Goal: Information Seeking & Learning: Understand process/instructions

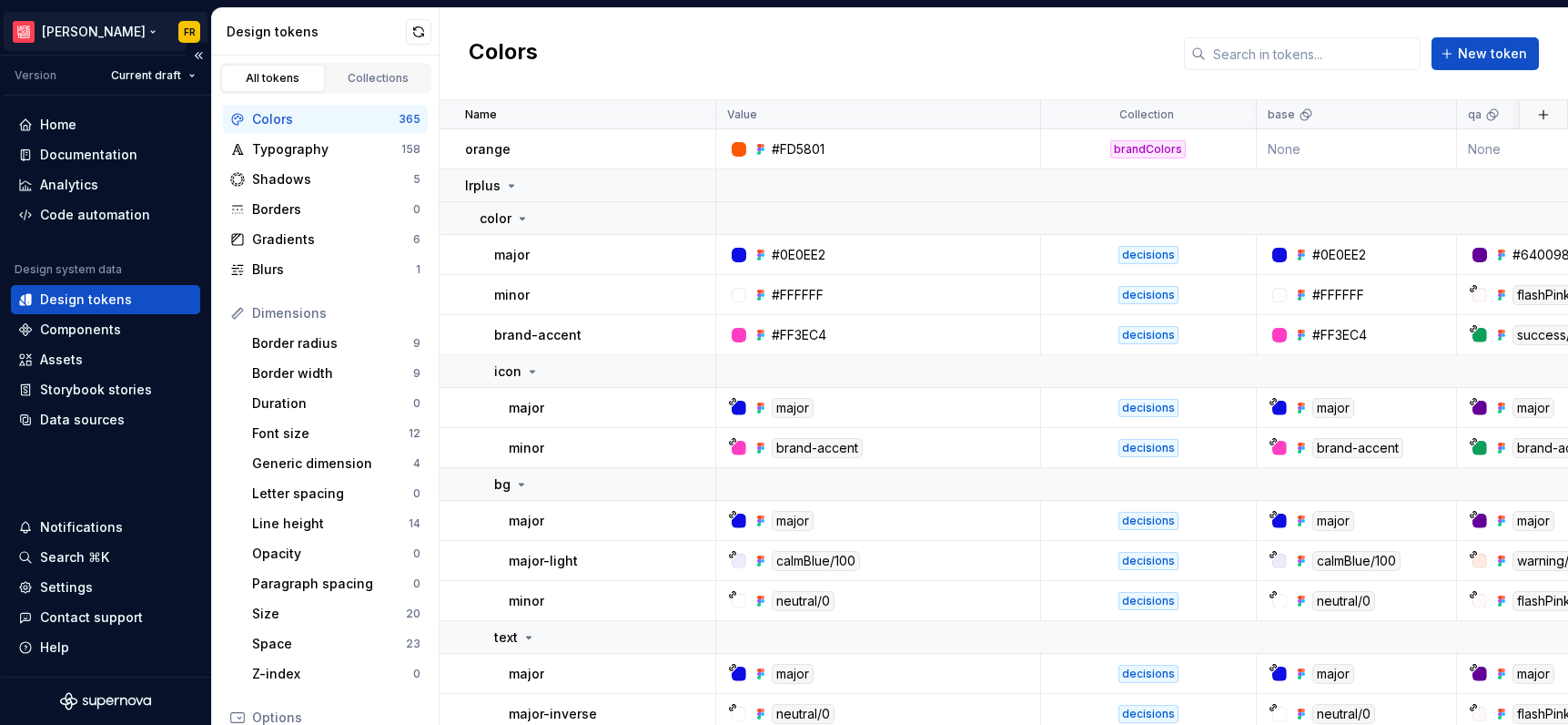
click at [81, 21] on html "[PERSON_NAME] FR Version Current draft Home Documentation Analytics Code automa…" at bounding box center [784, 362] width 1568 height 725
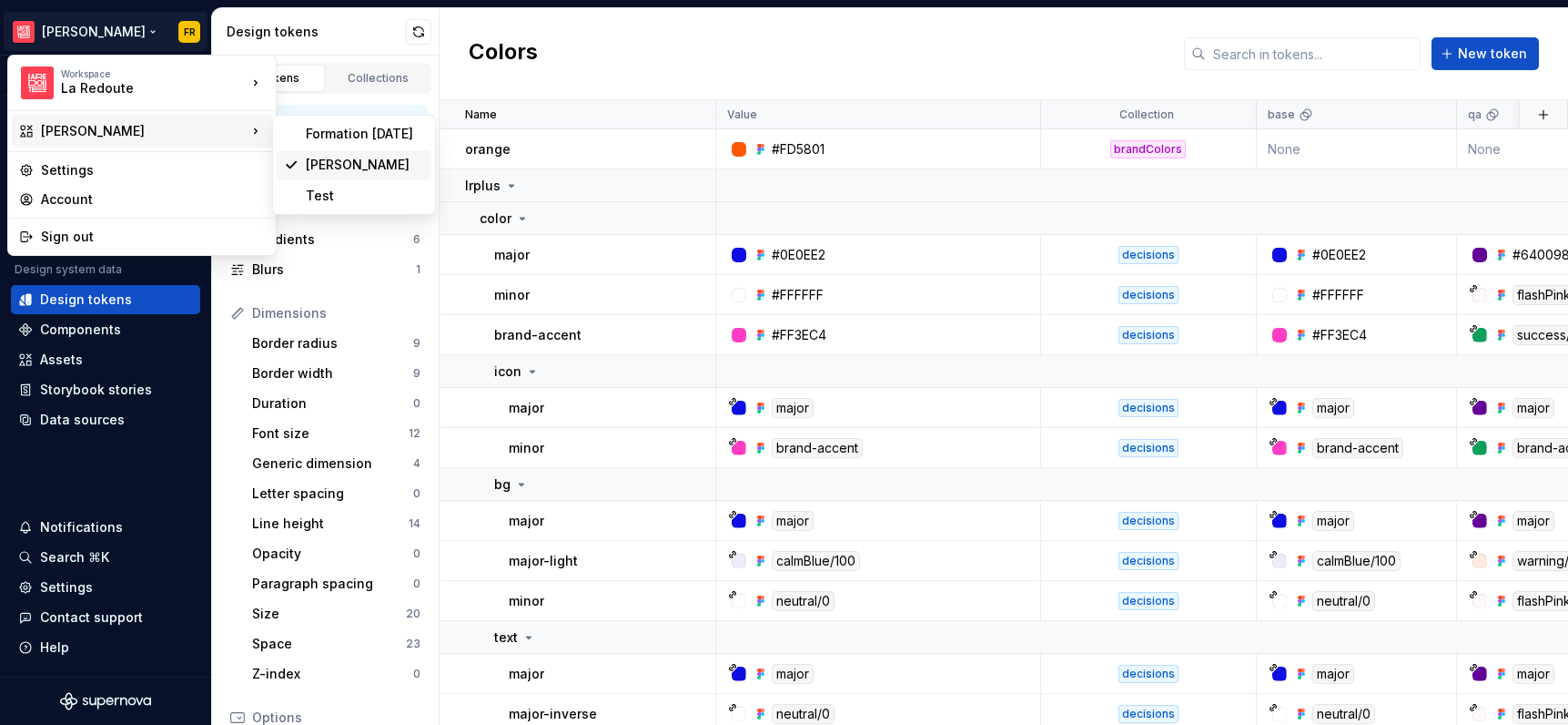
click at [346, 163] on div "[PERSON_NAME]" at bounding box center [364, 165] width 118 height 19
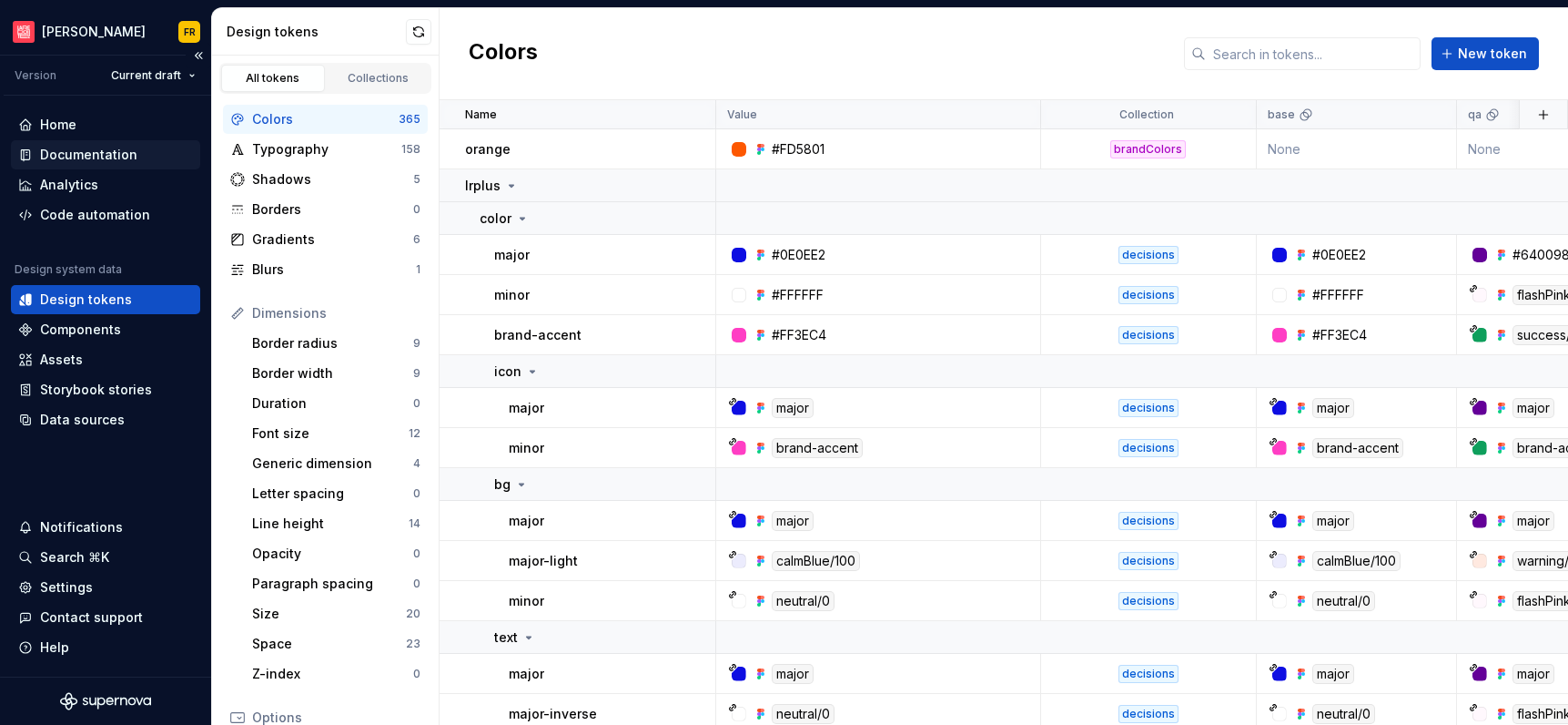
click at [80, 147] on div "Documentation" at bounding box center [89, 154] width 97 height 19
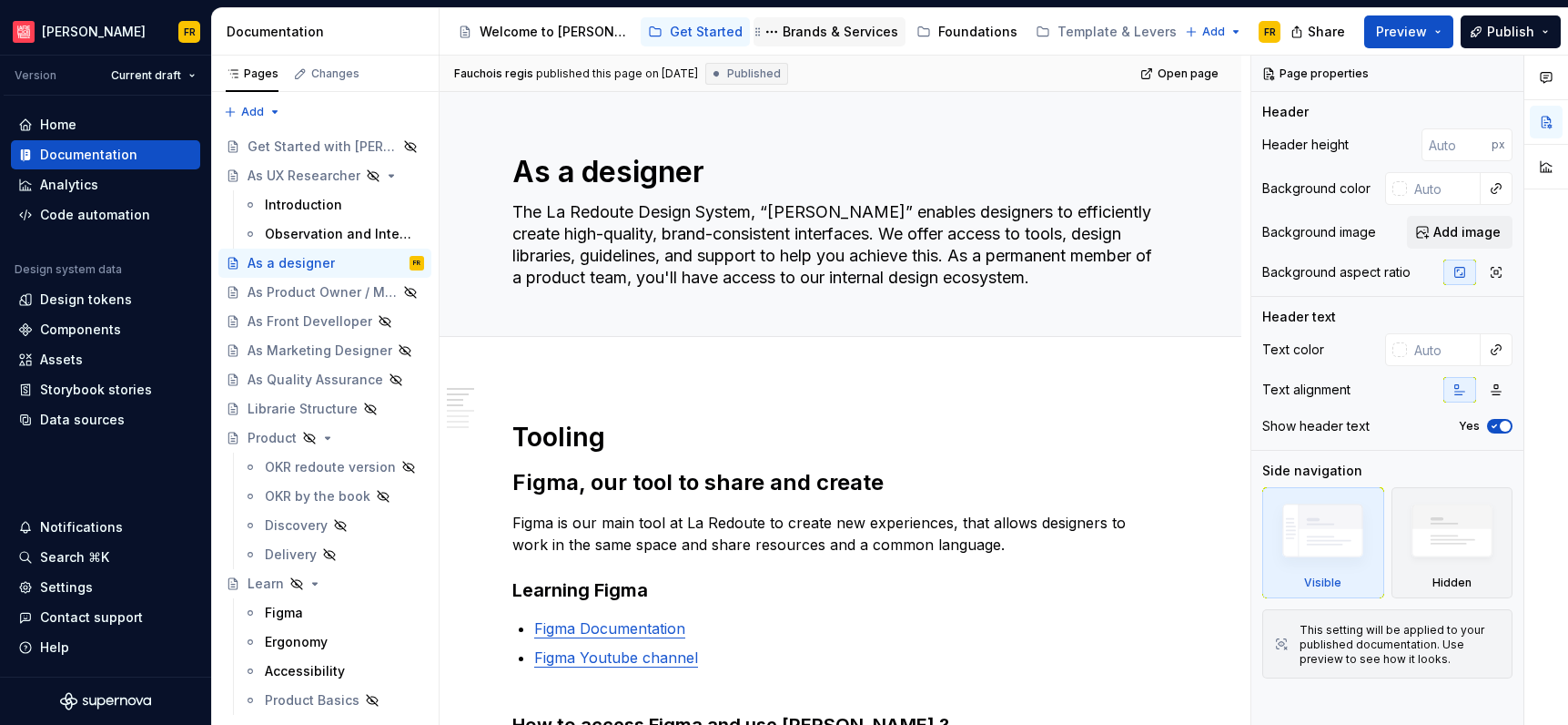
click at [783, 33] on div "Brands & Services" at bounding box center [840, 31] width 116 height 19
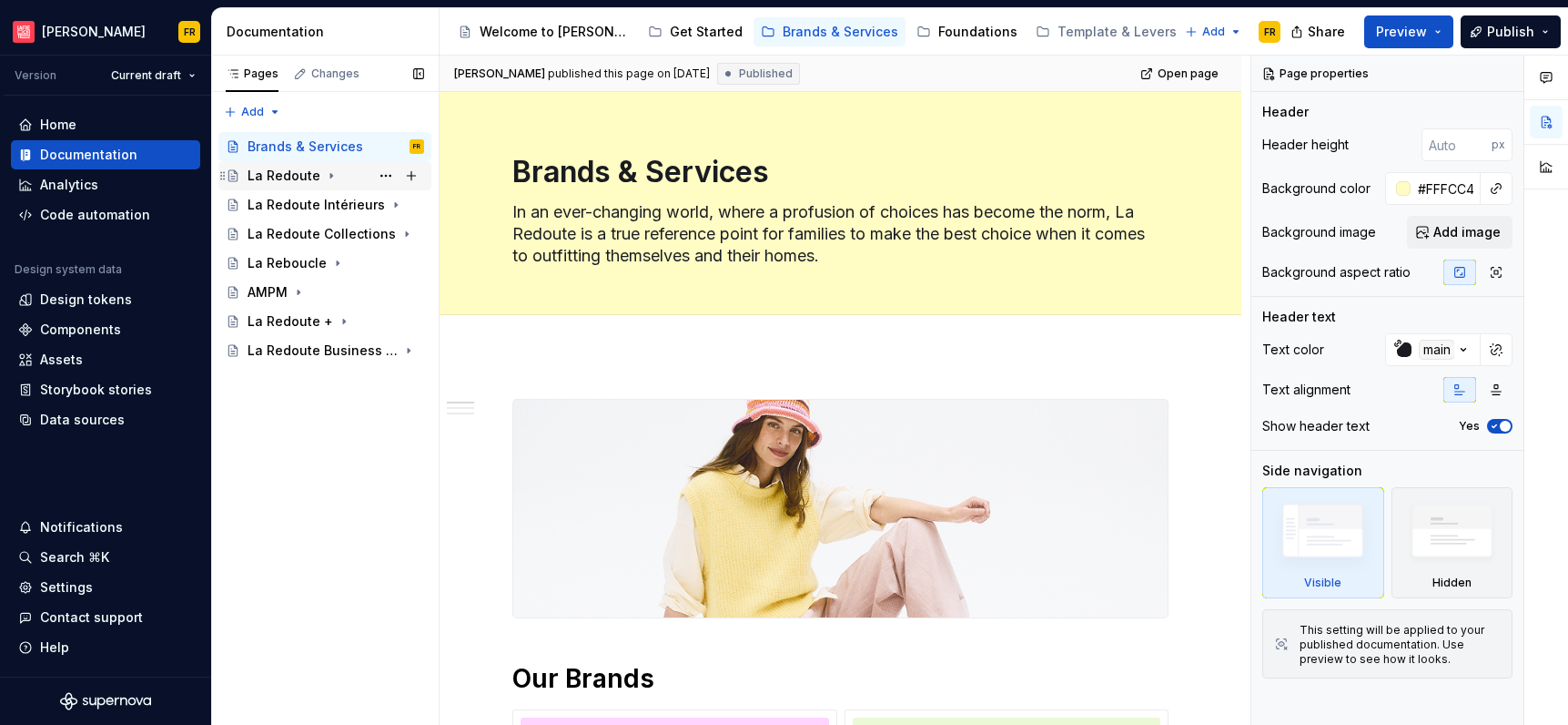
click at [284, 169] on div "La Redoute" at bounding box center [284, 175] width 73 height 19
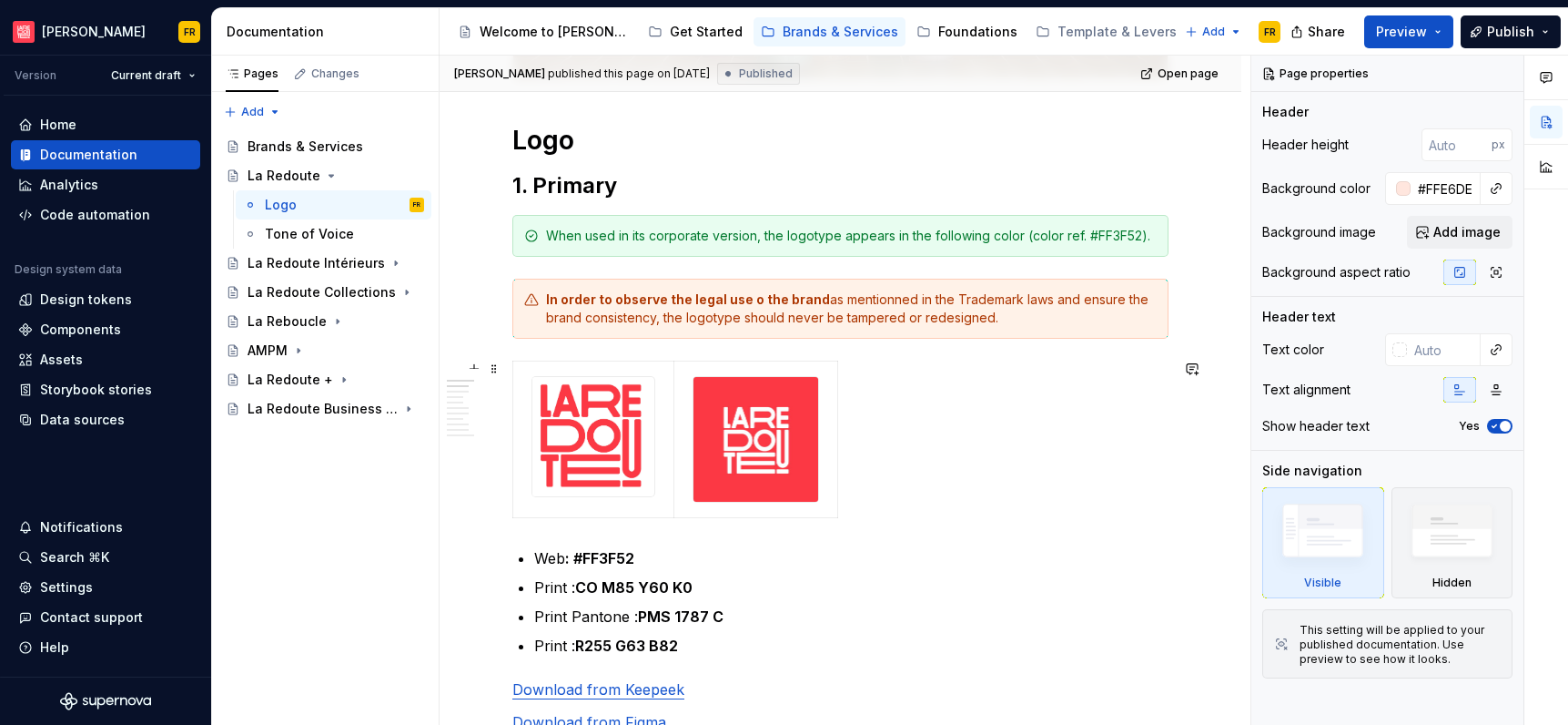
scroll to position [561, 0]
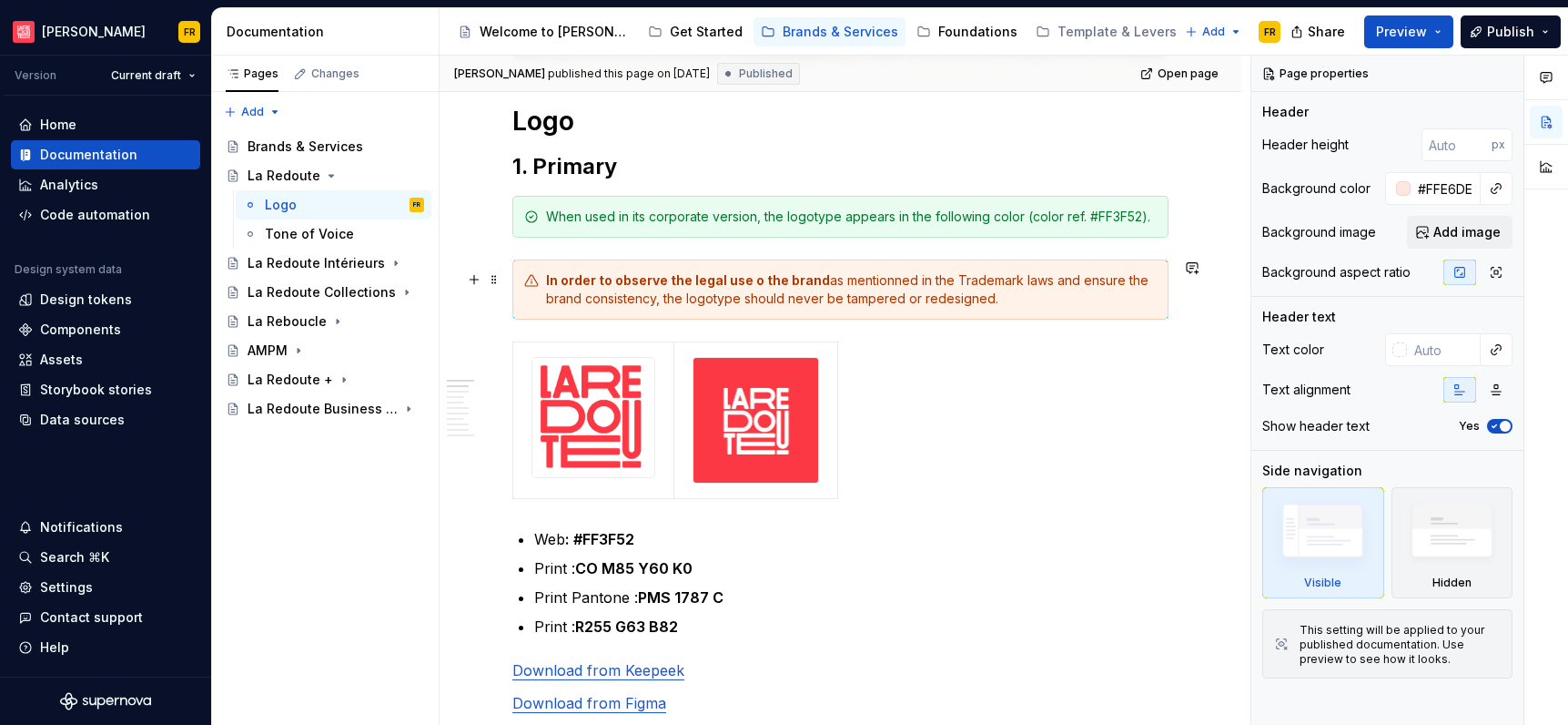
click at [769, 292] on div "In order to observe the legal use o the brand as mentionned in the Trademark la…" at bounding box center [851, 288] width 611 height 36
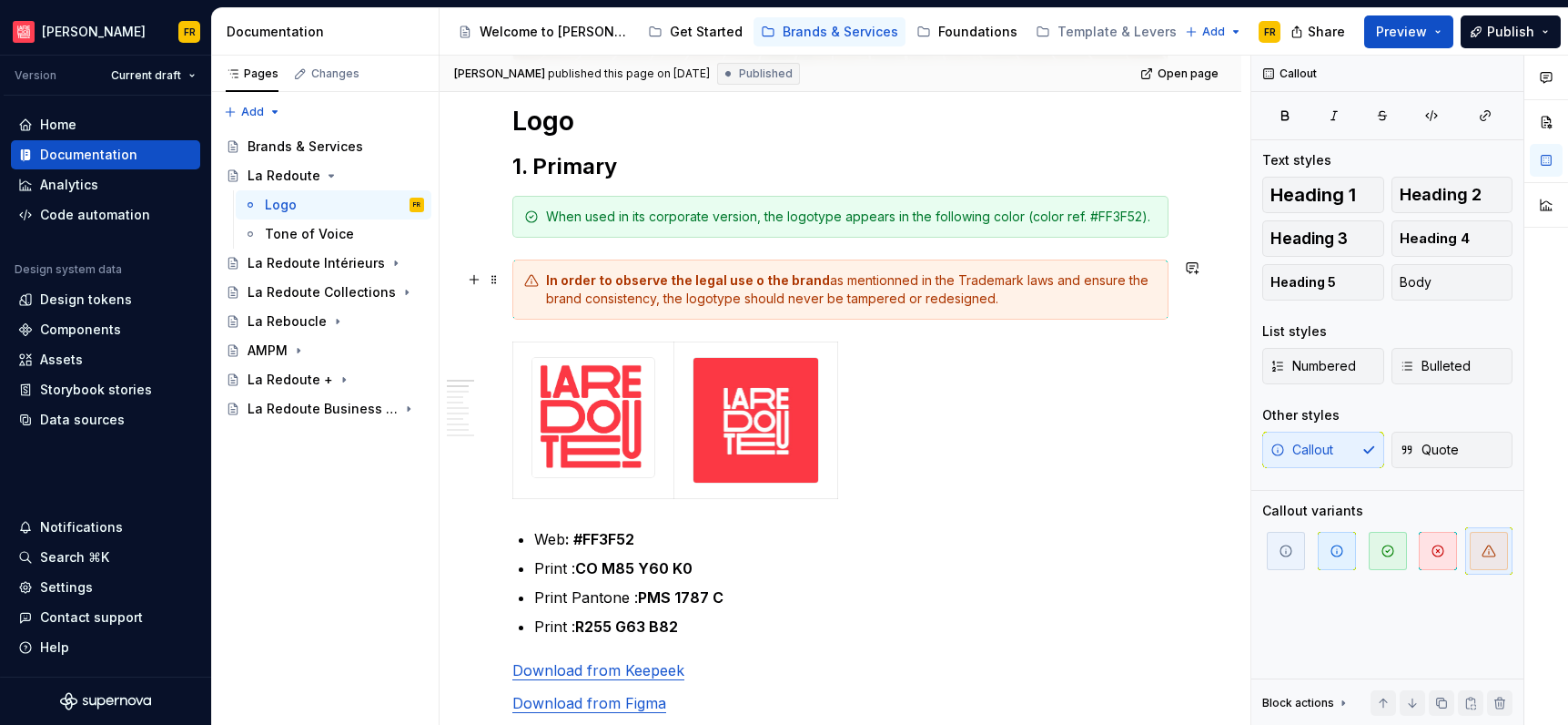
click at [753, 282] on strong "In order to observe the legal use o the brand" at bounding box center [687, 280] width 284 height 16
type textarea "*"
click at [753, 278] on strong "In order to observe the legal use o the brand" at bounding box center [687, 280] width 284 height 16
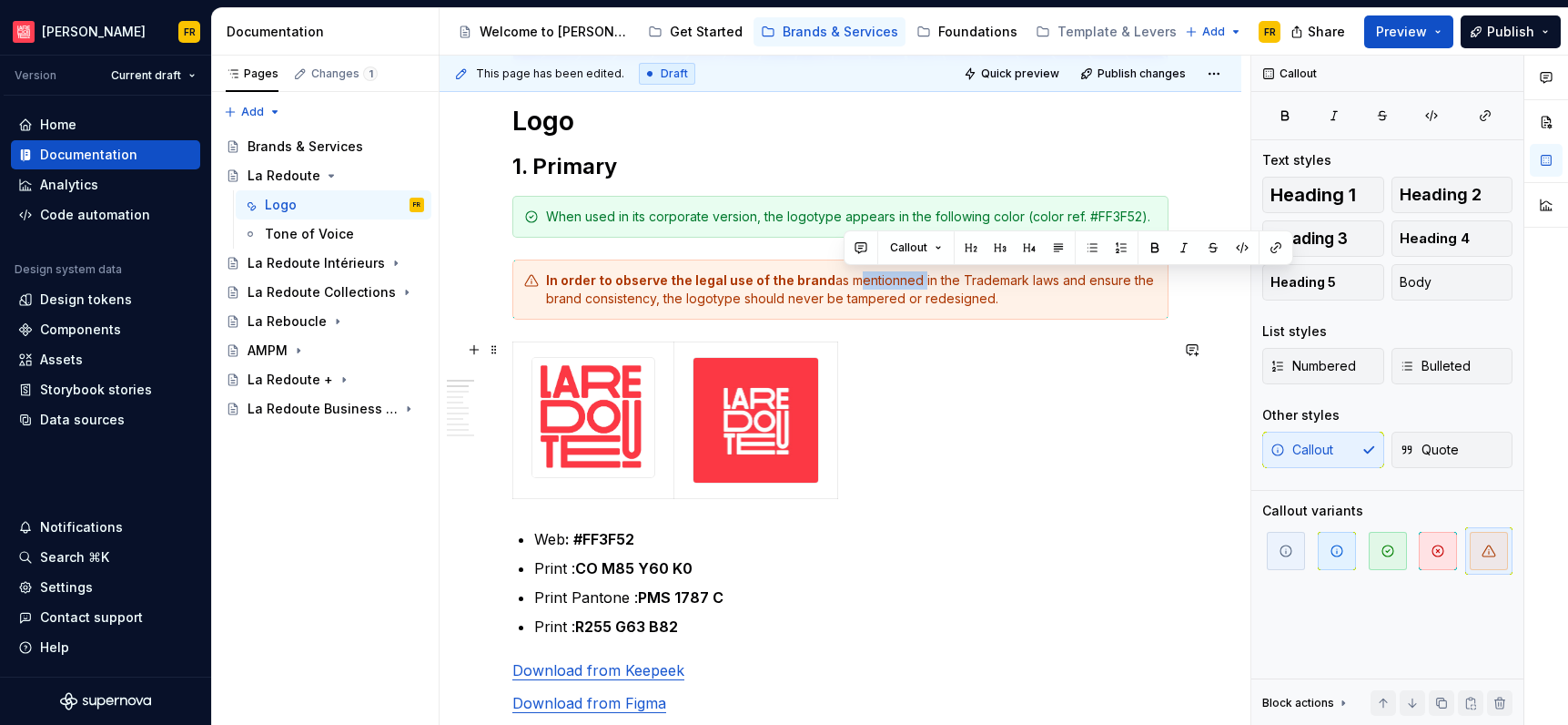
click at [978, 358] on div at bounding box center [841, 423] width 657 height 165
click at [891, 281] on div "In order to observe the legal use of the brand as mentionned in the Trademark l…" at bounding box center [851, 288] width 611 height 36
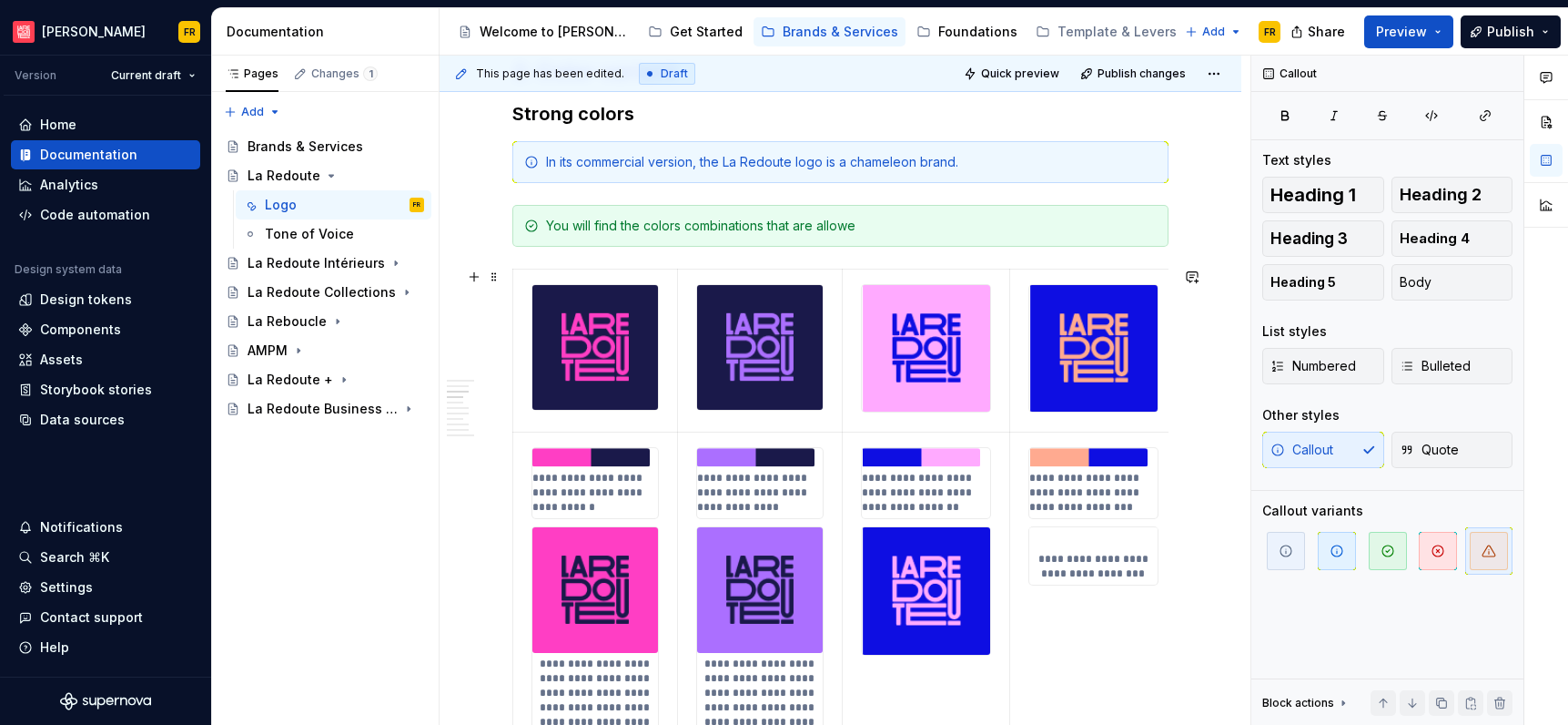
scroll to position [1246, 0]
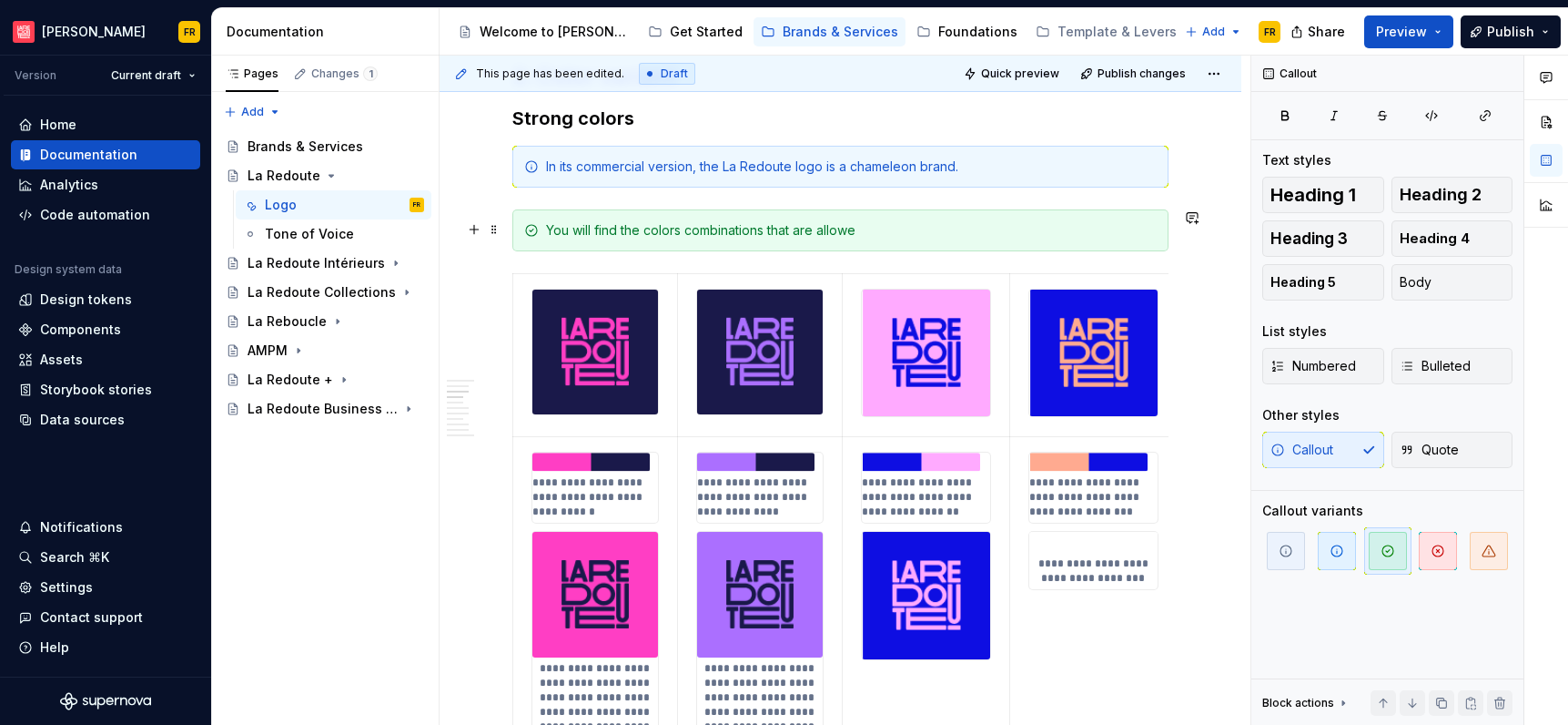
click at [848, 231] on div "You will find the colors combinations that are allowe" at bounding box center [851, 230] width 611 height 19
click at [859, 230] on div "You will find the colors combinations that are allowe" at bounding box center [851, 230] width 611 height 19
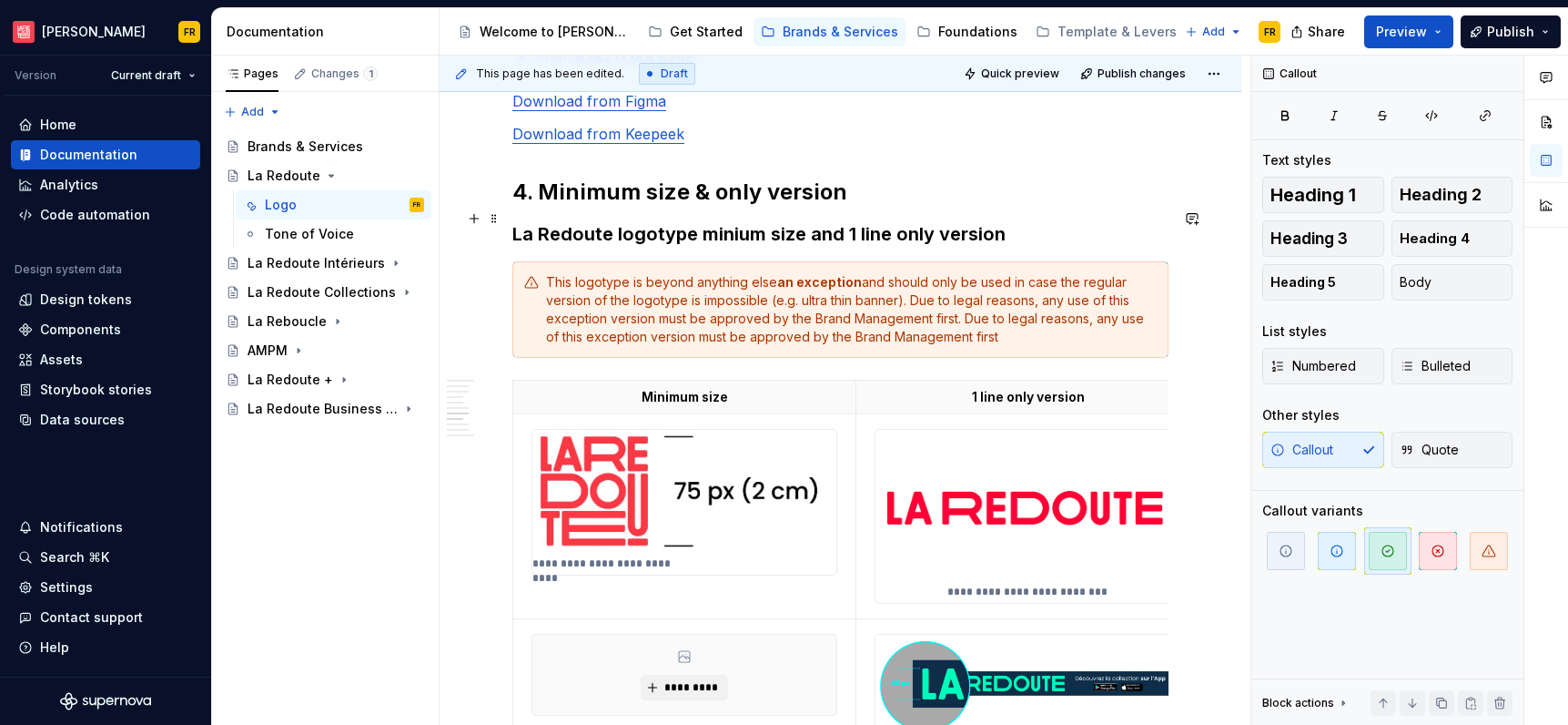
scroll to position [3464, 0]
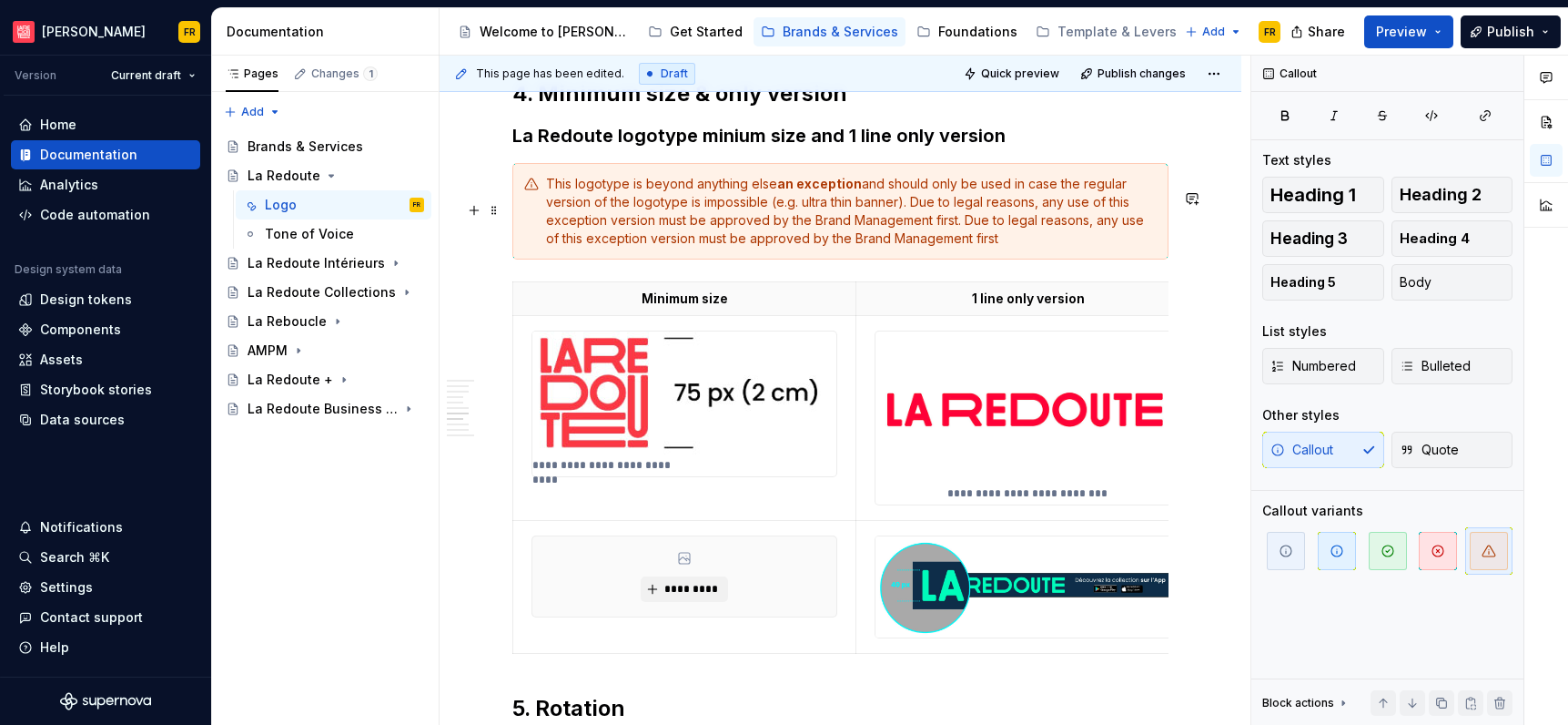
click at [750, 248] on div "This logotype is beyond anything else an exception and should only be used in c…" at bounding box center [851, 210] width 611 height 73
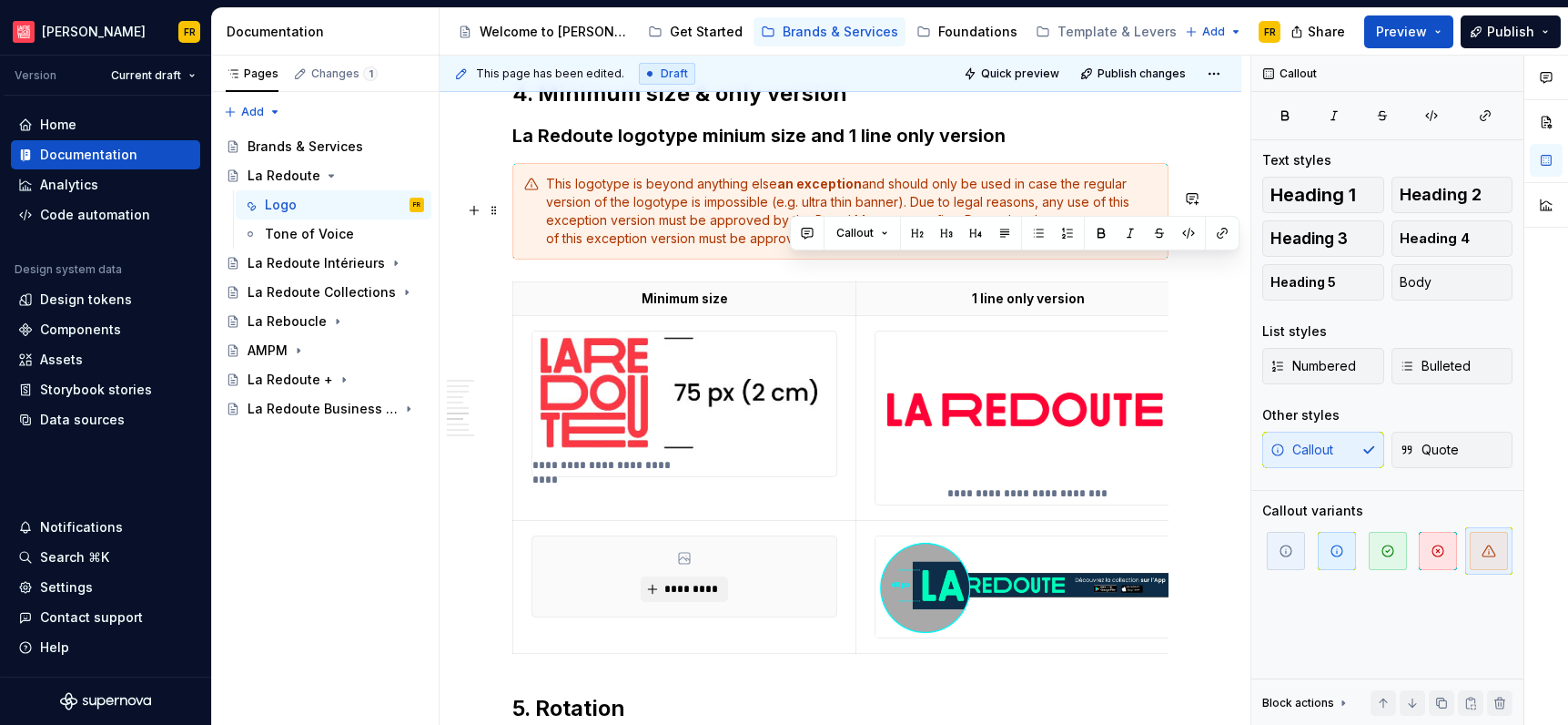
drag, startPoint x: 788, startPoint y: 268, endPoint x: 988, endPoint y: 260, distance: 200.2
click at [988, 248] on div "This logotype is beyond anything else an exception and should only be used in c…" at bounding box center [851, 210] width 611 height 73
click at [856, 248] on div "This logotype is beyond anything else an exception and should only be used in c…" at bounding box center [851, 210] width 611 height 73
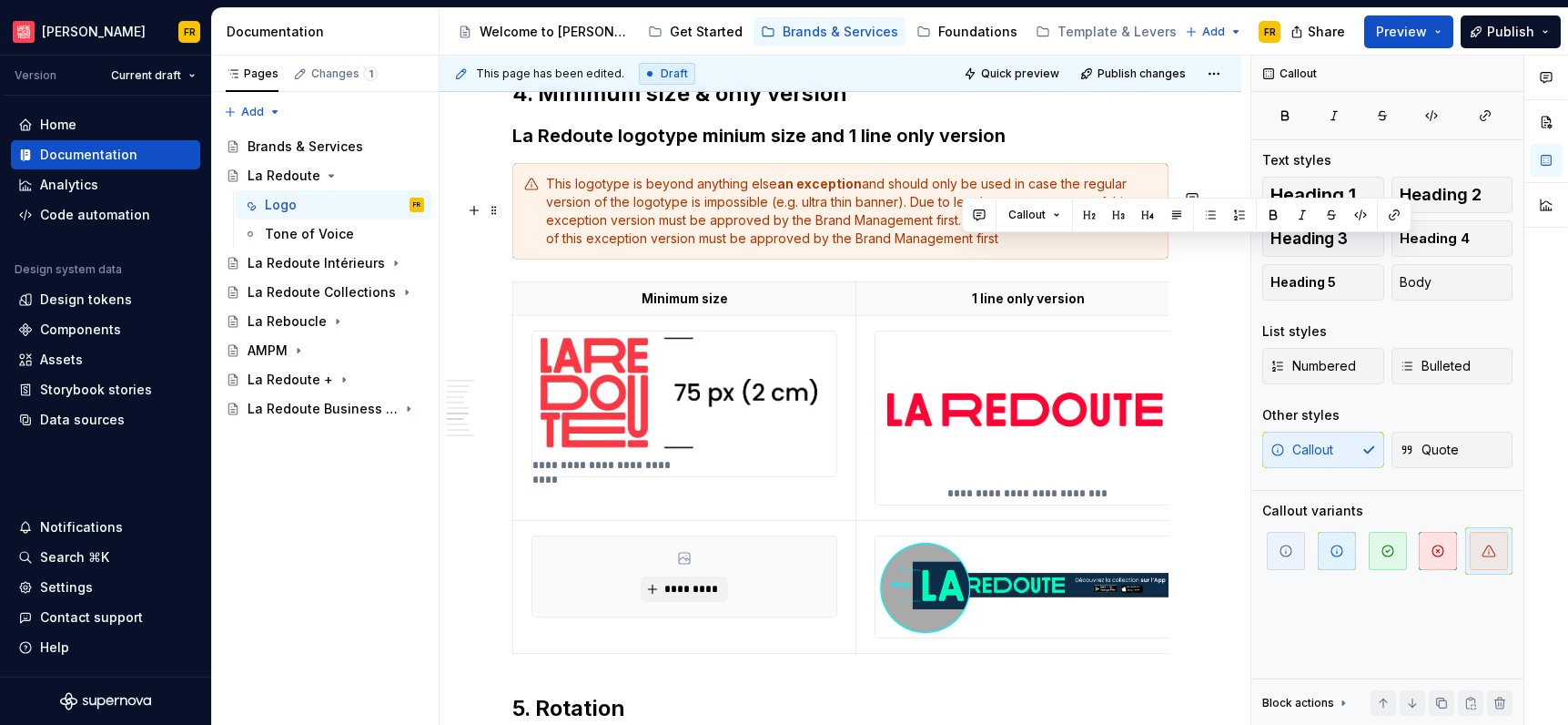
drag, startPoint x: 966, startPoint y: 250, endPoint x: 1044, endPoint y: 274, distance: 81.6
click at [1044, 259] on div "This logotype is beyond anything else an exception and should only be used in c…" at bounding box center [841, 210] width 657 height 96
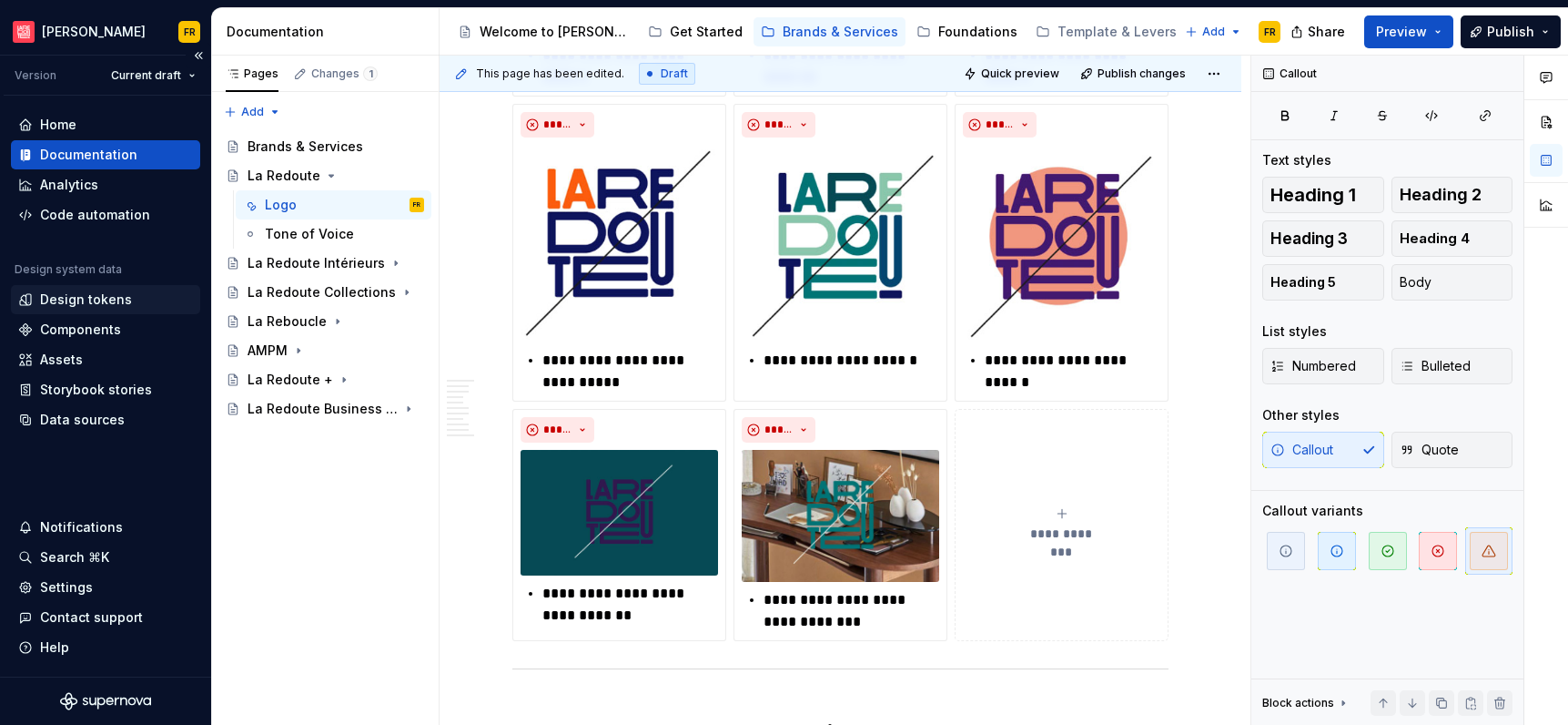
scroll to position [4765, 0]
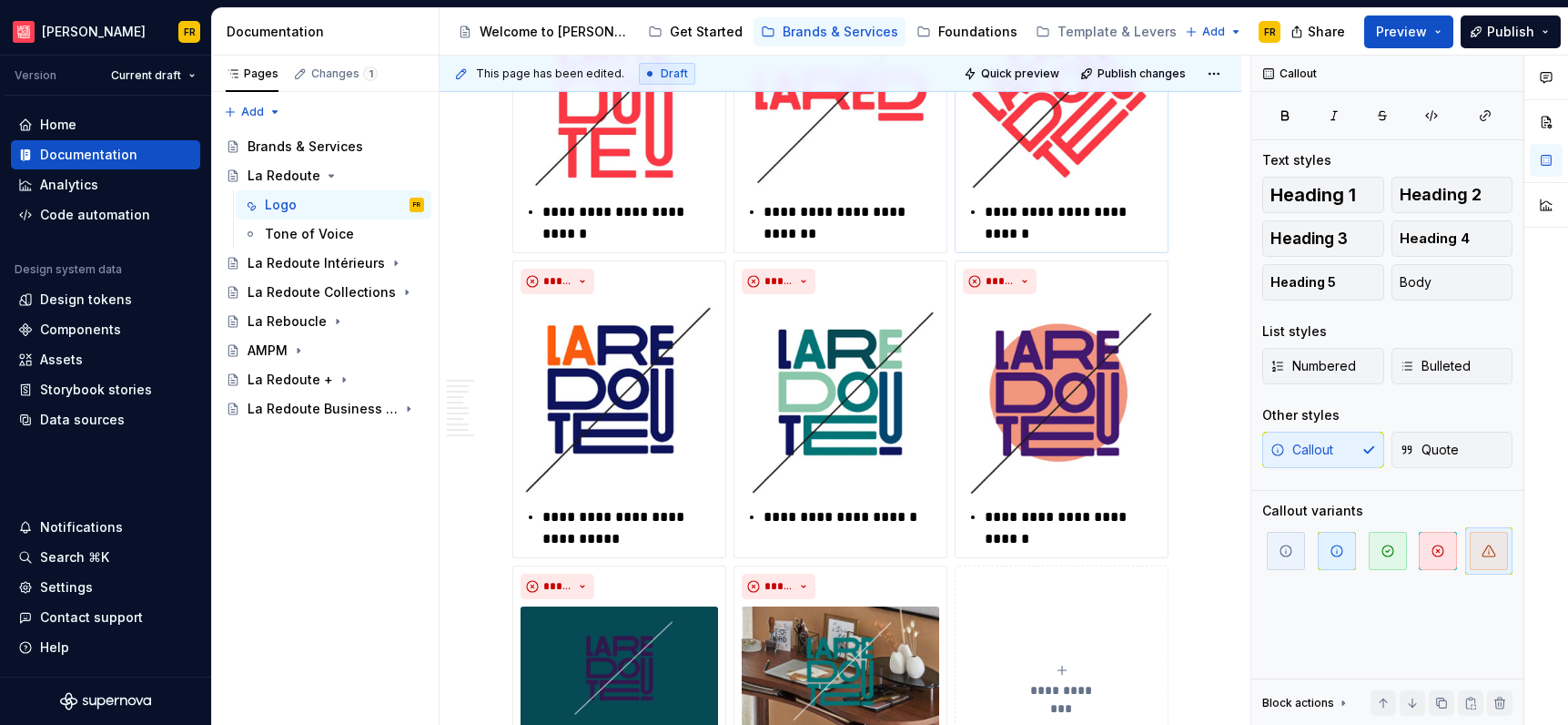
click at [1029, 245] on p "**********" at bounding box center [1073, 222] width 175 height 44
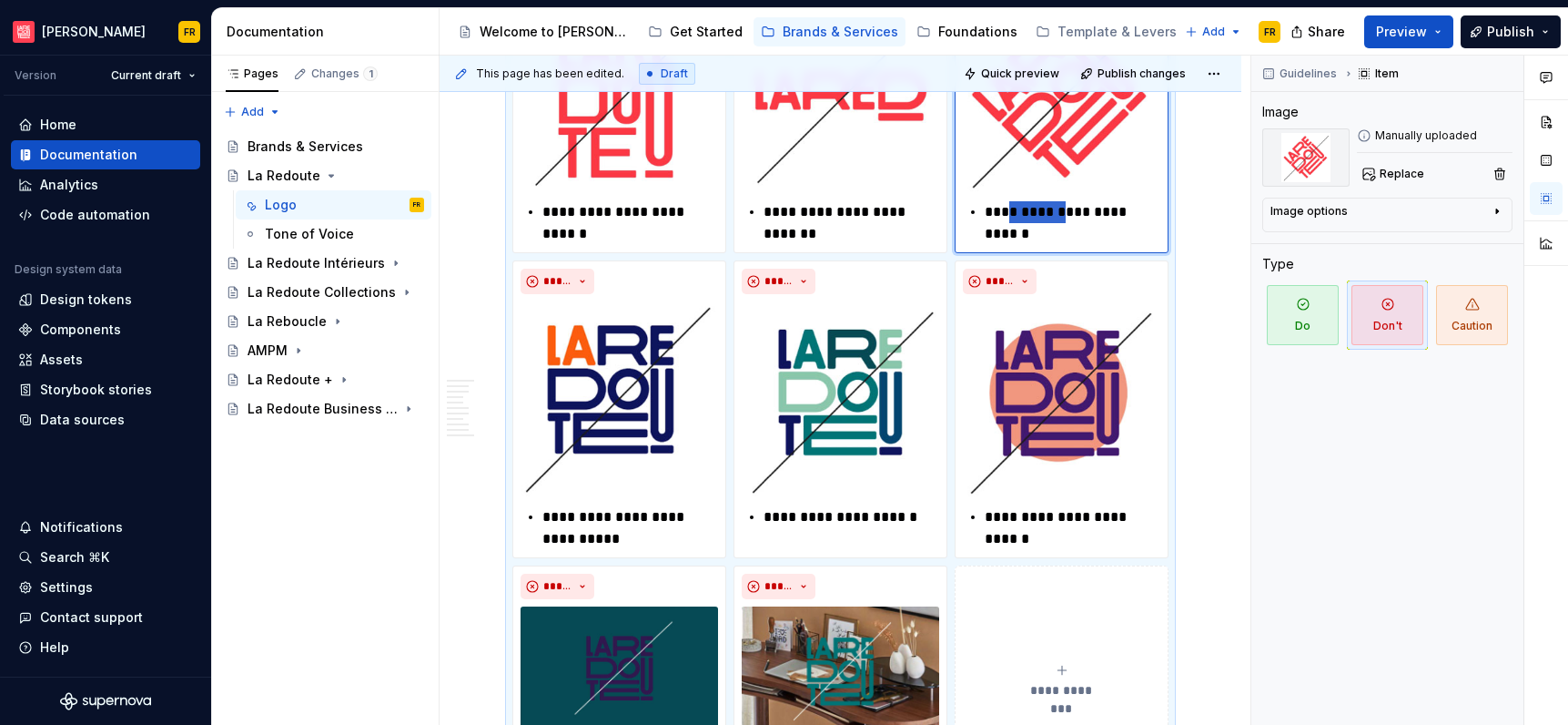
click at [1029, 245] on p "**********" at bounding box center [1073, 222] width 175 height 44
click at [1048, 245] on p "**********" at bounding box center [1073, 222] width 175 height 44
click at [1029, 245] on p "**********" at bounding box center [1073, 222] width 175 height 44
type textarea "*"
click at [266, 264] on div "La Redoute Intérieurs" at bounding box center [299, 263] width 103 height 19
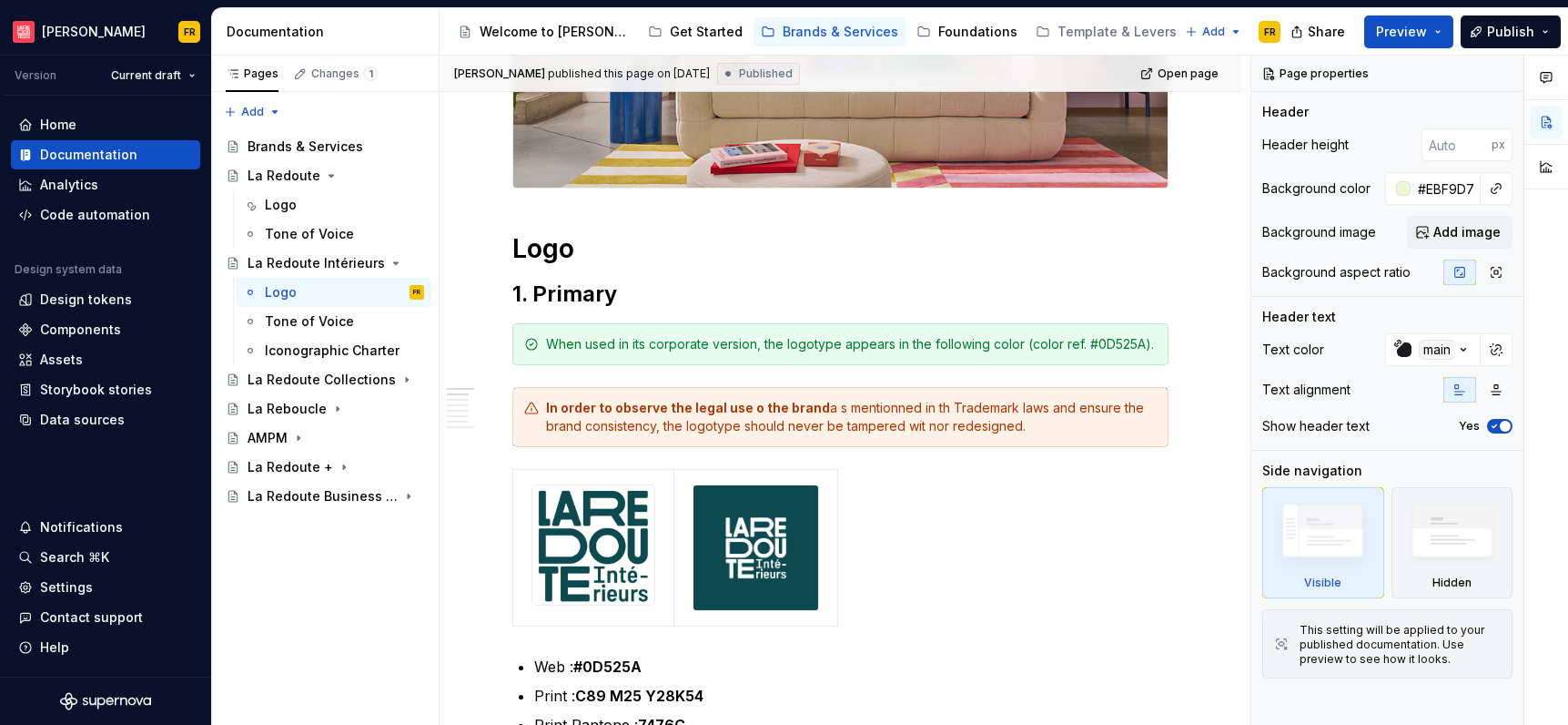
scroll to position [481, 0]
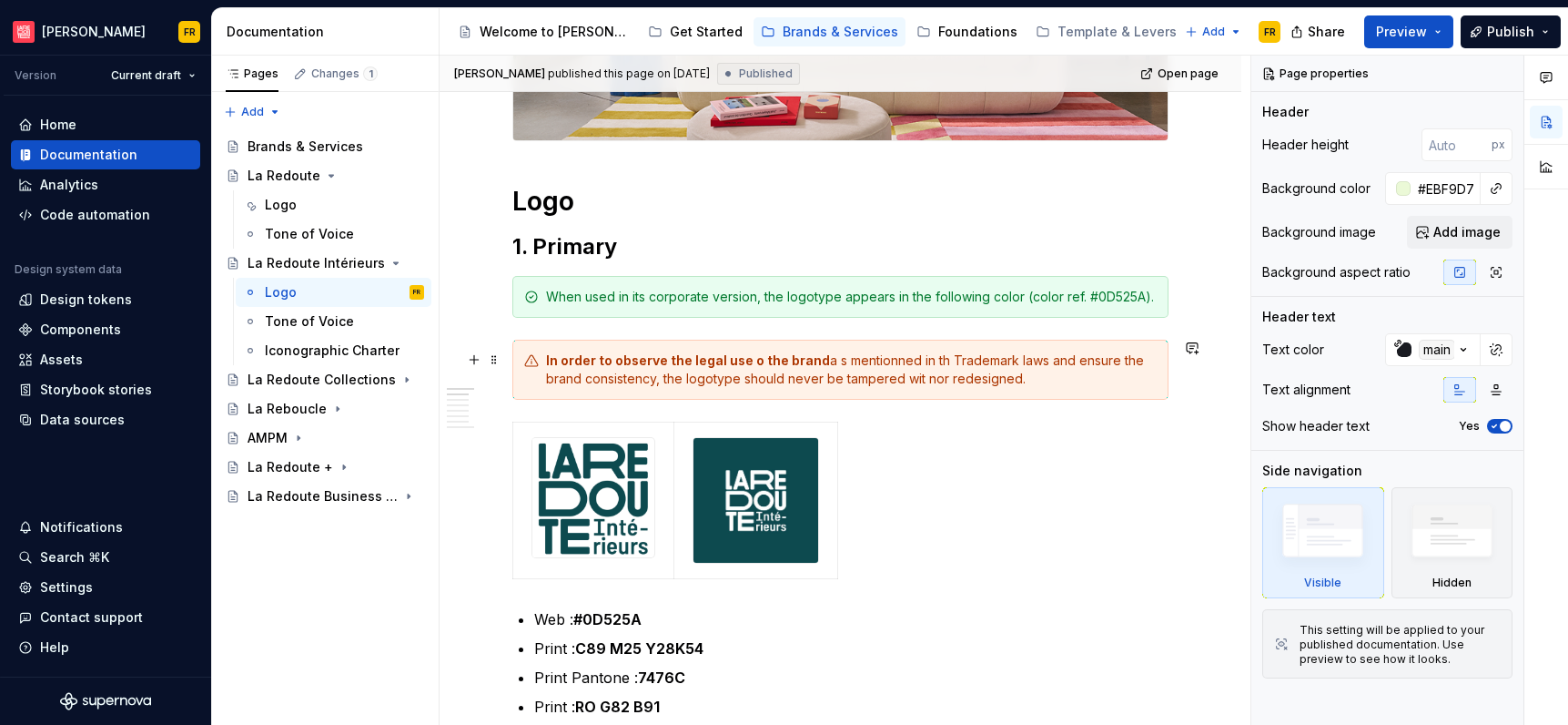
type textarea "*"
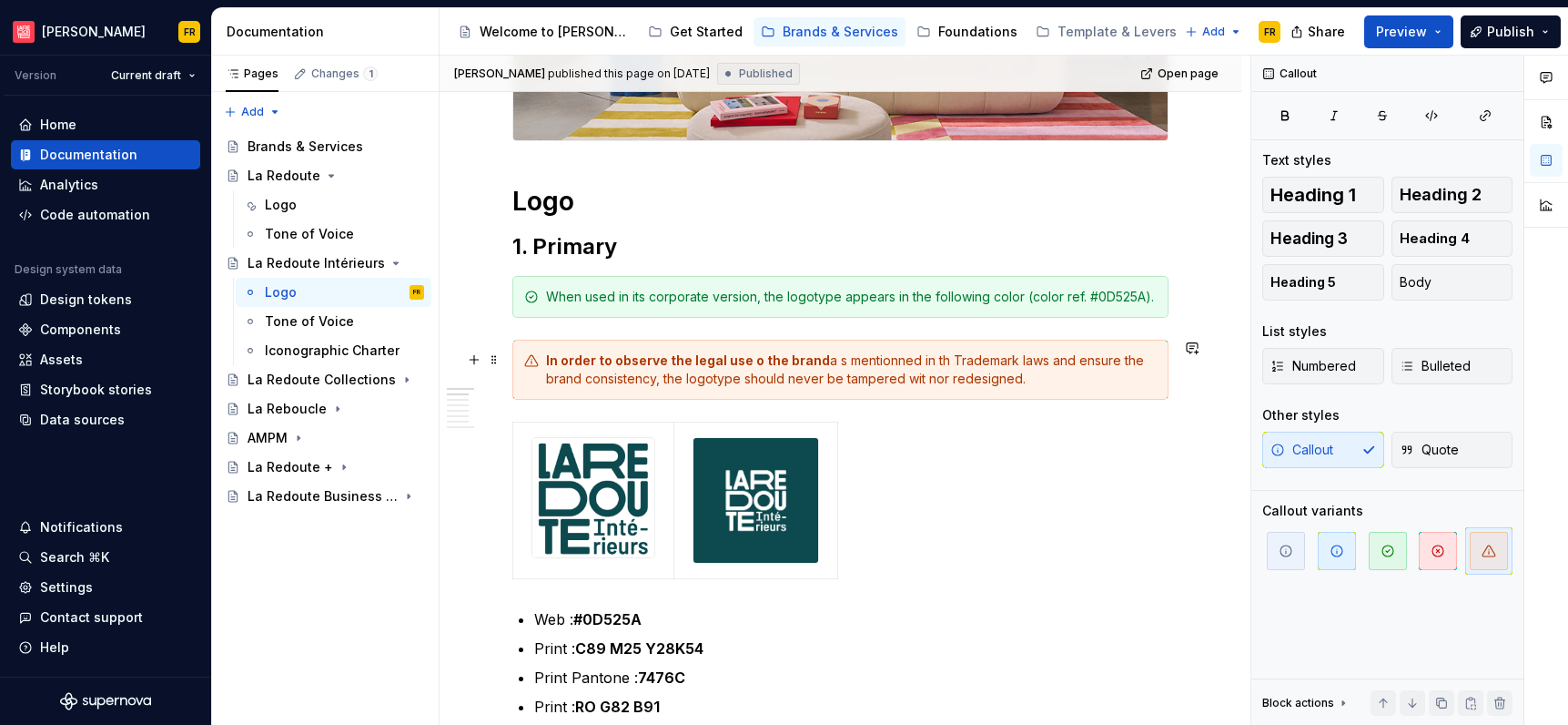
click at [828, 362] on div "In order to observe the legal use o the brand a s mentionned in th Trademark la…" at bounding box center [851, 369] width 611 height 36
click at [832, 362] on div "In order to observe the legal use o the brand a s mentionned in th Trademark la…" at bounding box center [851, 369] width 611 height 36
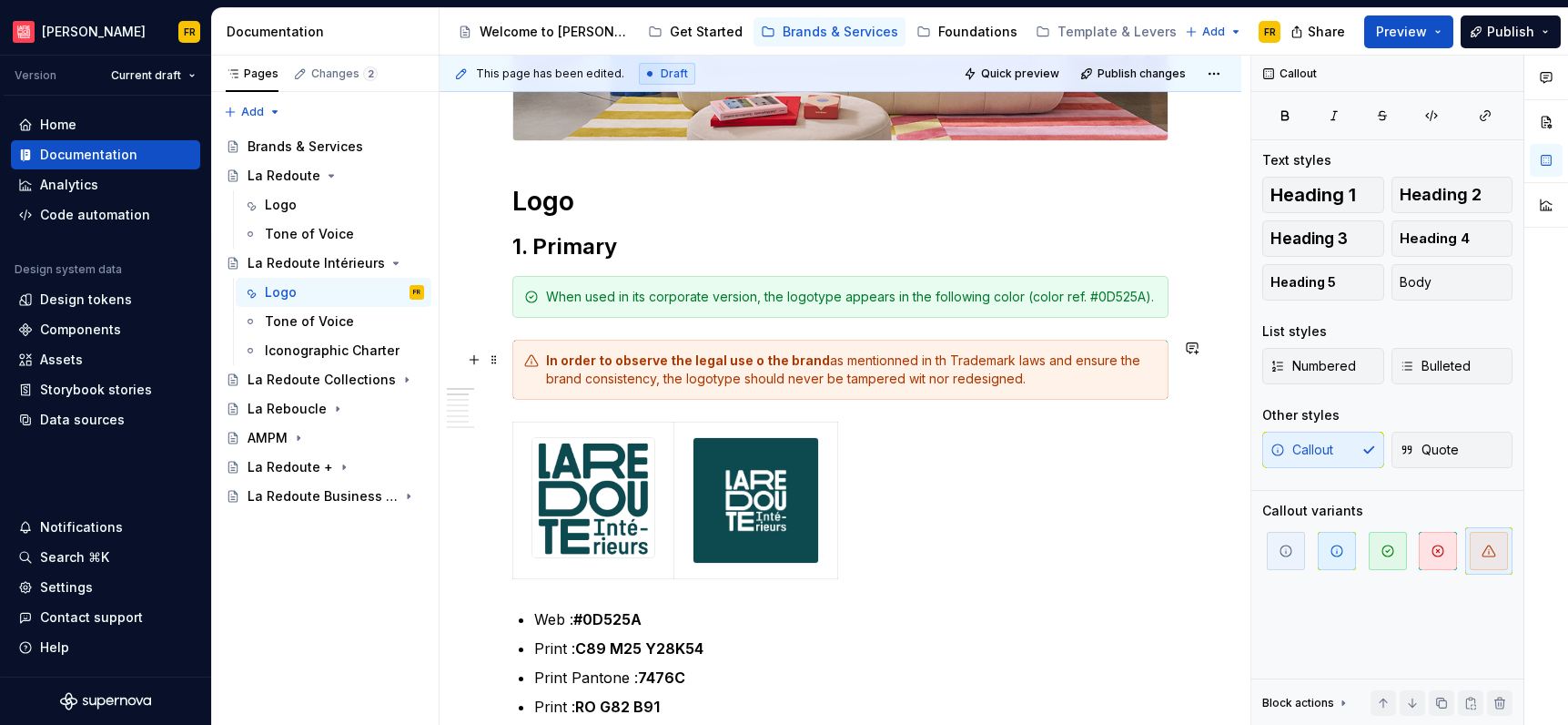
click at [890, 359] on div "In order to observe the legal use o the brand as mentionned in th Trademark law…" at bounding box center [851, 369] width 611 height 36
click at [753, 359] on strong "In order to observe the legal use o the brand" at bounding box center [687, 361] width 284 height 16
click at [935, 358] on div "In order to observe the legal use of the brand as mentioned in th Trademark law…" at bounding box center [851, 369] width 611 height 36
drag, startPoint x: 906, startPoint y: 381, endPoint x: 926, endPoint y: 384, distance: 20.2
click at [926, 384] on div "In order to observe the legal use of the brand as mentioned in the Trademark la…" at bounding box center [851, 369] width 611 height 36
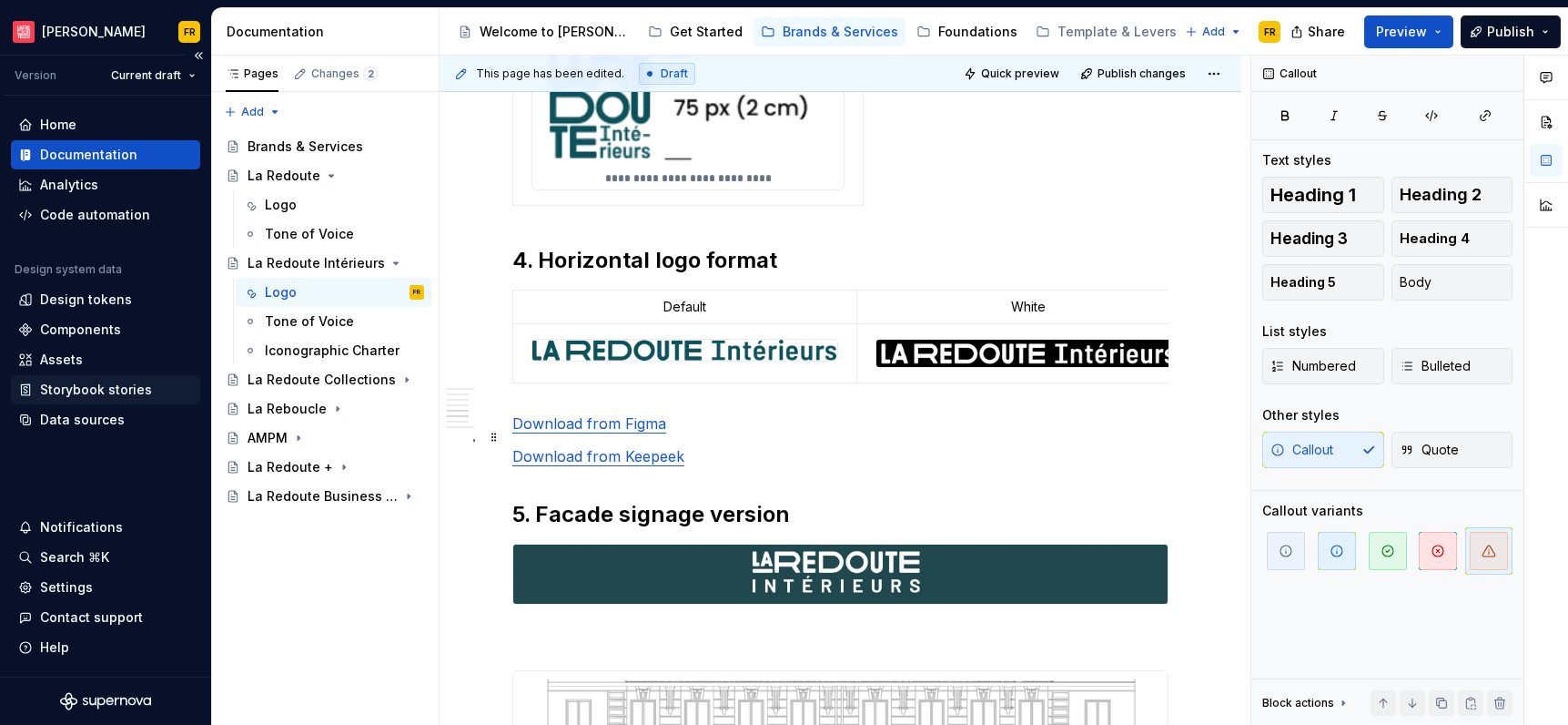
scroll to position [3136, 0]
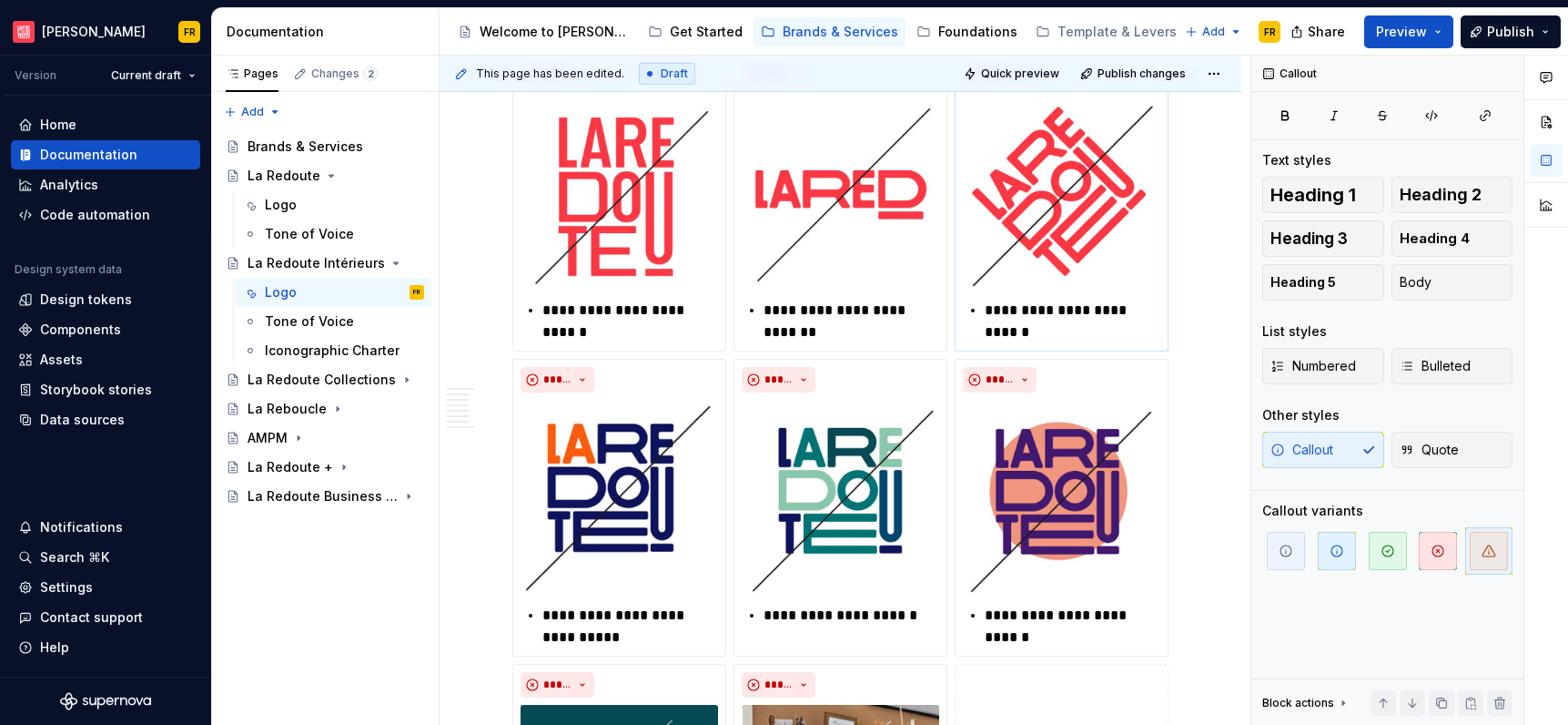
click at [1029, 324] on p "**********" at bounding box center [1073, 321] width 175 height 44
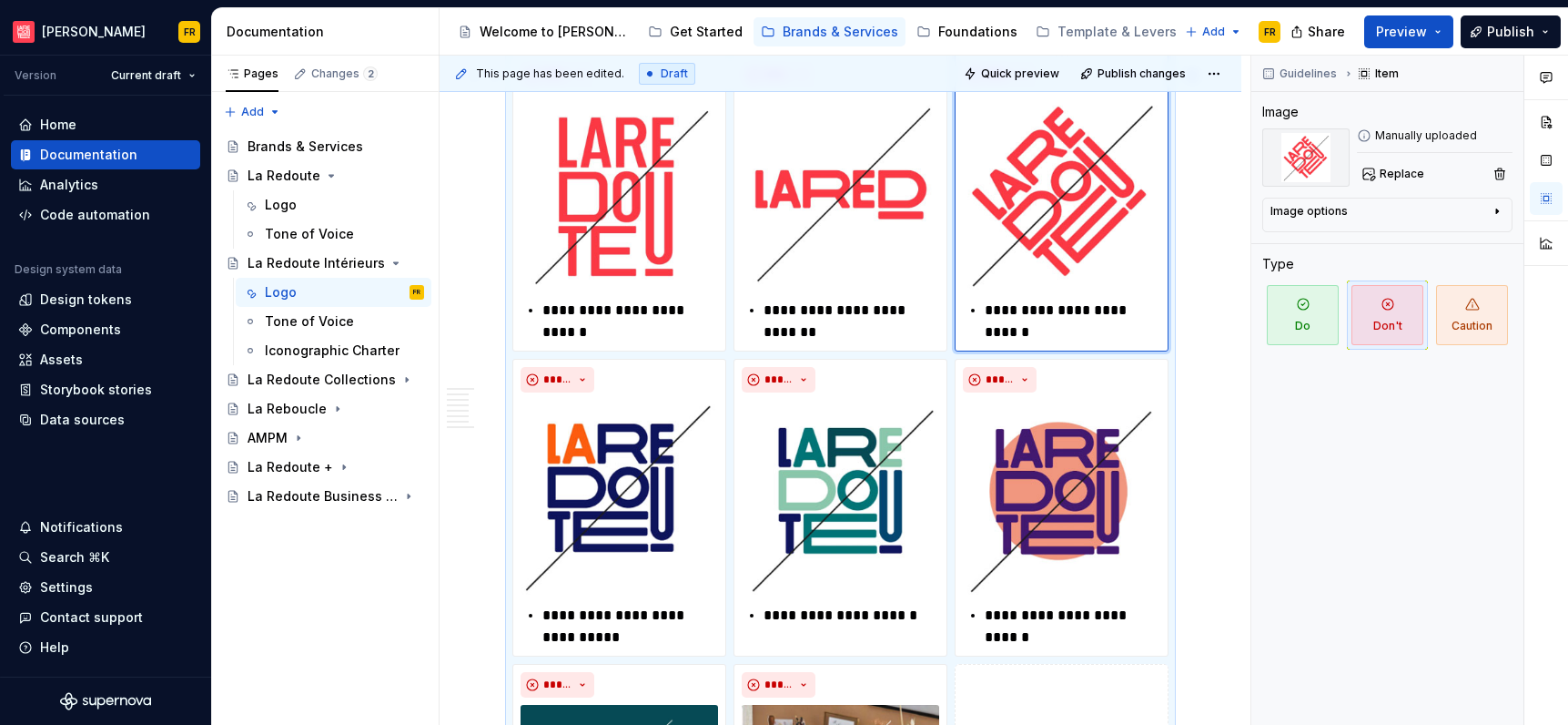
type textarea "*"
click at [287, 371] on div "La Redoute Collections" at bounding box center [299, 379] width 103 height 19
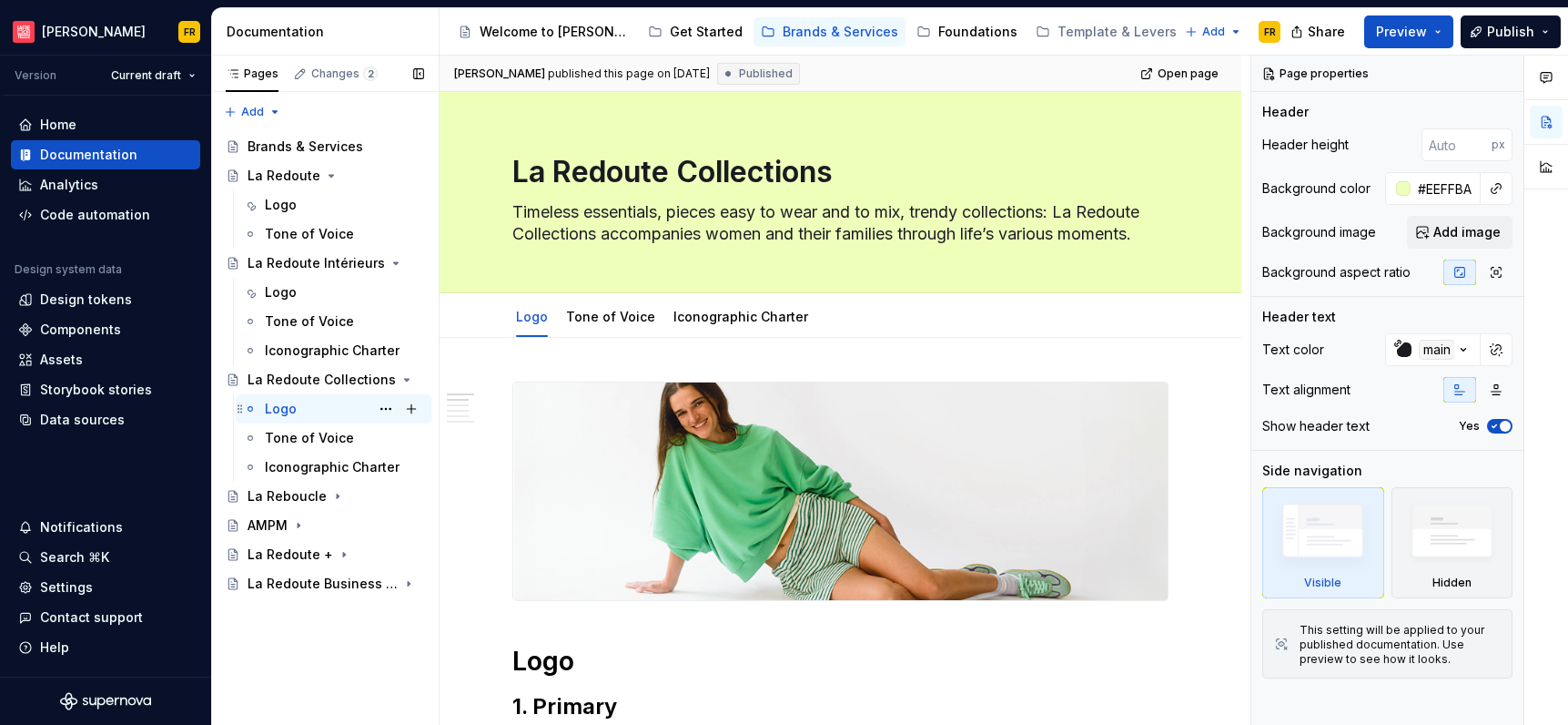
click at [286, 407] on div "Logo" at bounding box center [281, 408] width 32 height 19
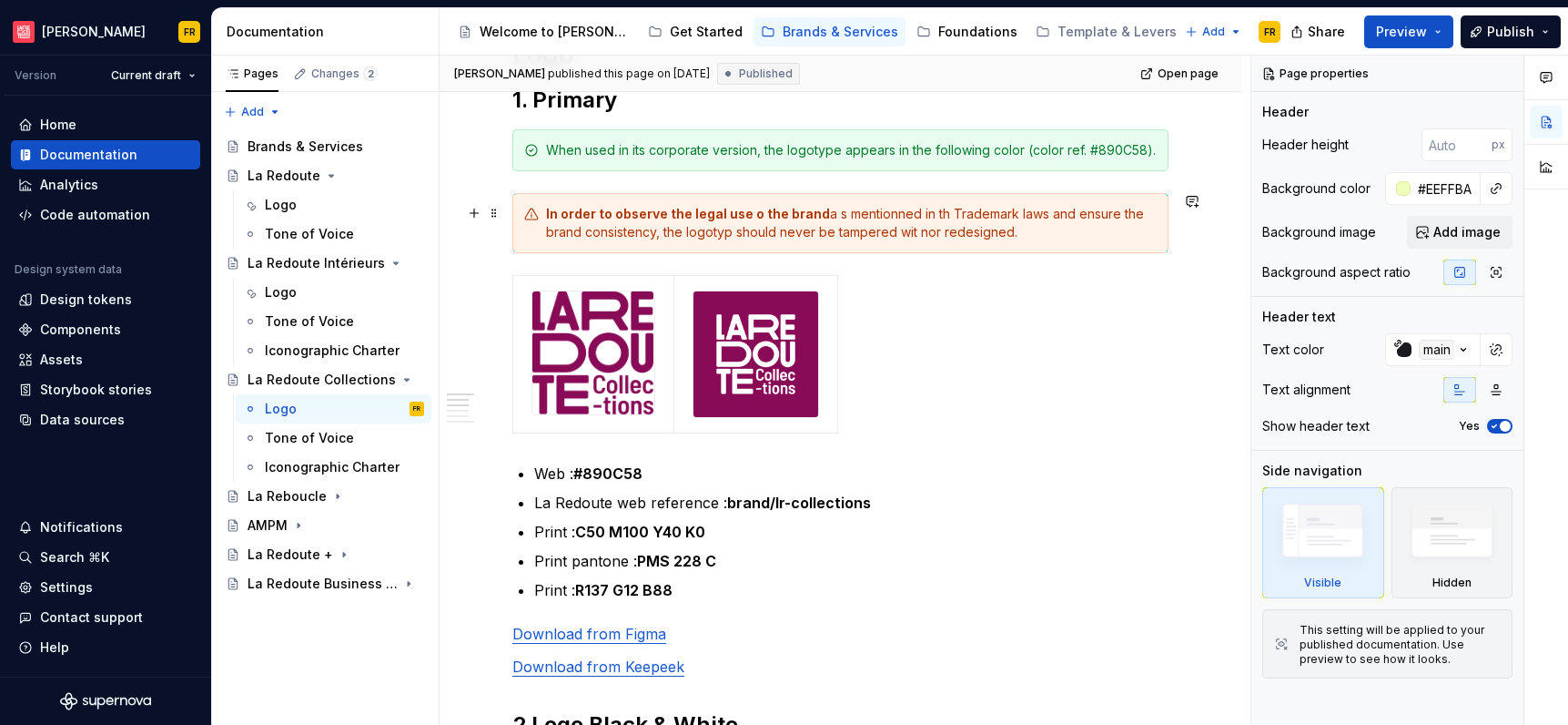
scroll to position [610, 0]
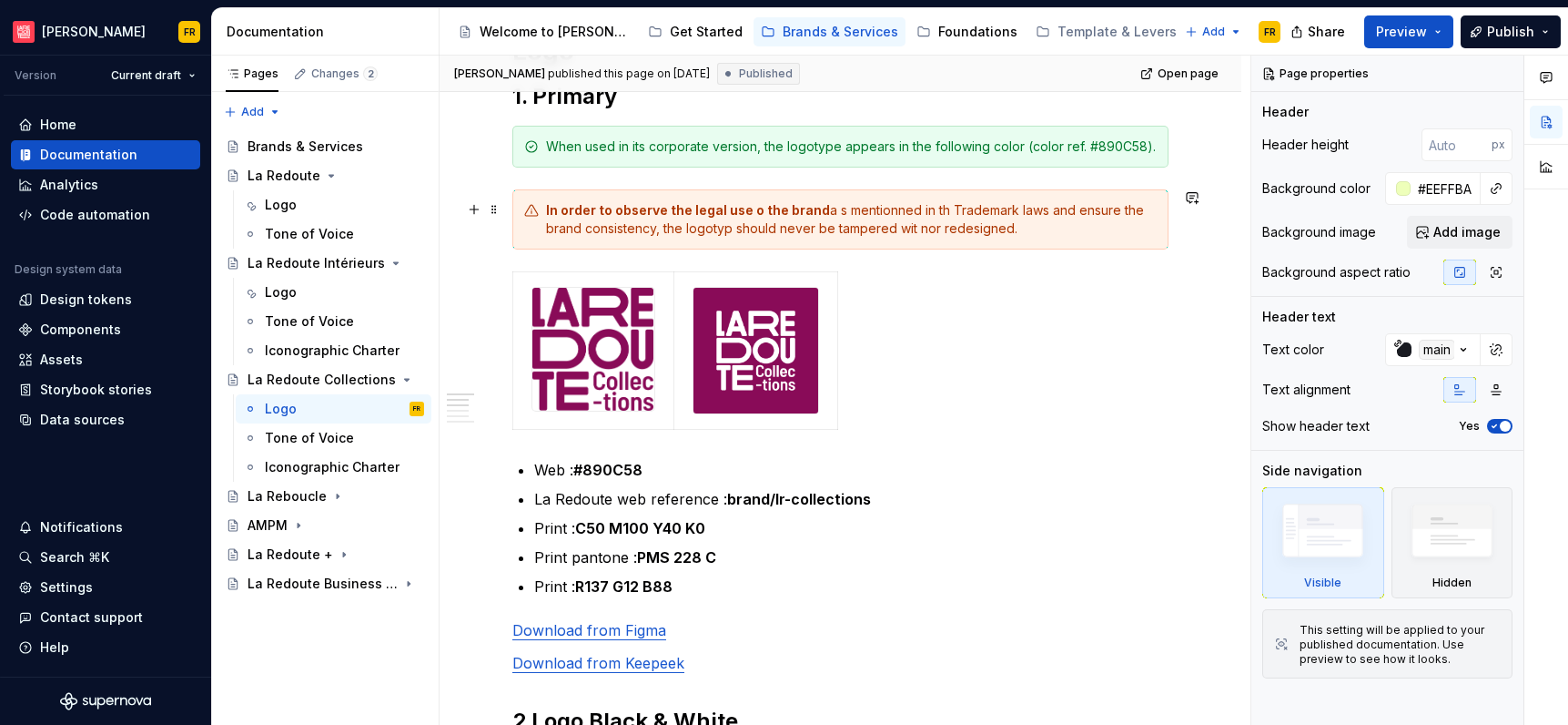
type textarea "*"
click at [753, 210] on strong "In order to observe the legal use o the brand" at bounding box center [687, 210] width 284 height 16
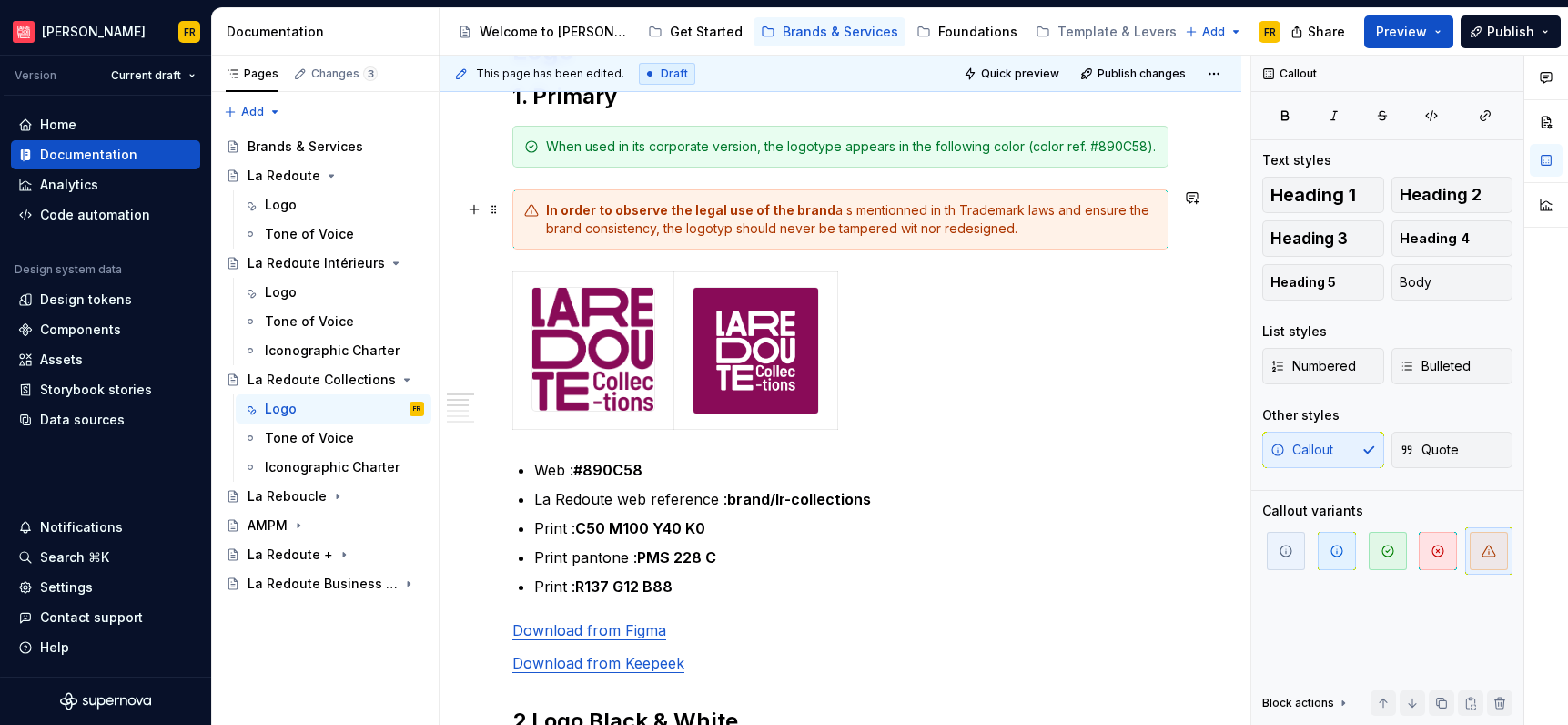
click at [838, 210] on div "In order to observe the legal use of the brand a s mentionned in th Trademark l…" at bounding box center [851, 218] width 611 height 36
click at [870, 210] on div "In order to observe the legal use of the brand as mentionned in th Trademark la…" at bounding box center [851, 218] width 611 height 36
click at [888, 206] on div "In order to observe the legal use of the brand as mentionned in th Trademark la…" at bounding box center [851, 218] width 611 height 36
click at [892, 209] on div "In order to observe the legal use of the brand as mentionned in th Trademark la…" at bounding box center [851, 218] width 611 height 36
click at [937, 210] on div "In order to observe the legal use of the brand as mentioned in th Trademark law…" at bounding box center [851, 218] width 611 height 36
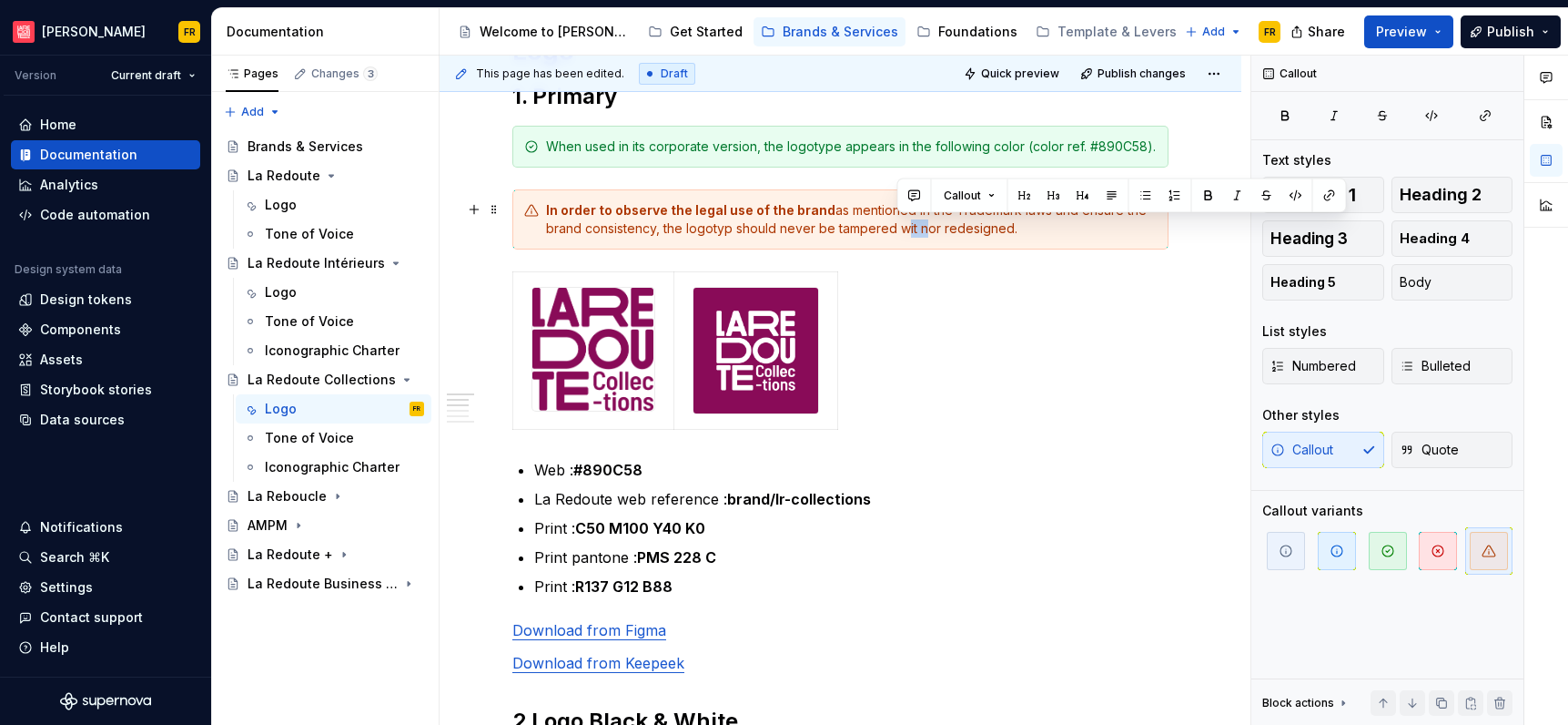
drag, startPoint x: 899, startPoint y: 228, endPoint x: 919, endPoint y: 231, distance: 20.2
click at [919, 231] on div "In order to observe the legal use of the brand as mentioned in the Trademark la…" at bounding box center [851, 218] width 611 height 36
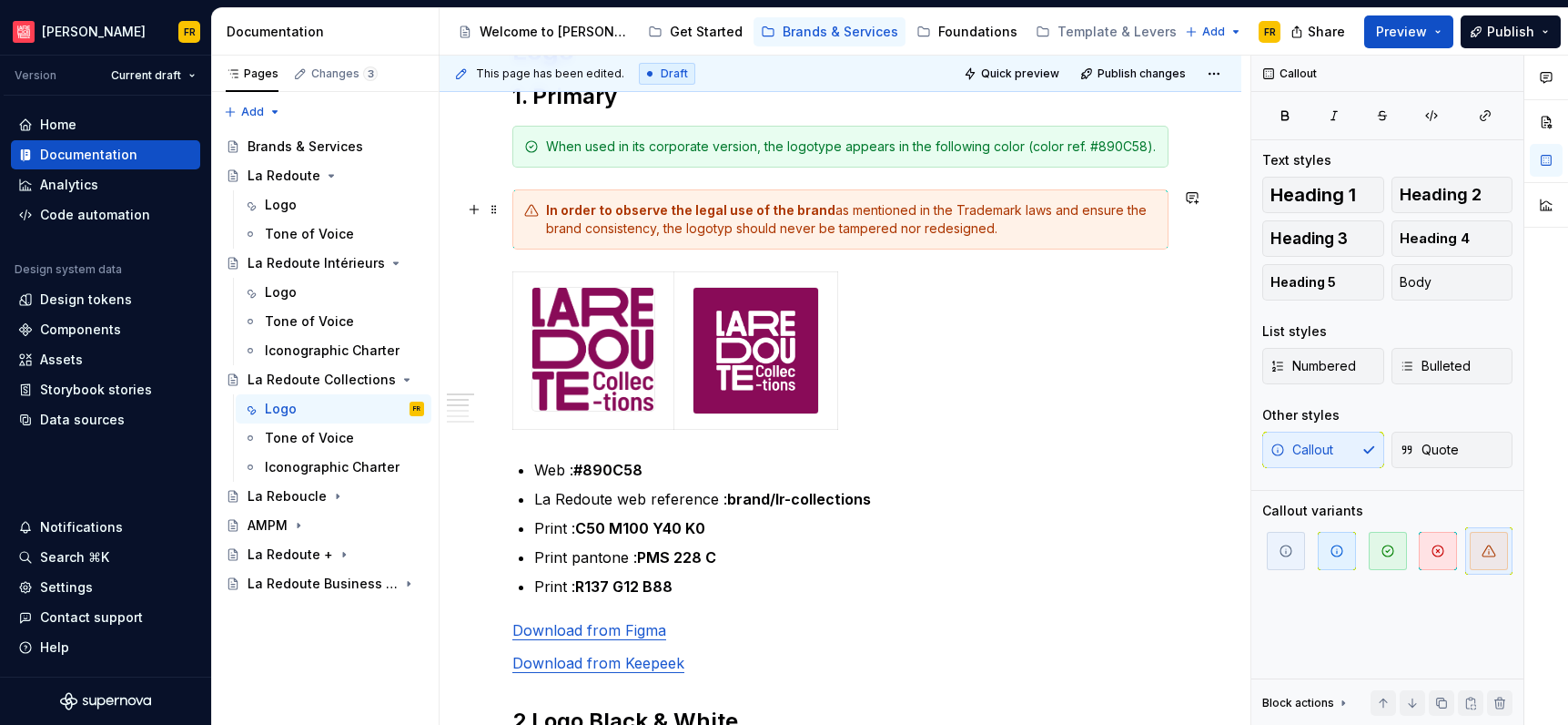
click at [730, 229] on div "In order to observe the legal use of the brand as mentioned in the Trademark la…" at bounding box center [851, 218] width 611 height 36
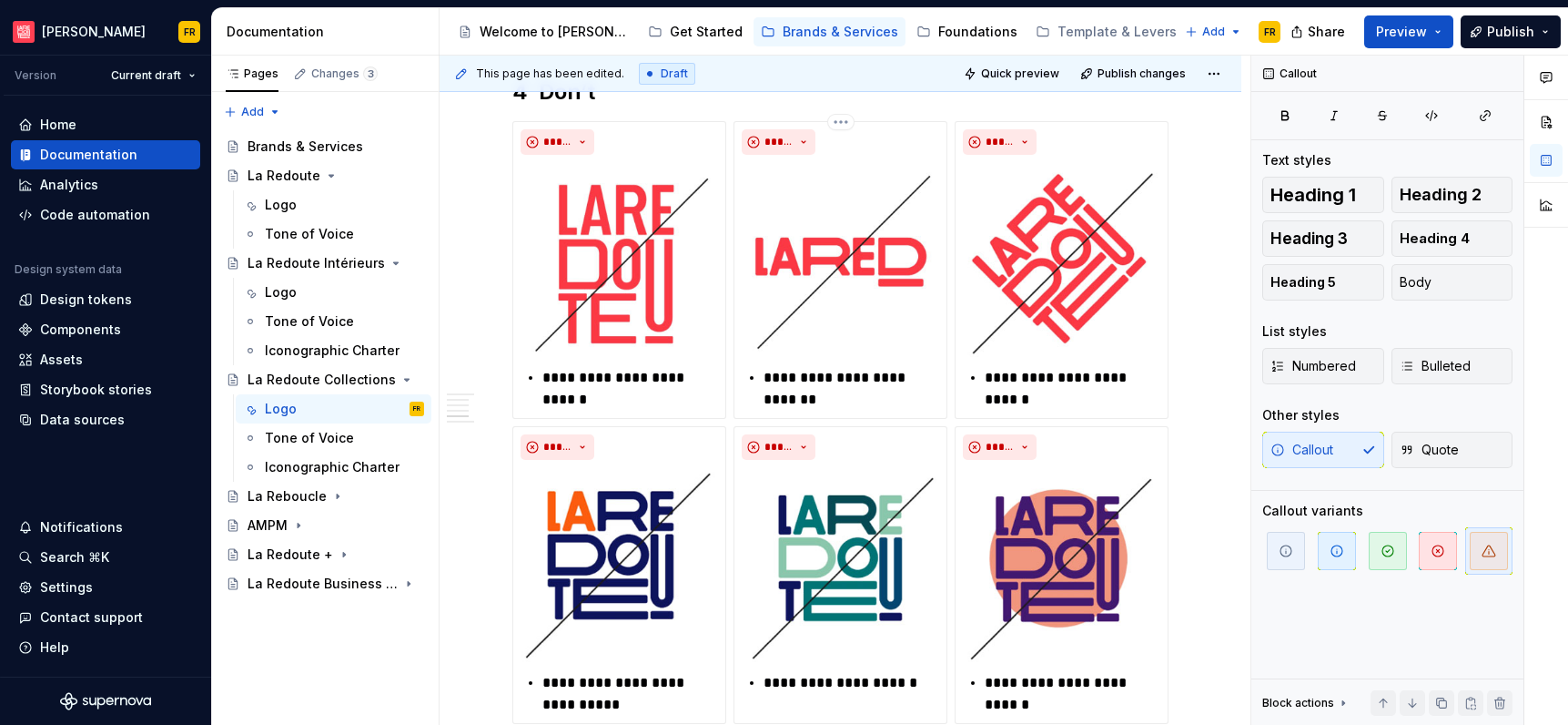
scroll to position [2179, 0]
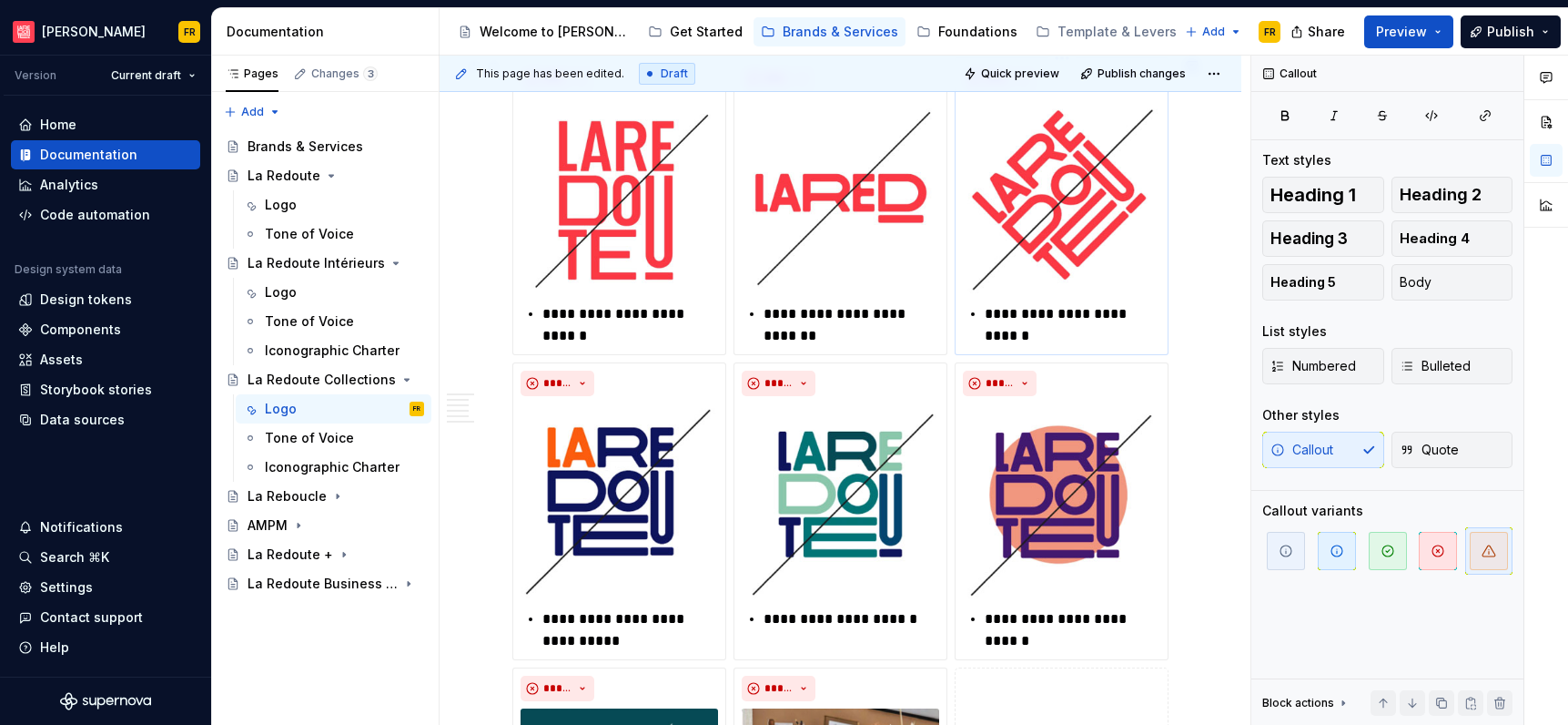
click at [1028, 315] on p "**********" at bounding box center [1073, 324] width 175 height 44
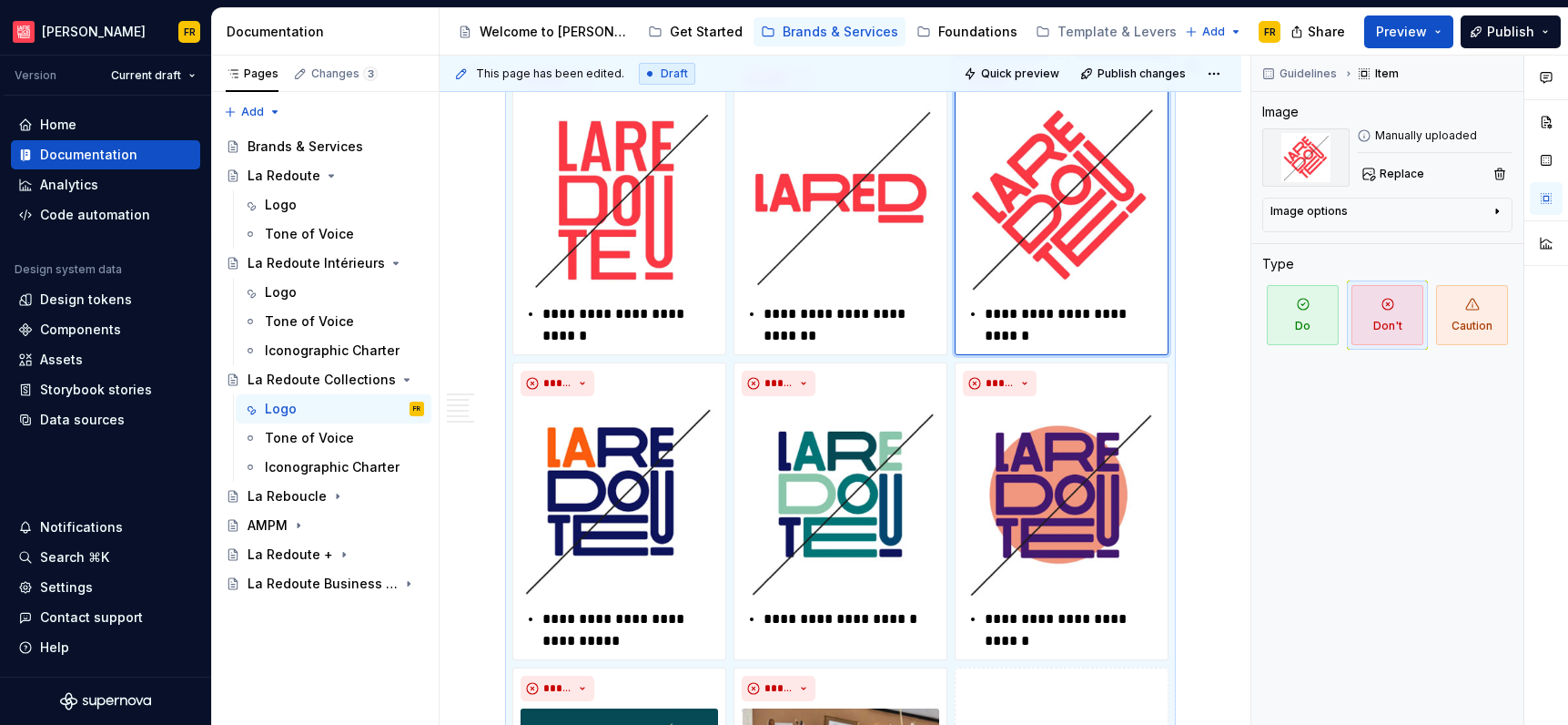
type textarea "*"
click at [289, 495] on div "La Reboucle" at bounding box center [287, 496] width 79 height 19
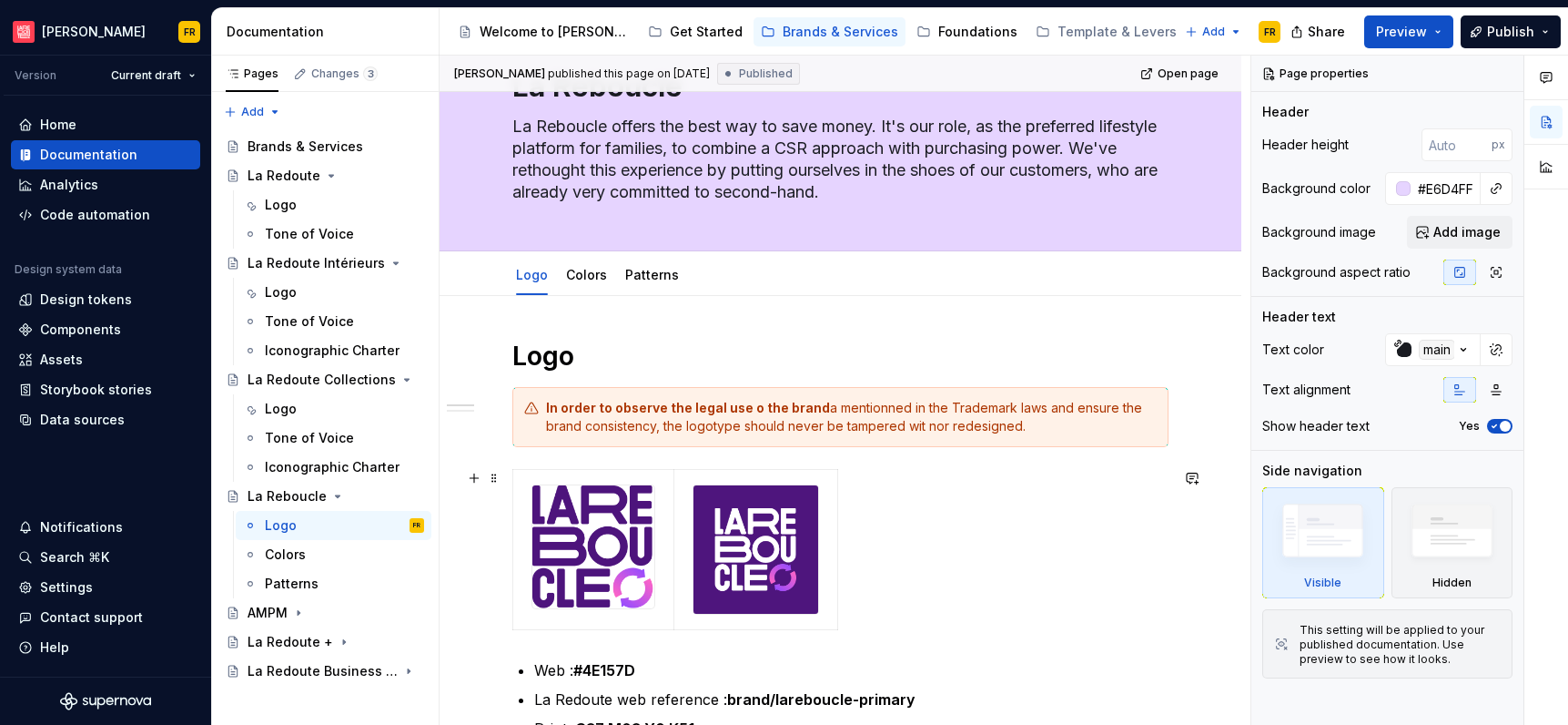
scroll to position [154, 0]
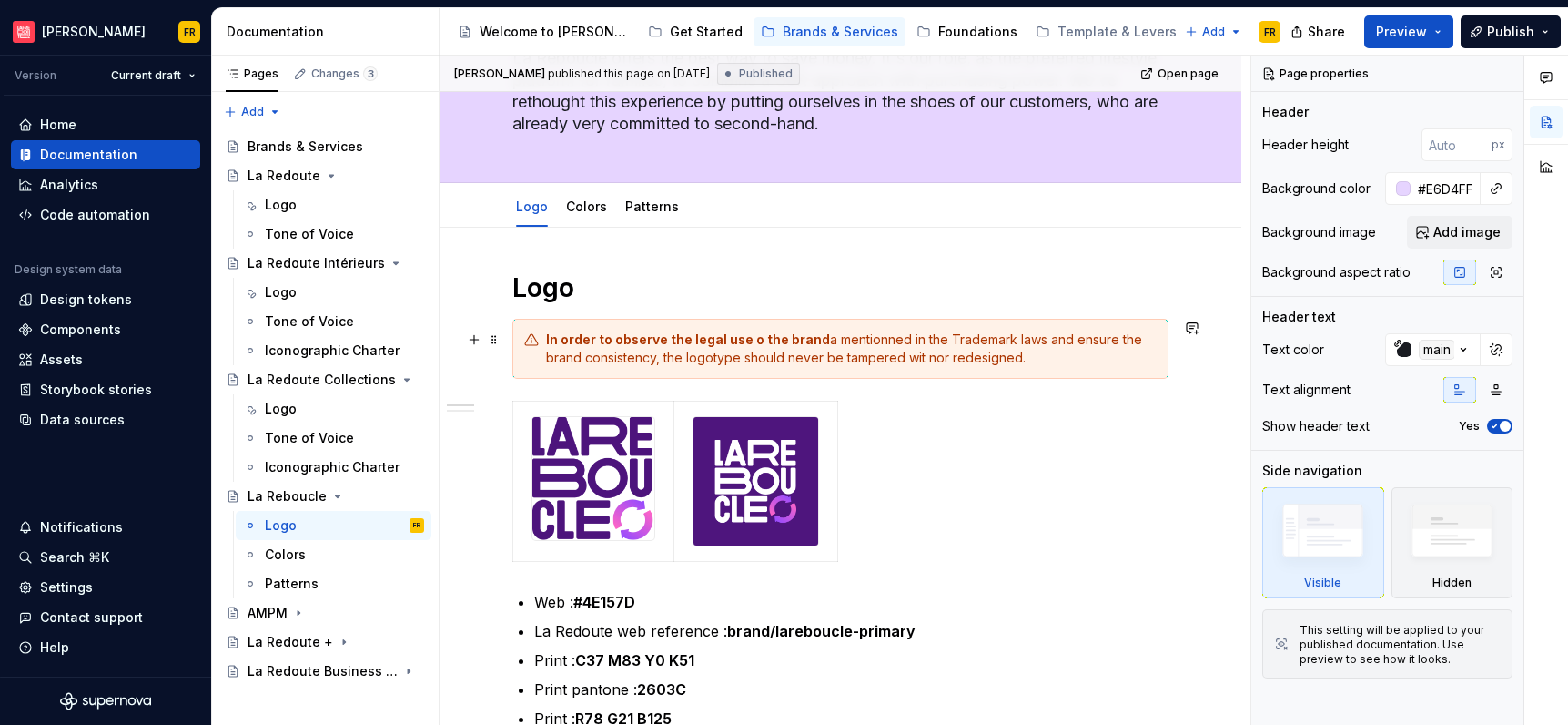
type textarea "*"
click at [752, 341] on strong "In order to observe the legal use o the brand" at bounding box center [687, 339] width 284 height 16
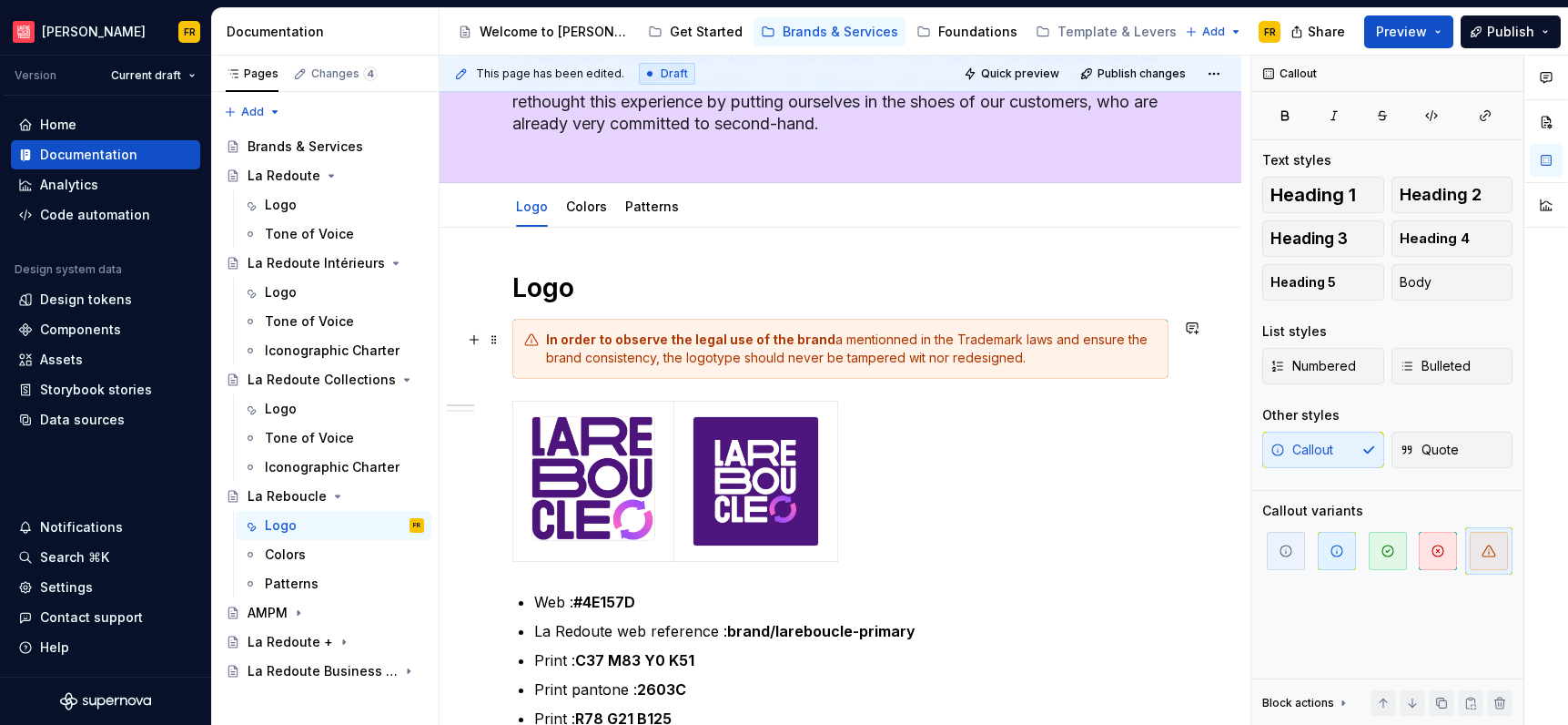
click at [893, 339] on div "In order to observe the legal use of the brand a mentionned in the Trademark la…" at bounding box center [851, 348] width 611 height 36
click at [832, 339] on div "In order to observe the legal use of the brand a mentioned in the Trademark law…" at bounding box center [851, 348] width 611 height 36
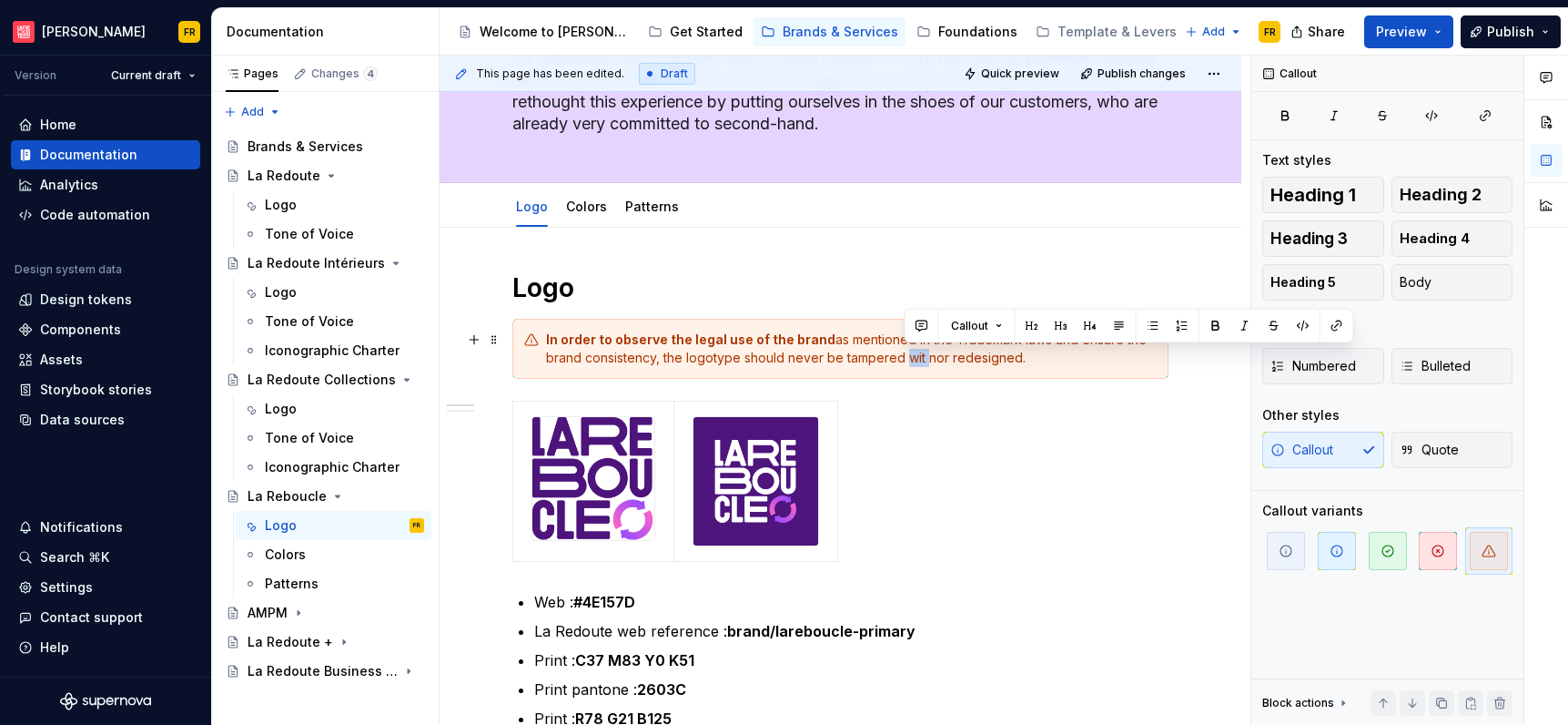
drag, startPoint x: 904, startPoint y: 360, endPoint x: 930, endPoint y: 362, distance: 26.1
click at [929, 363] on div "In order to observe the legal use of the brand as mentioned in the Trademark la…" at bounding box center [851, 348] width 611 height 36
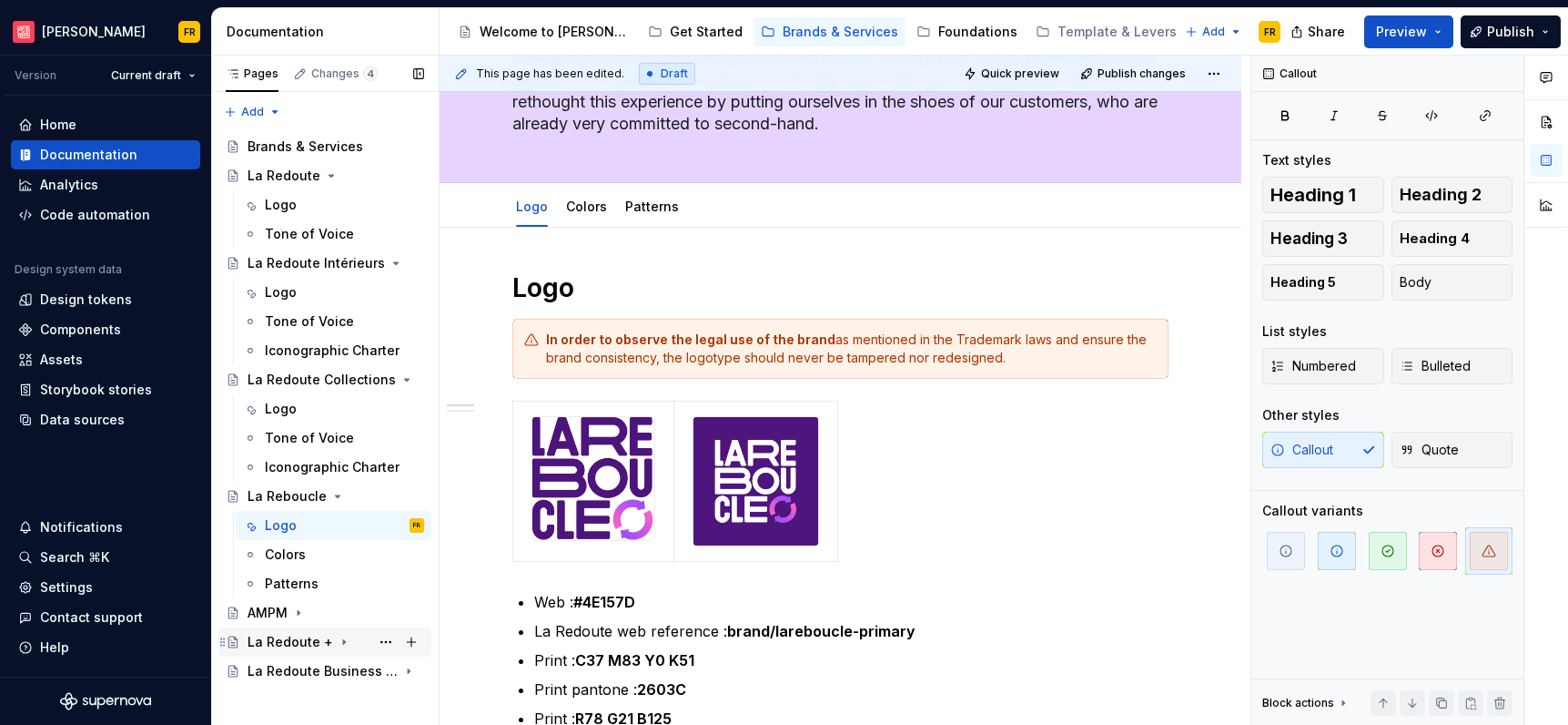
click at [280, 630] on div "La Redoute +" at bounding box center [335, 641] width 176 height 25
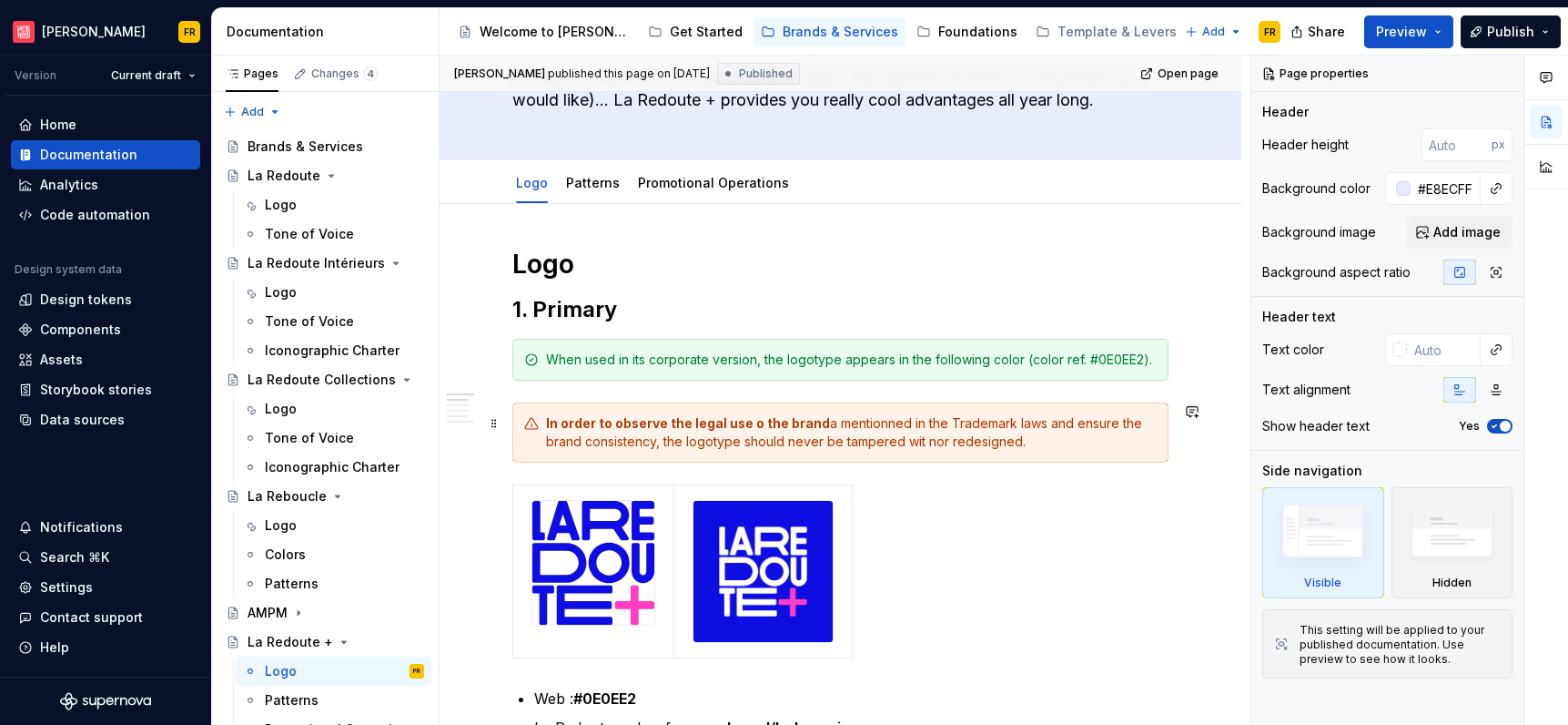
scroll to position [202, 0]
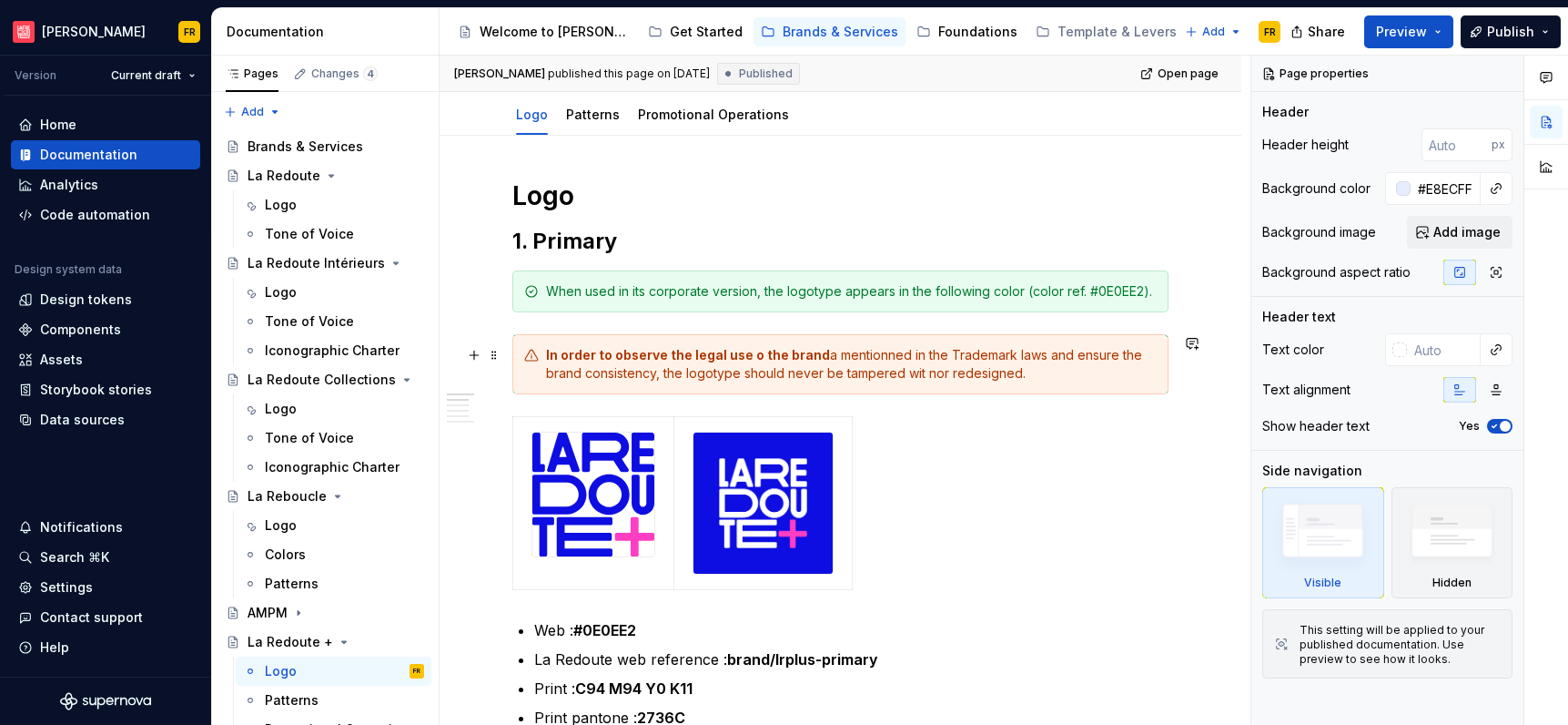
type textarea "*"
click at [755, 353] on strong "In order to observe the legal use o the brand" at bounding box center [687, 355] width 284 height 16
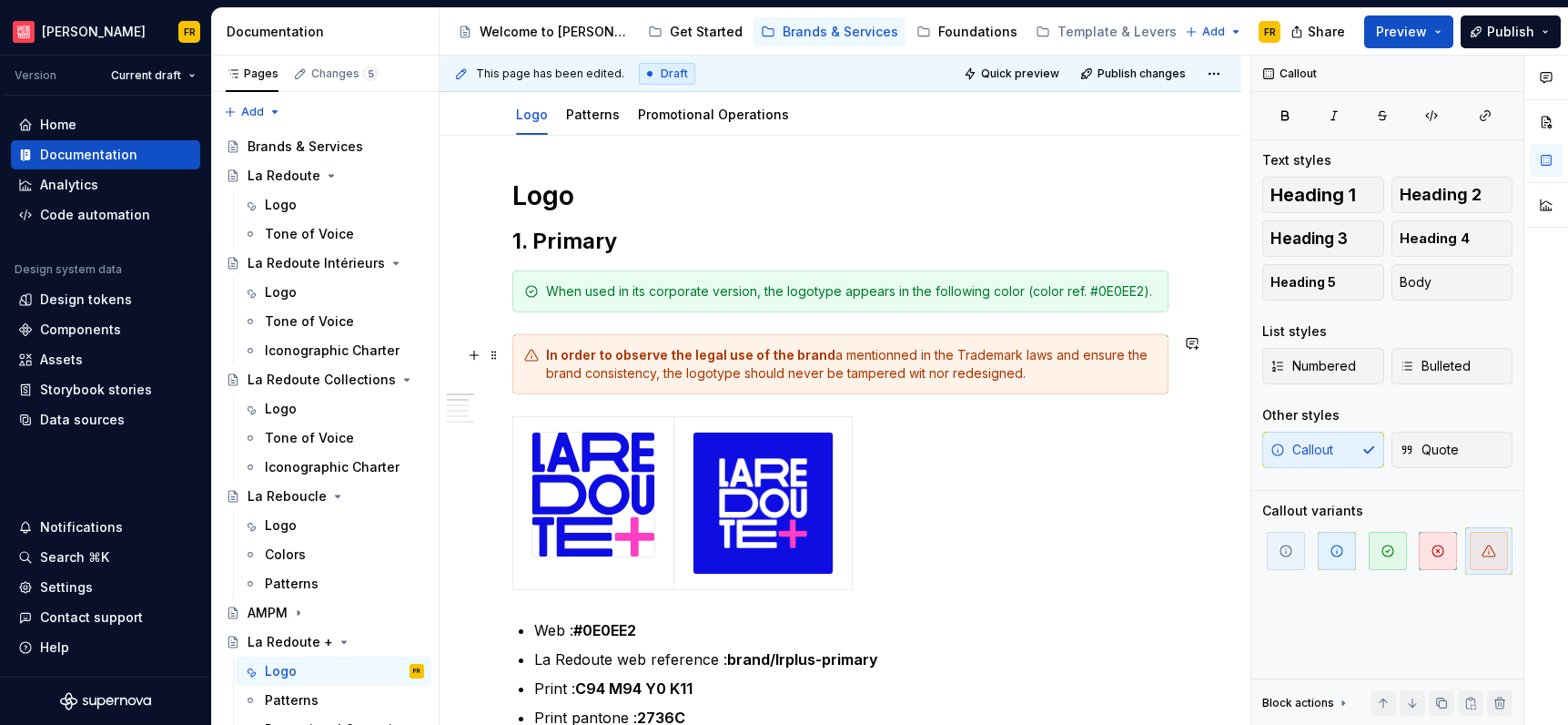
click at [886, 356] on div "In order to observe the legal use of the brand a mentionned in the Trademark la…" at bounding box center [851, 363] width 611 height 36
click at [835, 357] on div "In order to observe the legal use of the brand a mentioned in the Trademark law…" at bounding box center [851, 363] width 611 height 36
click at [826, 353] on div "In order to observe the legal use of the brand a mentioned in the Trademark law…" at bounding box center [851, 363] width 611 height 36
click at [832, 357] on div "In order to observe the legal use of the brand a mentioned in the Trademark law…" at bounding box center [851, 363] width 611 height 36
drag, startPoint x: 903, startPoint y: 377, endPoint x: 925, endPoint y: 379, distance: 22.1
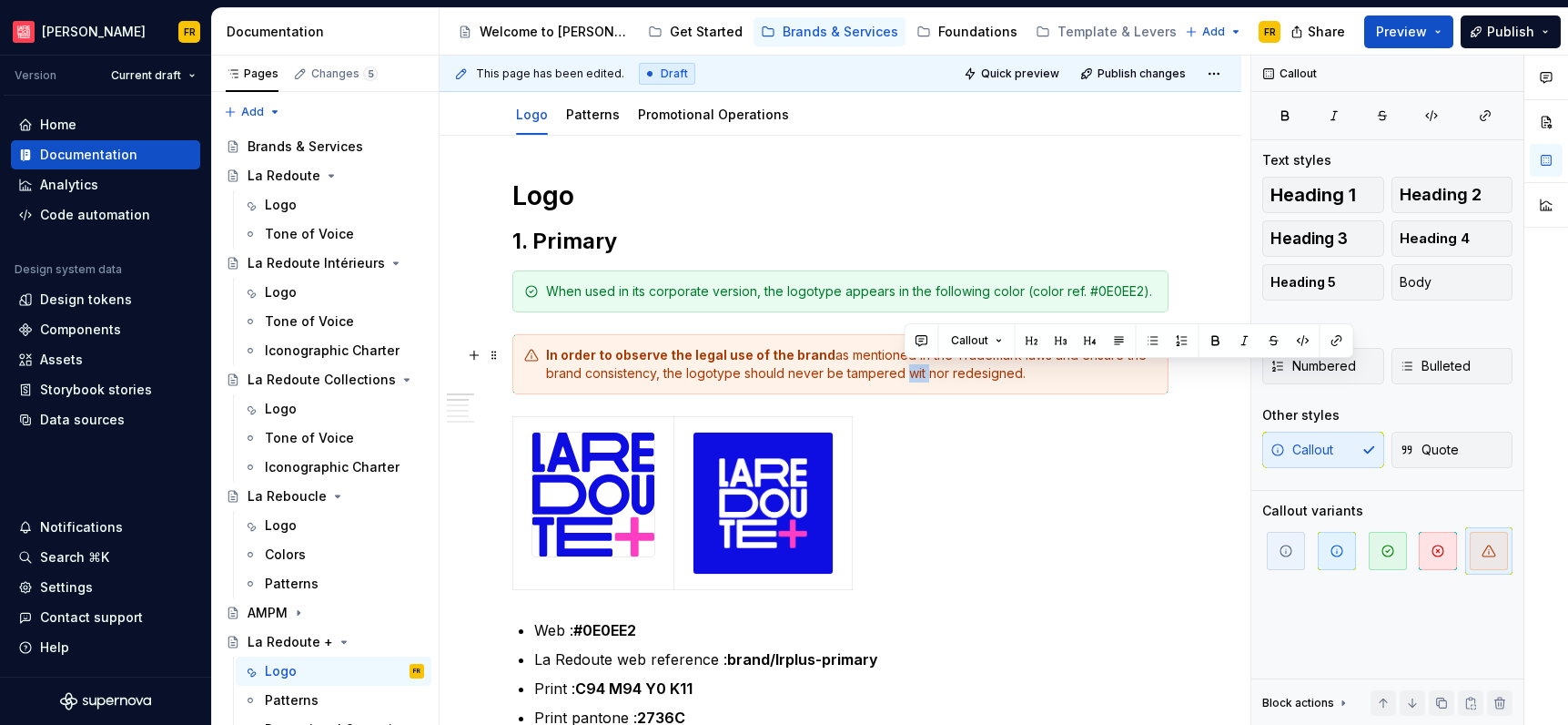
click at [925, 379] on div "In order to observe the legal use of the brand as mentioned in the Trademark la…" at bounding box center [851, 363] width 611 height 36
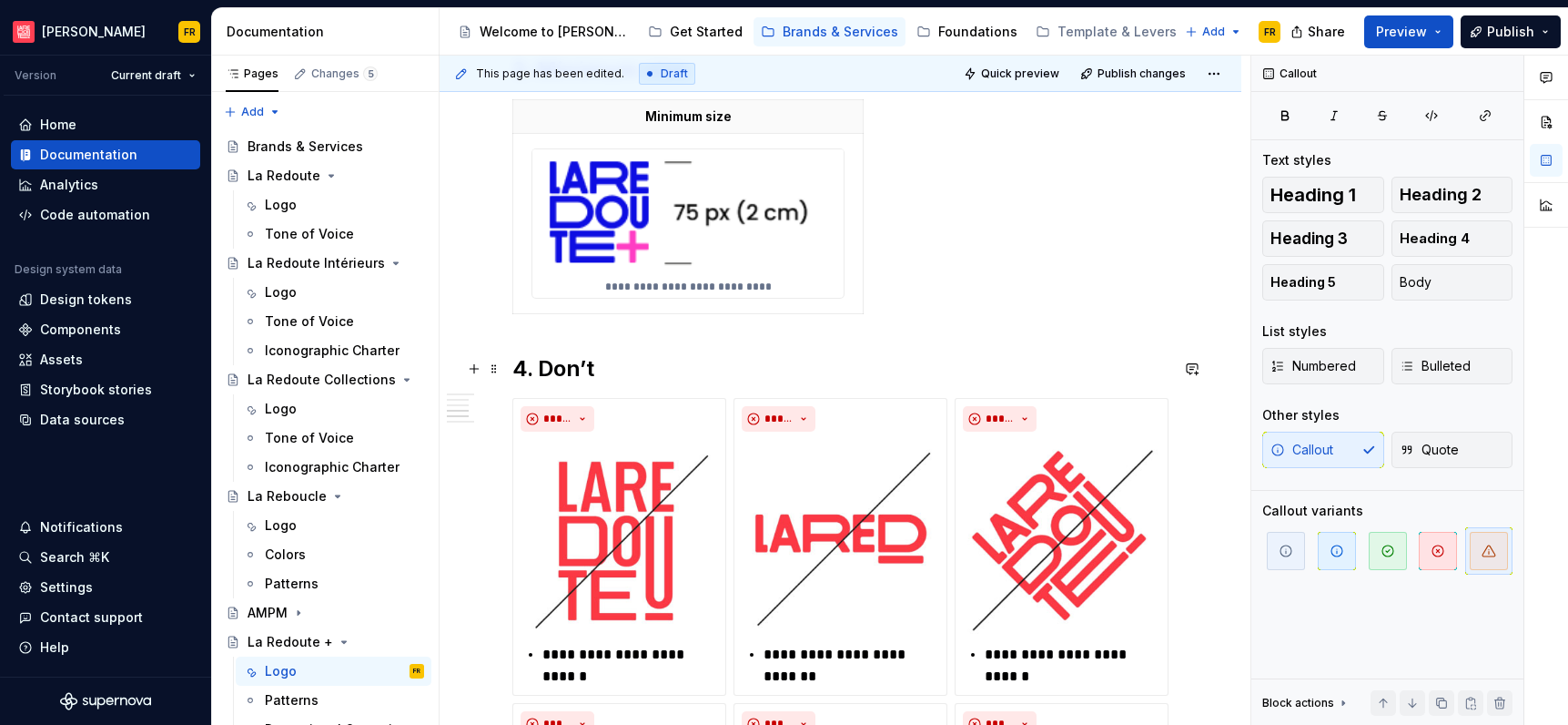
scroll to position [1772, 0]
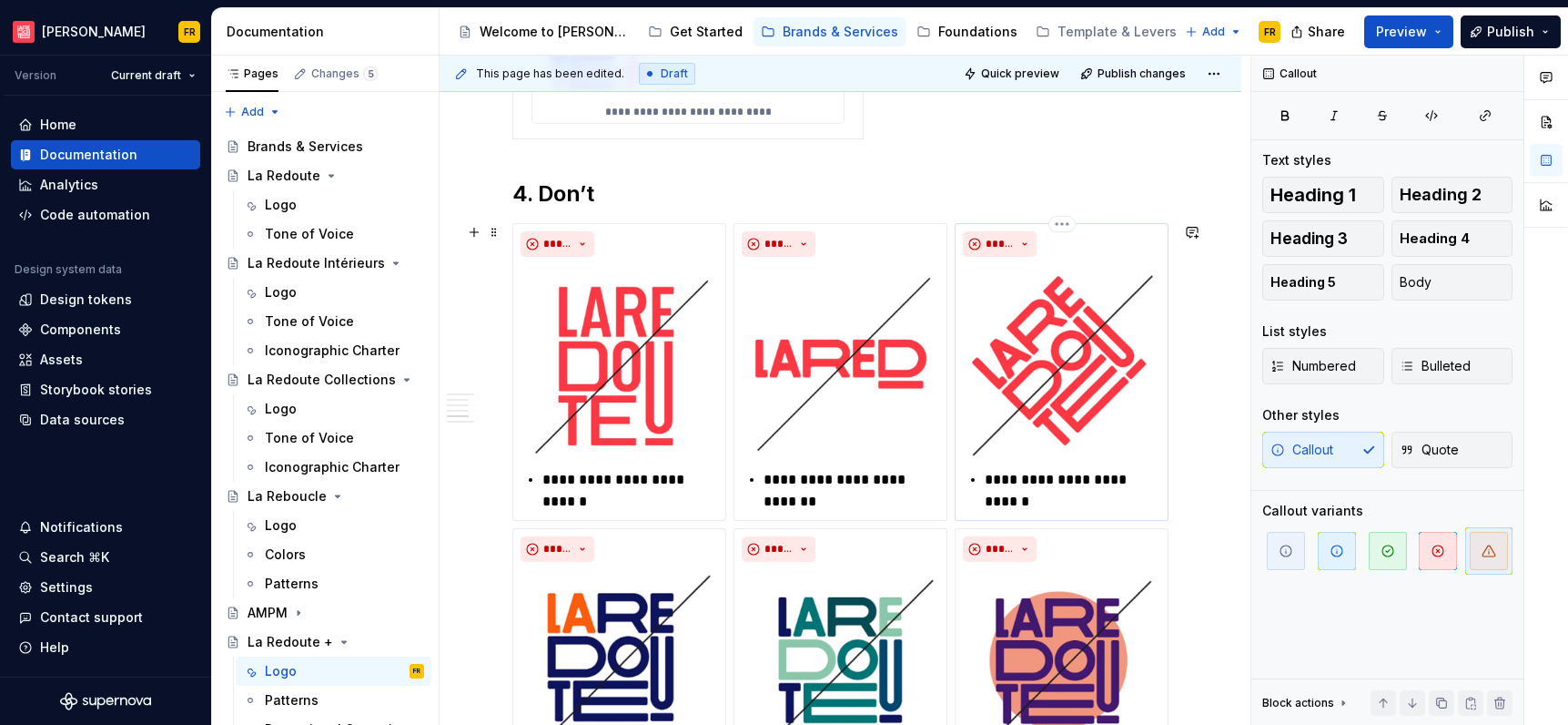
click at [1030, 485] on p "**********" at bounding box center [1073, 490] width 175 height 44
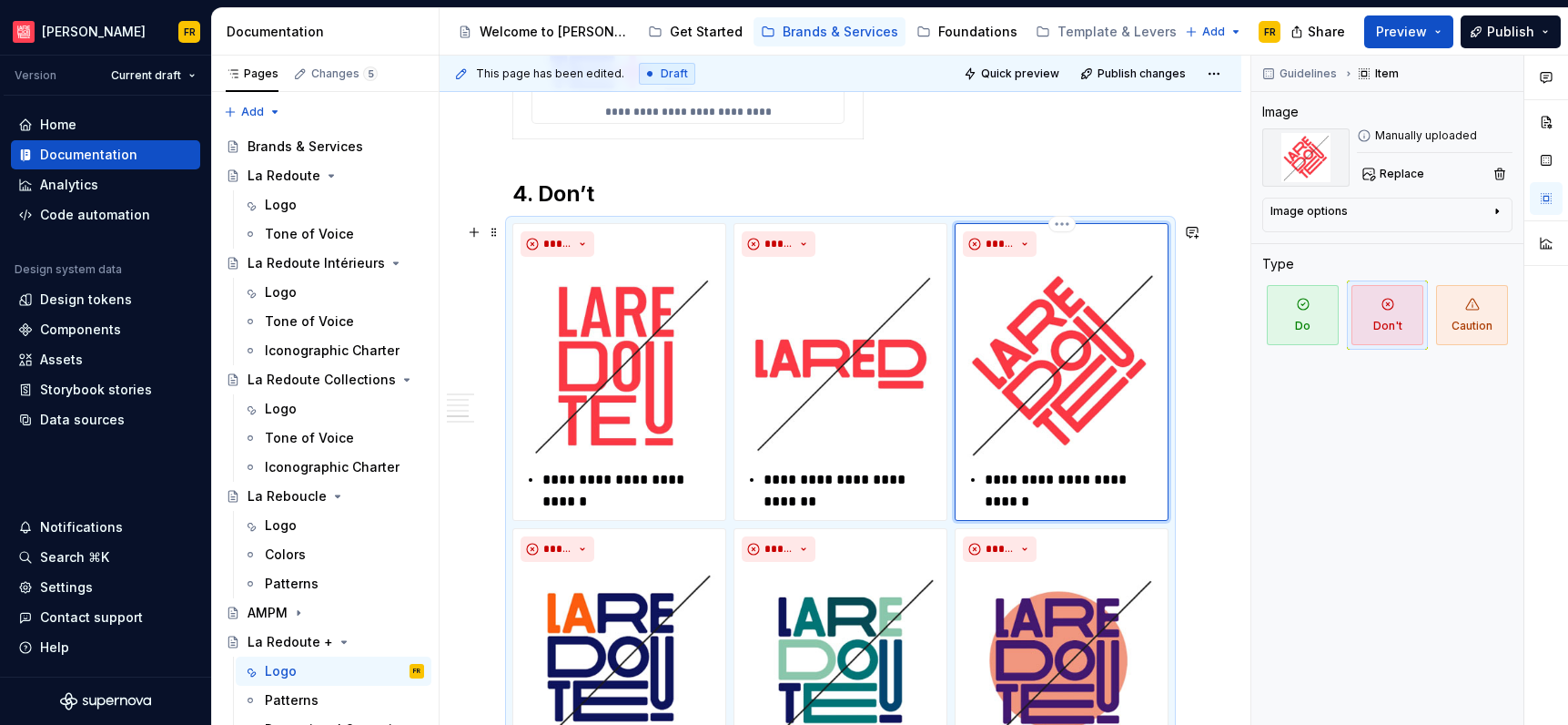
type textarea "*"
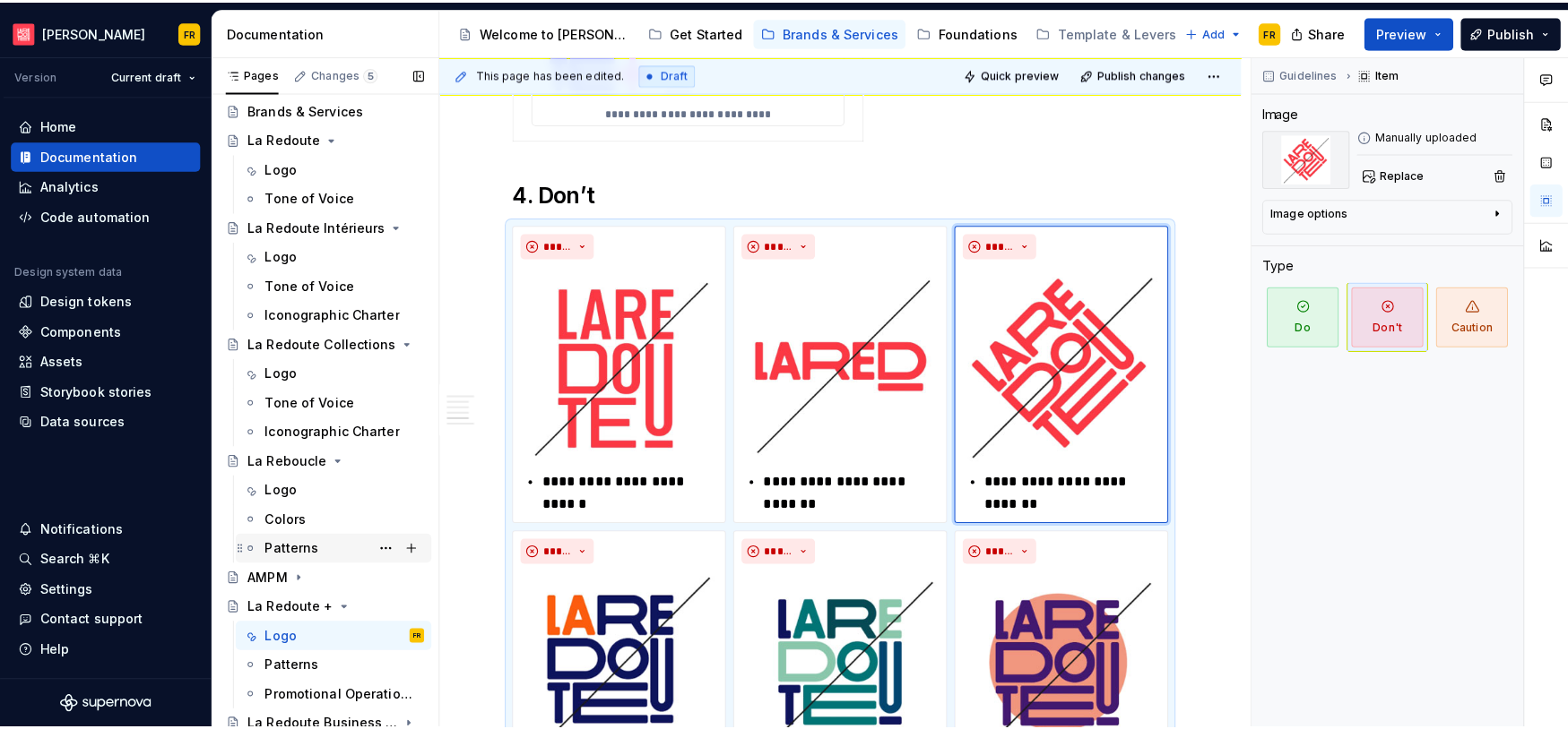
scroll to position [43, 0]
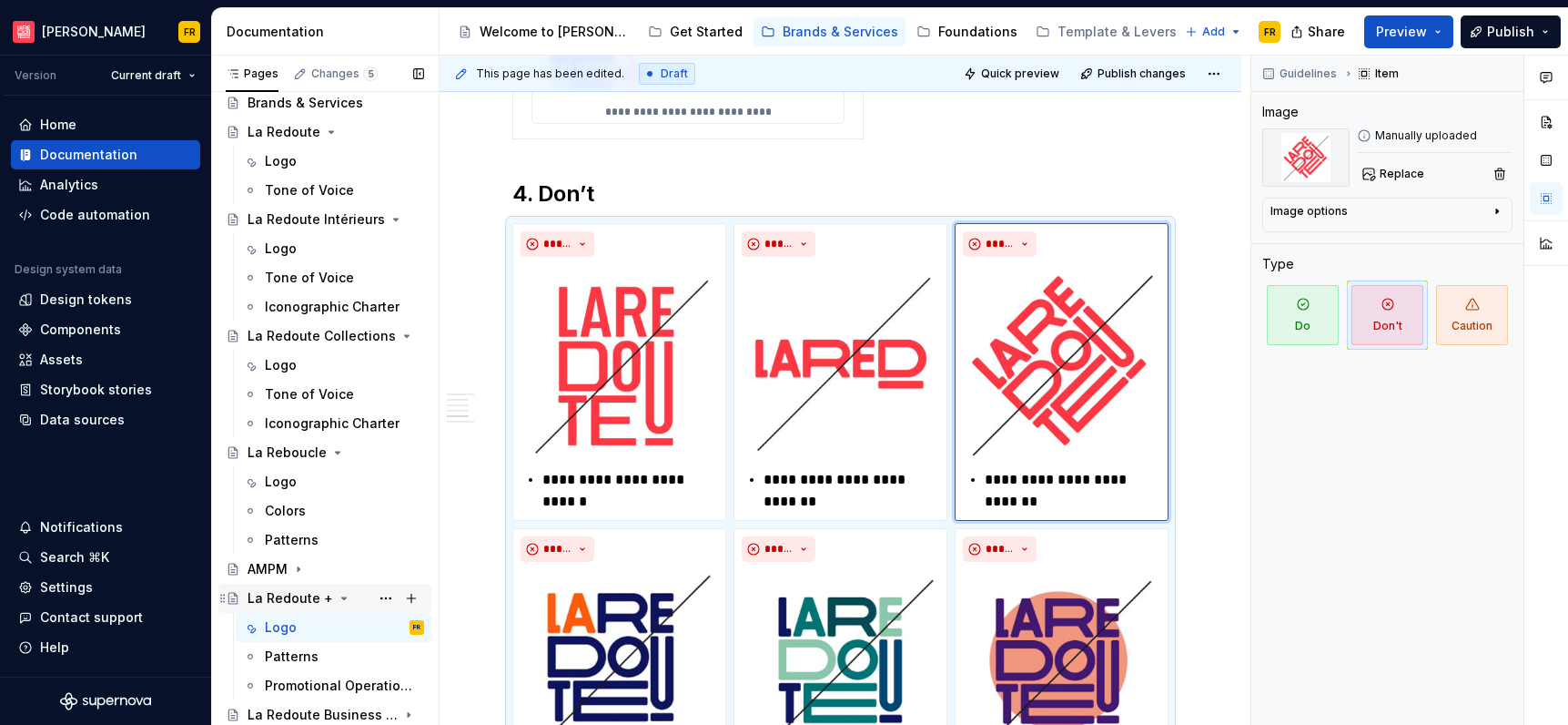
click at [264, 594] on div "La Redoute +" at bounding box center [290, 597] width 86 height 19
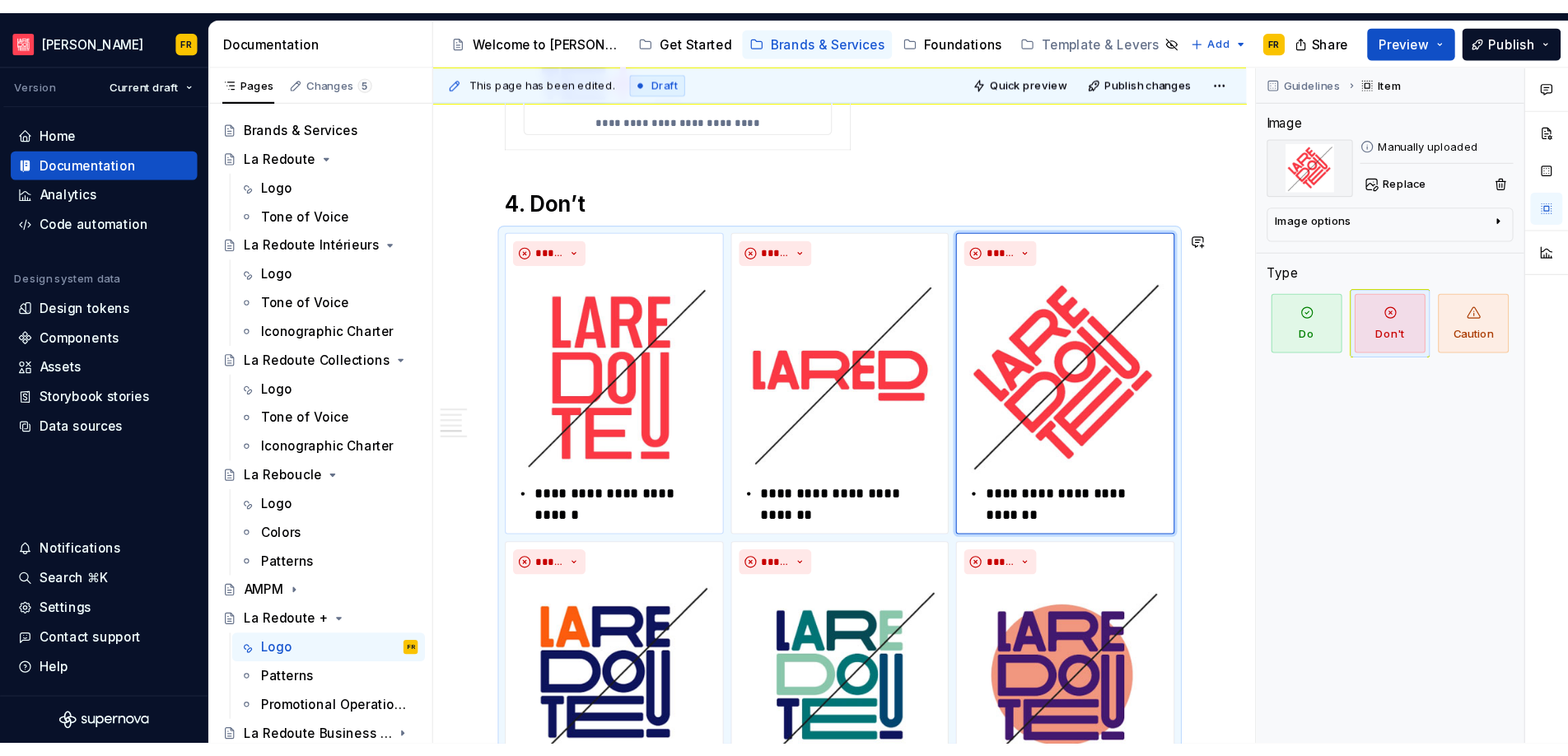
scroll to position [0, 0]
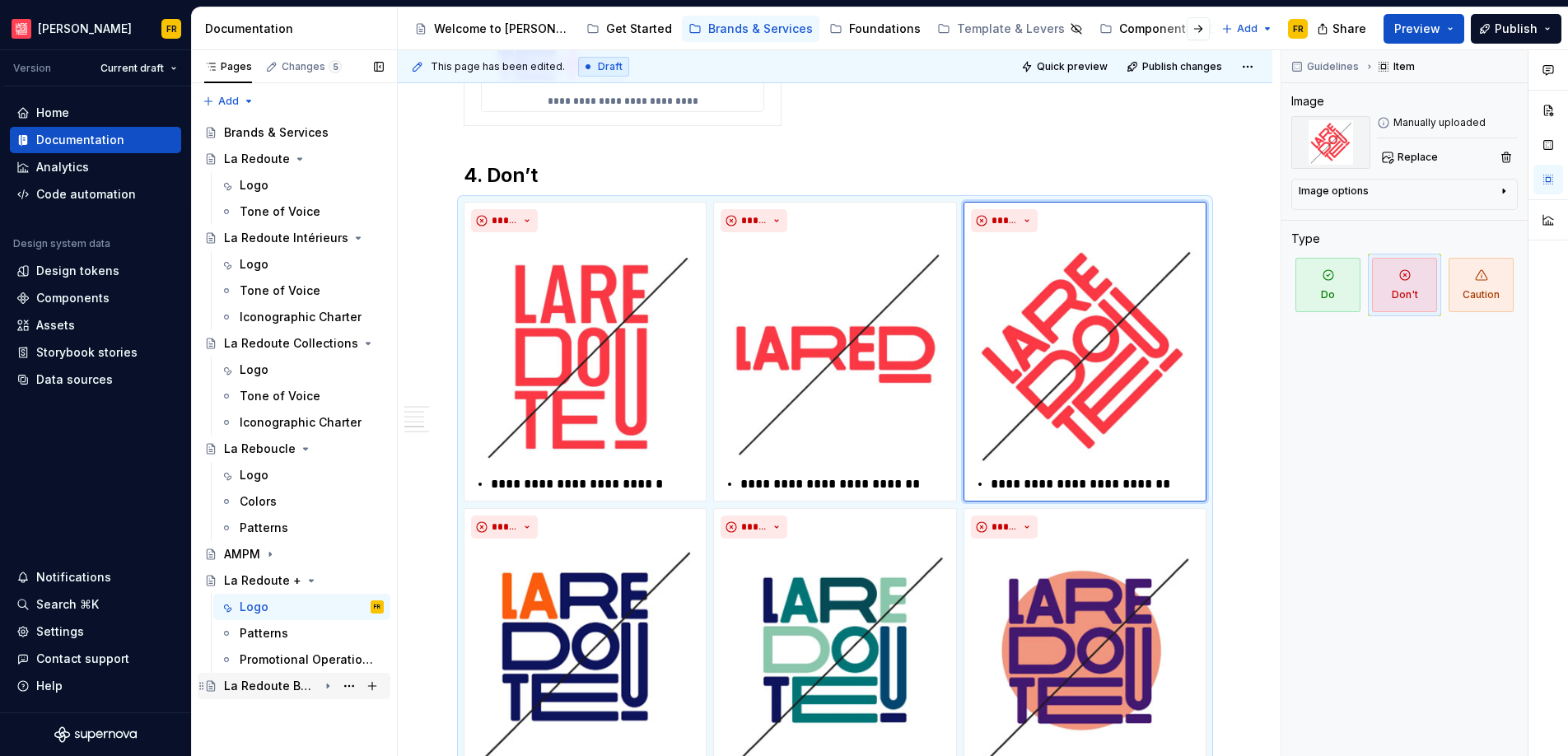
click at [267, 655] on div "La Redoute Business & Others" at bounding box center [271, 686] width 93 height 17
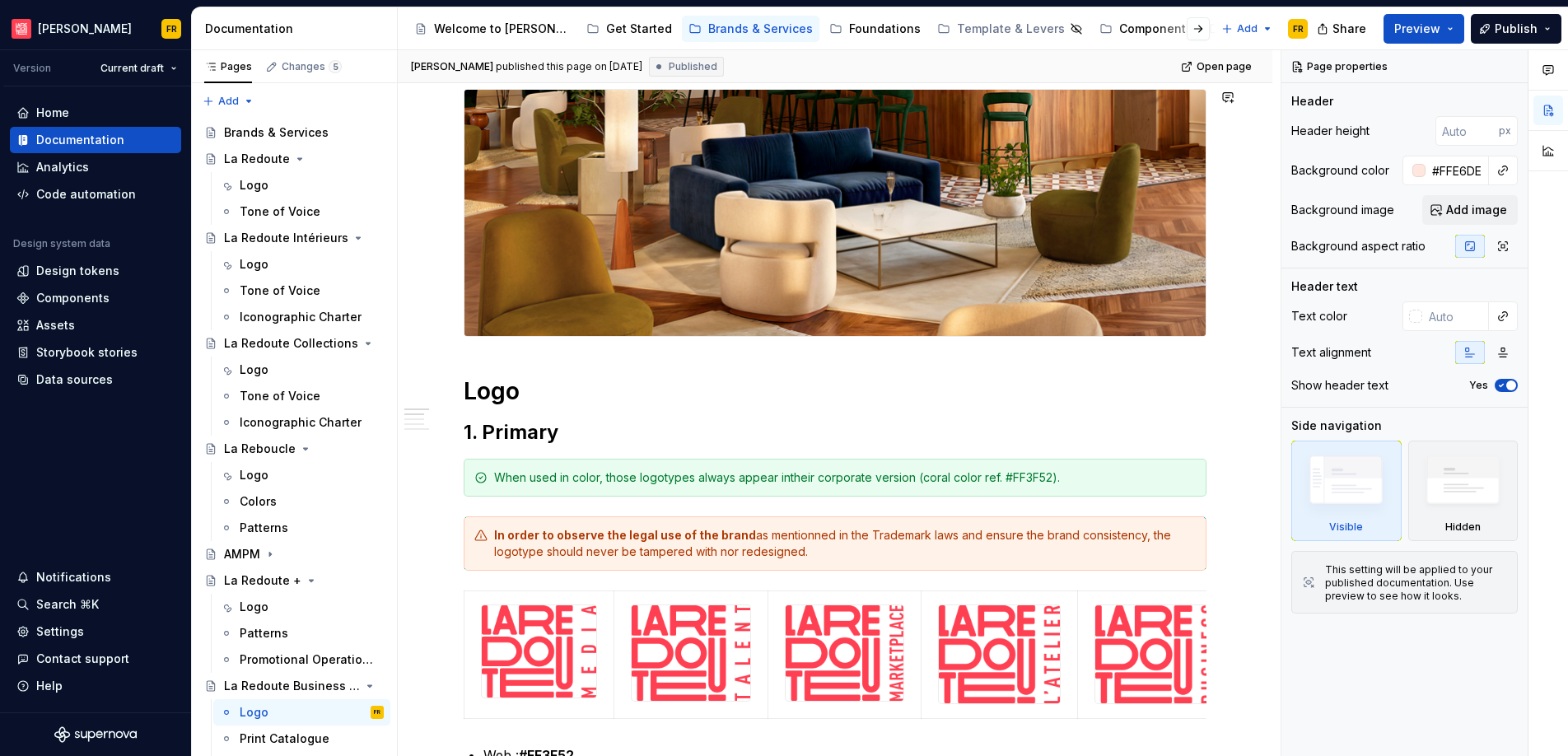
scroll to position [380, 0]
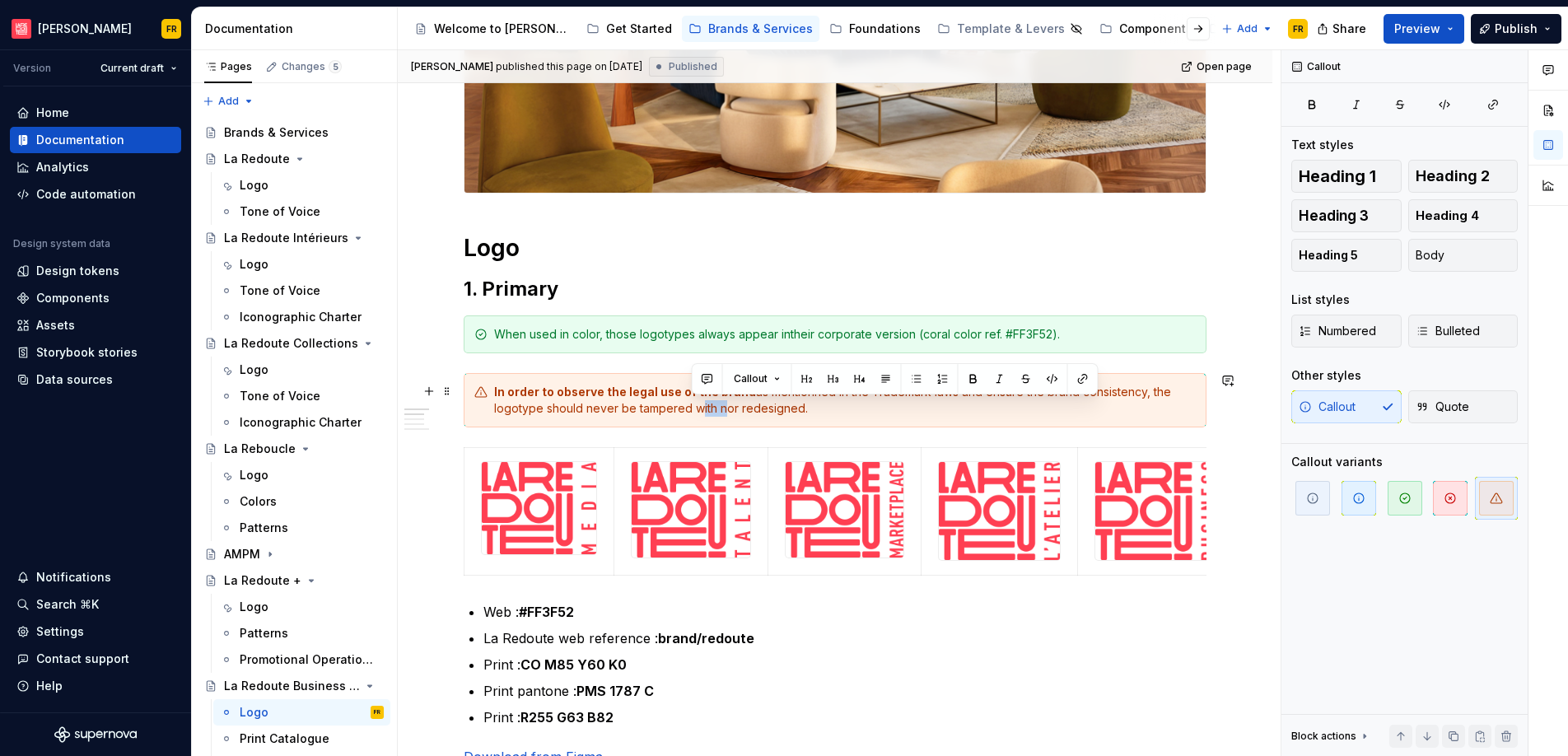
drag, startPoint x: 693, startPoint y: 408, endPoint x: 717, endPoint y: 406, distance: 24.1
click at [717, 409] on div "In order to observe the legal use of the brand as mentionned in the Trademark l…" at bounding box center [844, 399] width 702 height 33
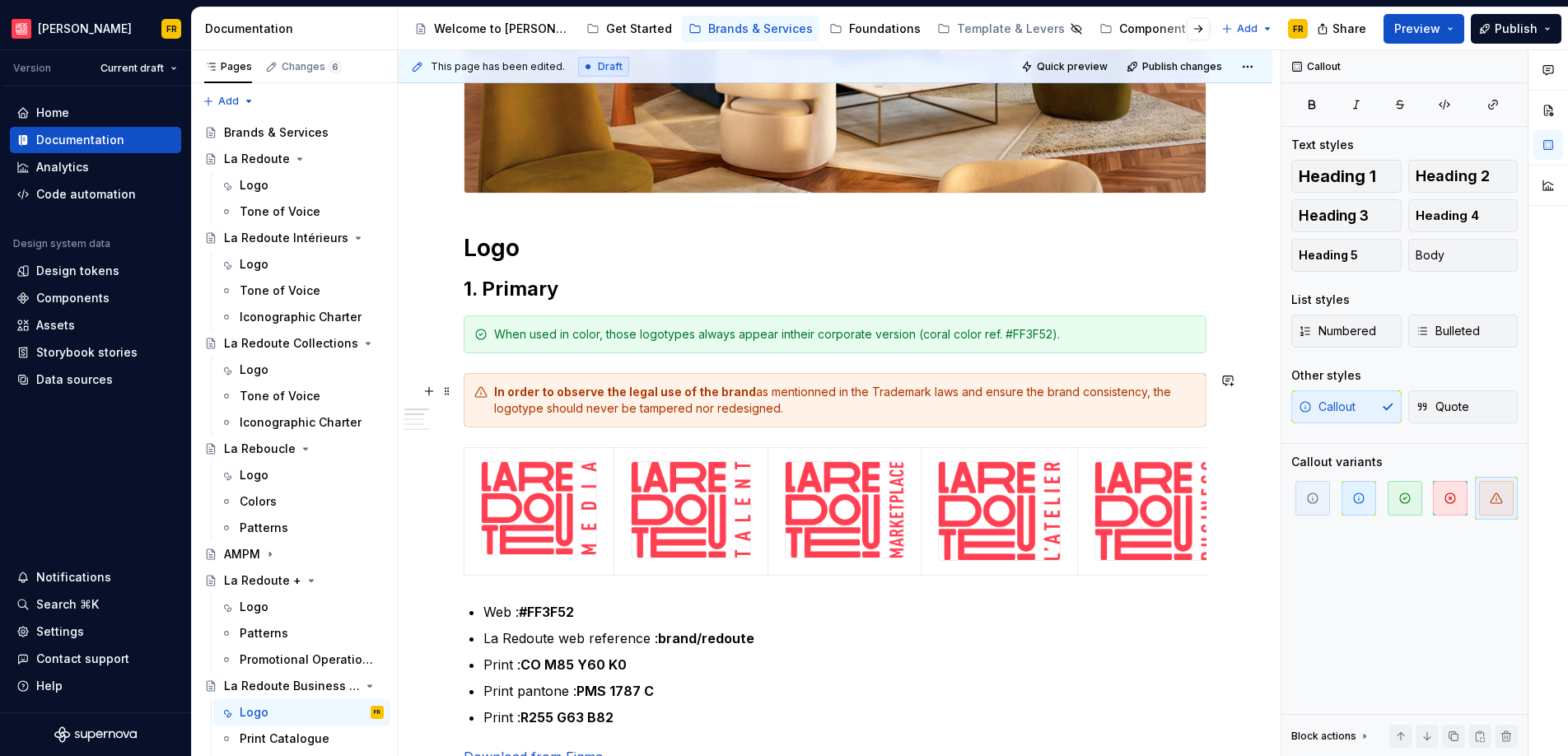
click at [805, 388] on div "In order to observe the legal use of the brand as mentionned in the Trademark l…" at bounding box center [844, 399] width 702 height 33
type textarea "*"
click at [787, 330] on div "When used in color, those logotypes always appear intheir corporate version (co…" at bounding box center [844, 334] width 702 height 17
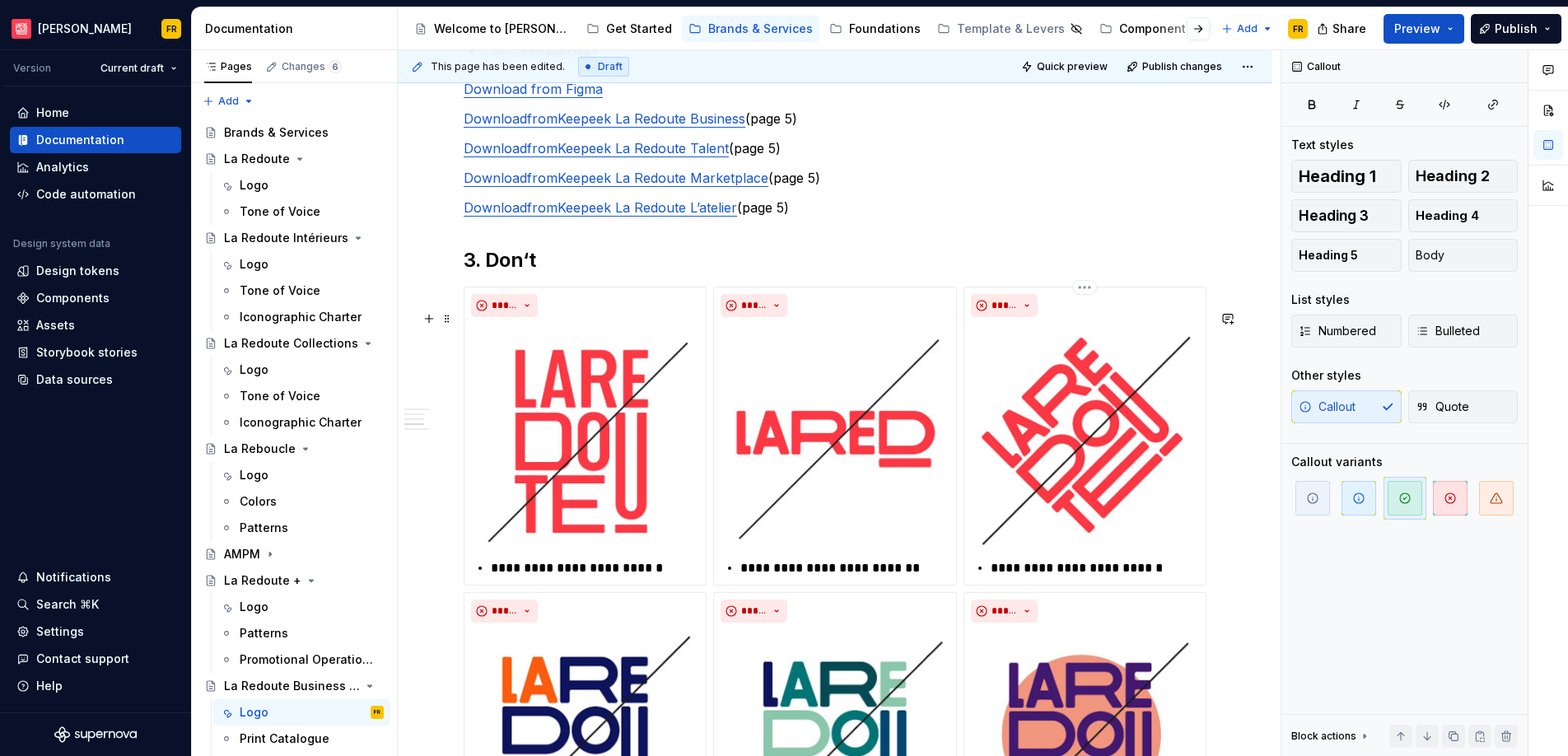
scroll to position [2043, 0]
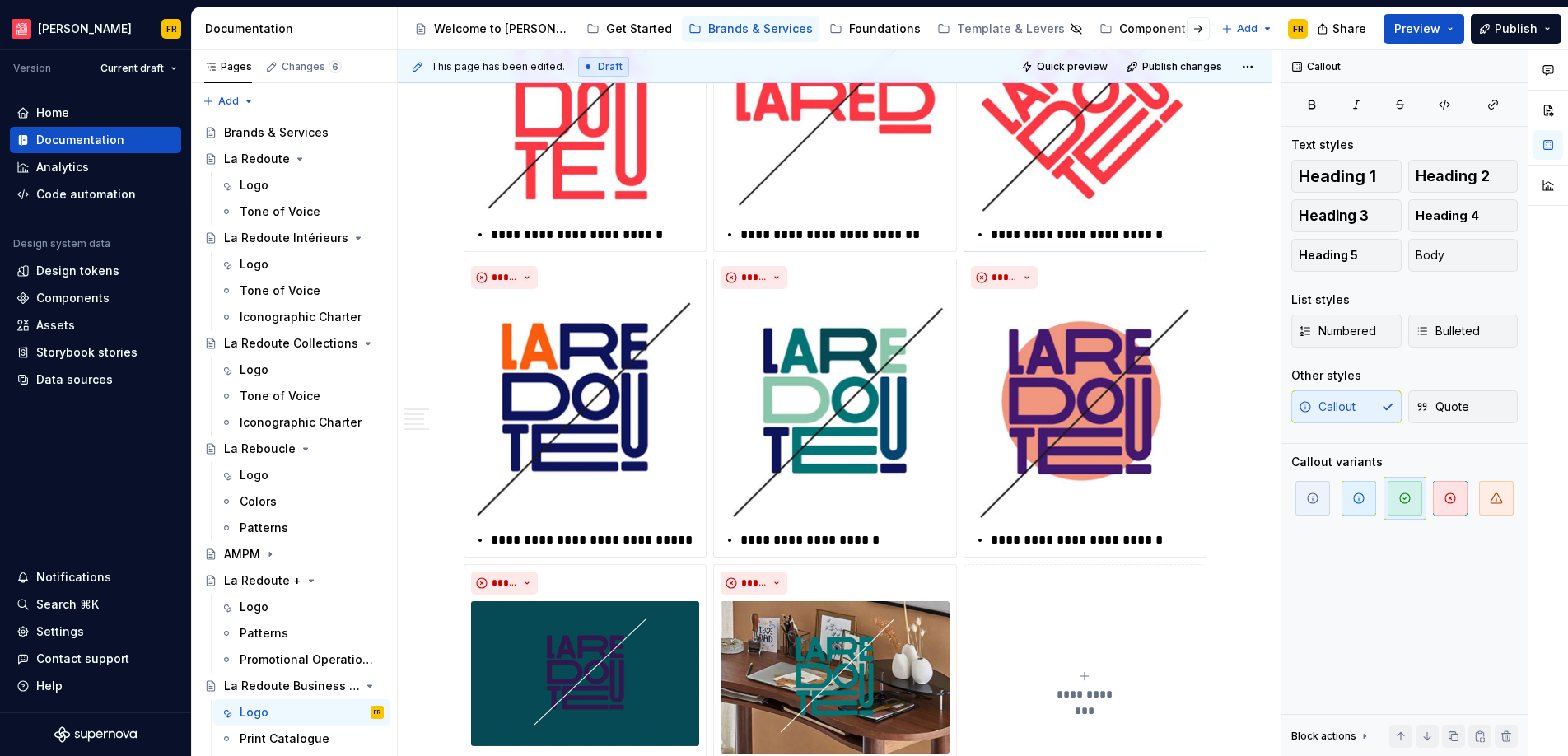
click at [1030, 244] on p "**********" at bounding box center [1095, 234] width 208 height 19
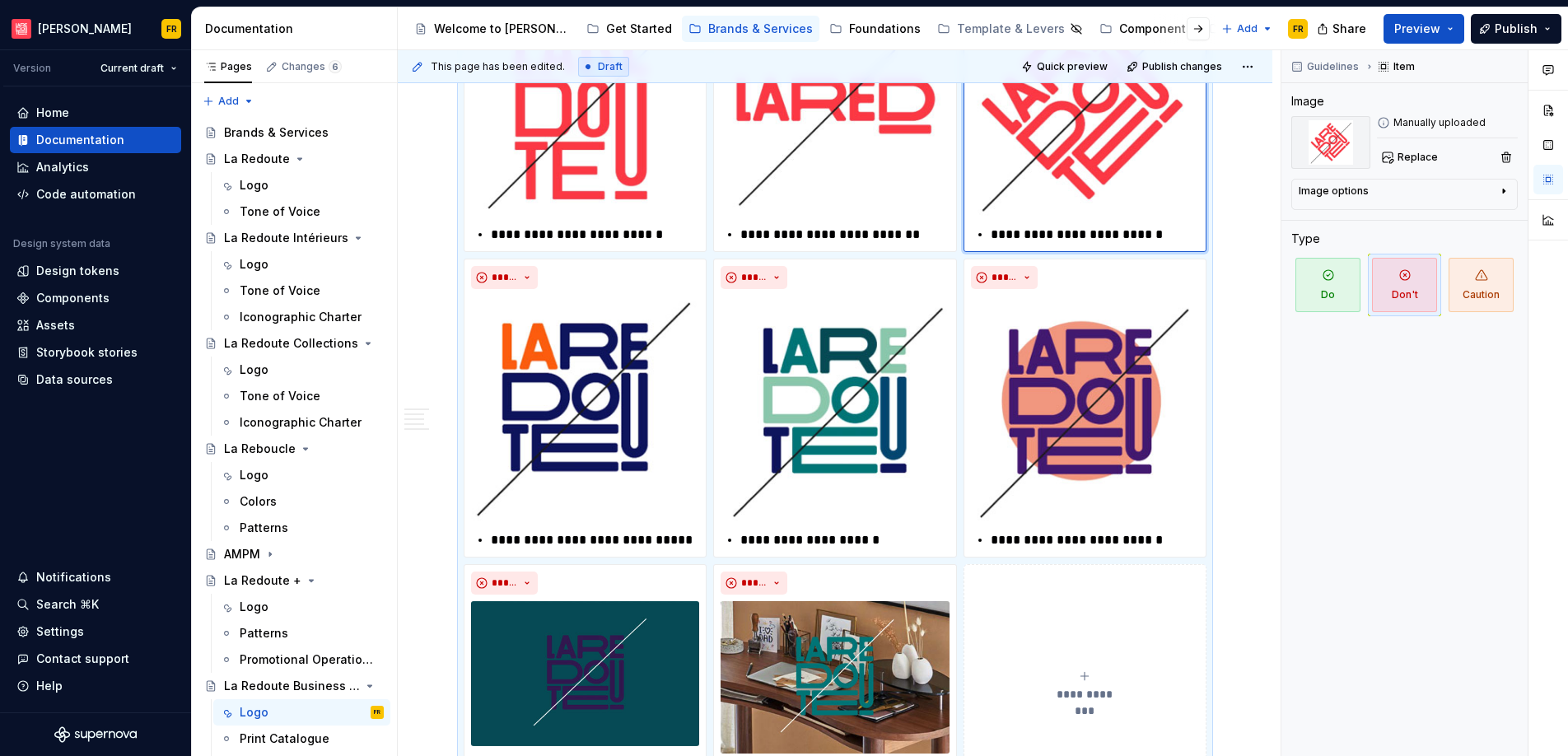
type textarea "*"
click at [1418, 22] on span "Publish" at bounding box center [1515, 28] width 43 height 17
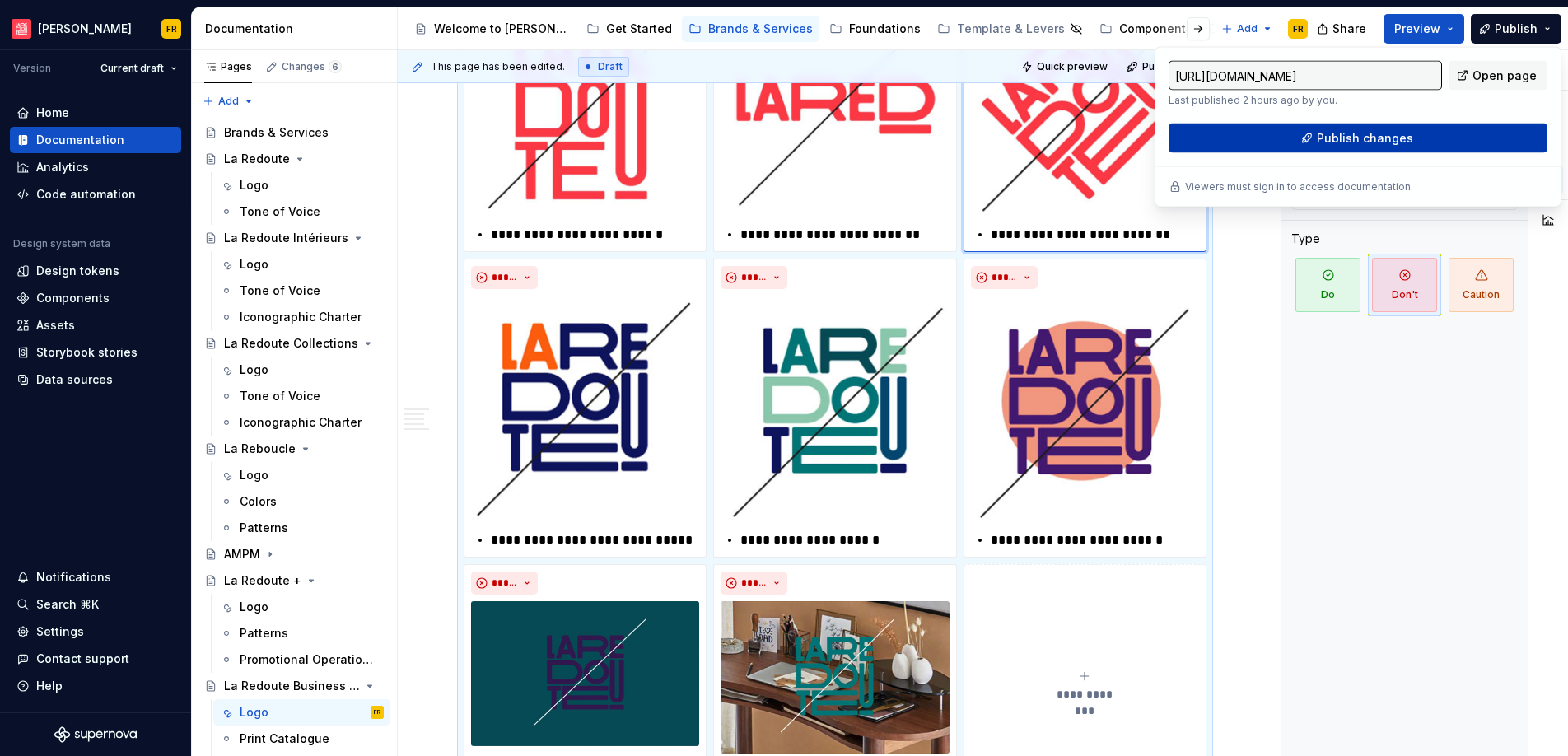
click at [1418, 130] on button "Publish changes" at bounding box center [1358, 138] width 379 height 30
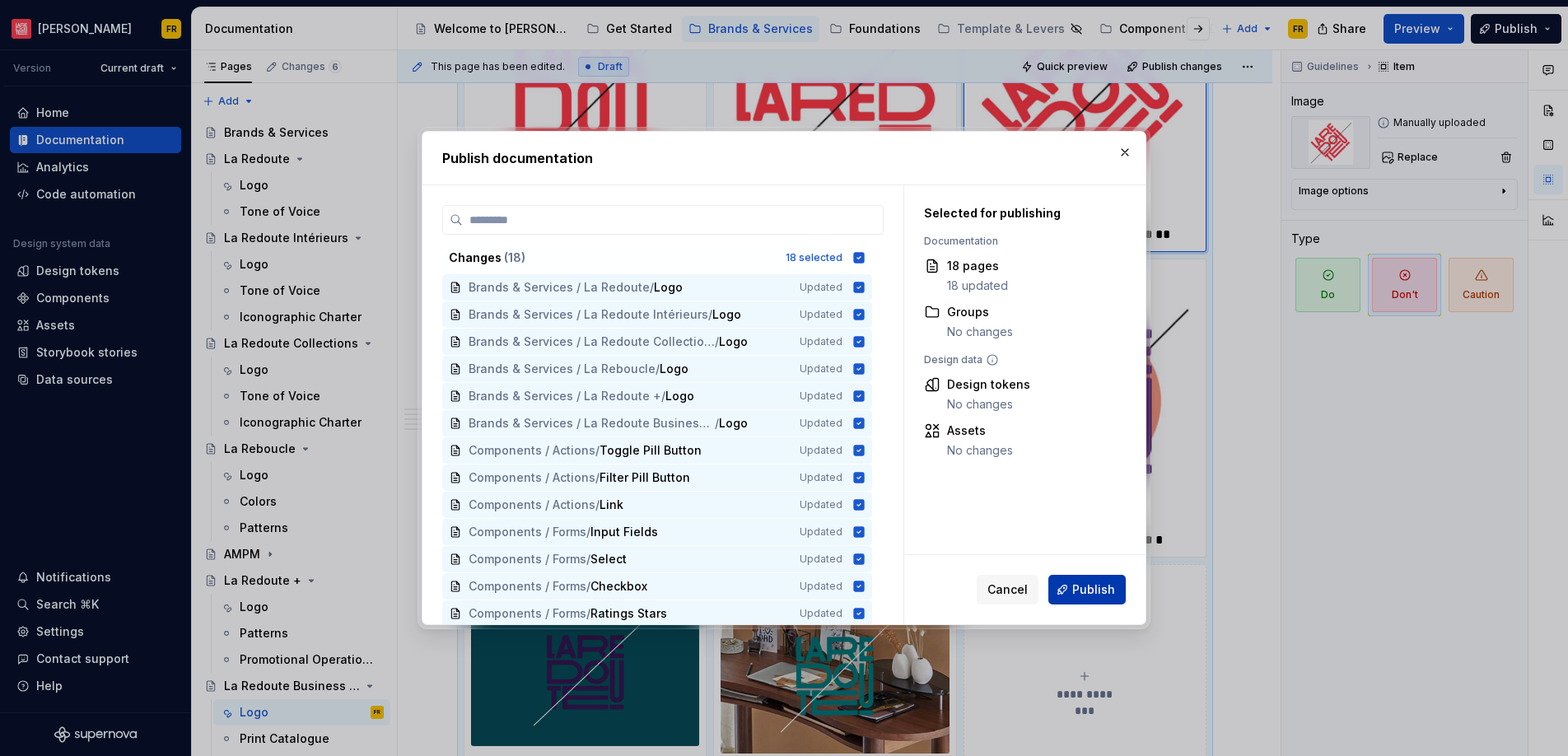
click at [1085, 585] on span "Publish" at bounding box center [1093, 589] width 43 height 17
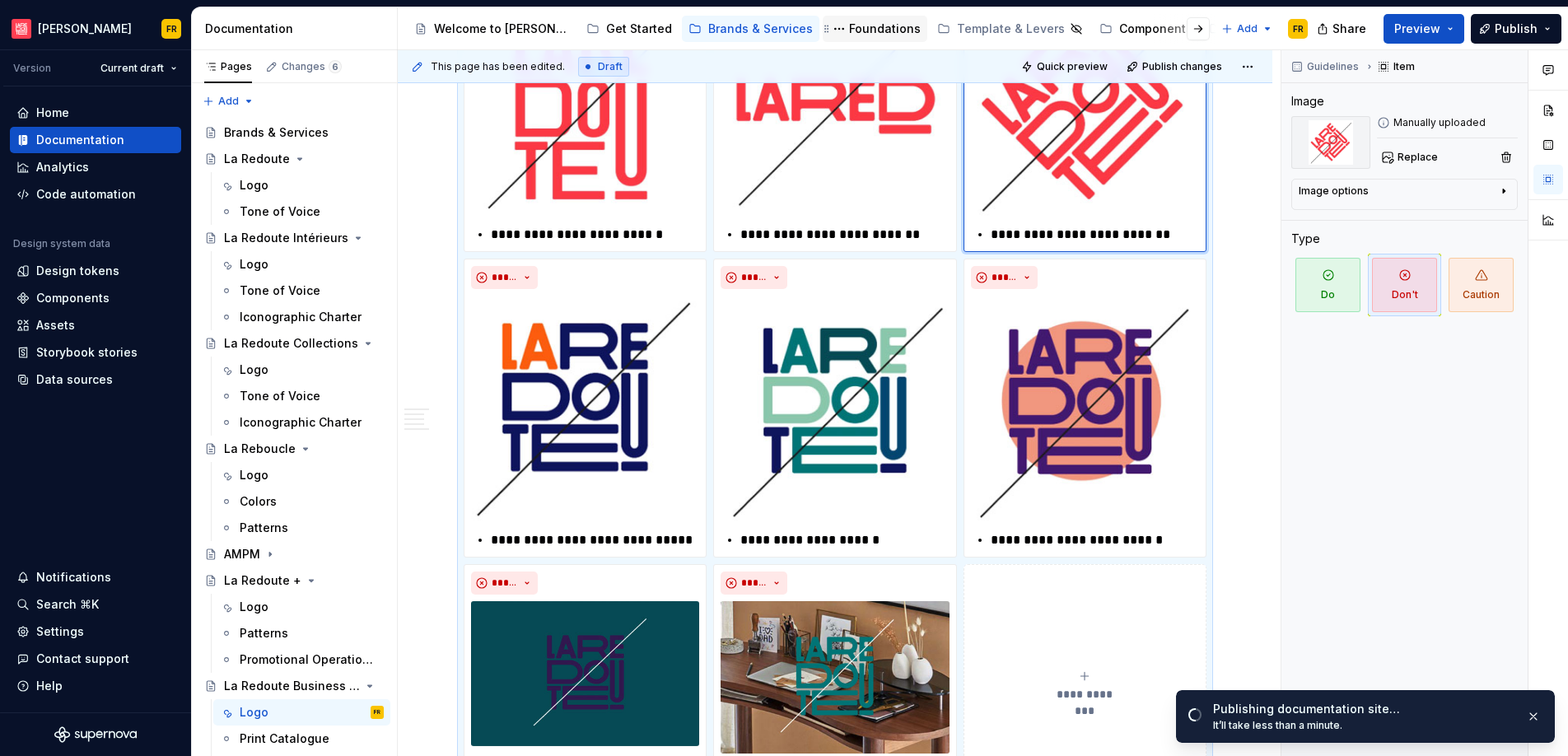
click at [849, 24] on div "Foundations" at bounding box center [884, 28] width 71 height 17
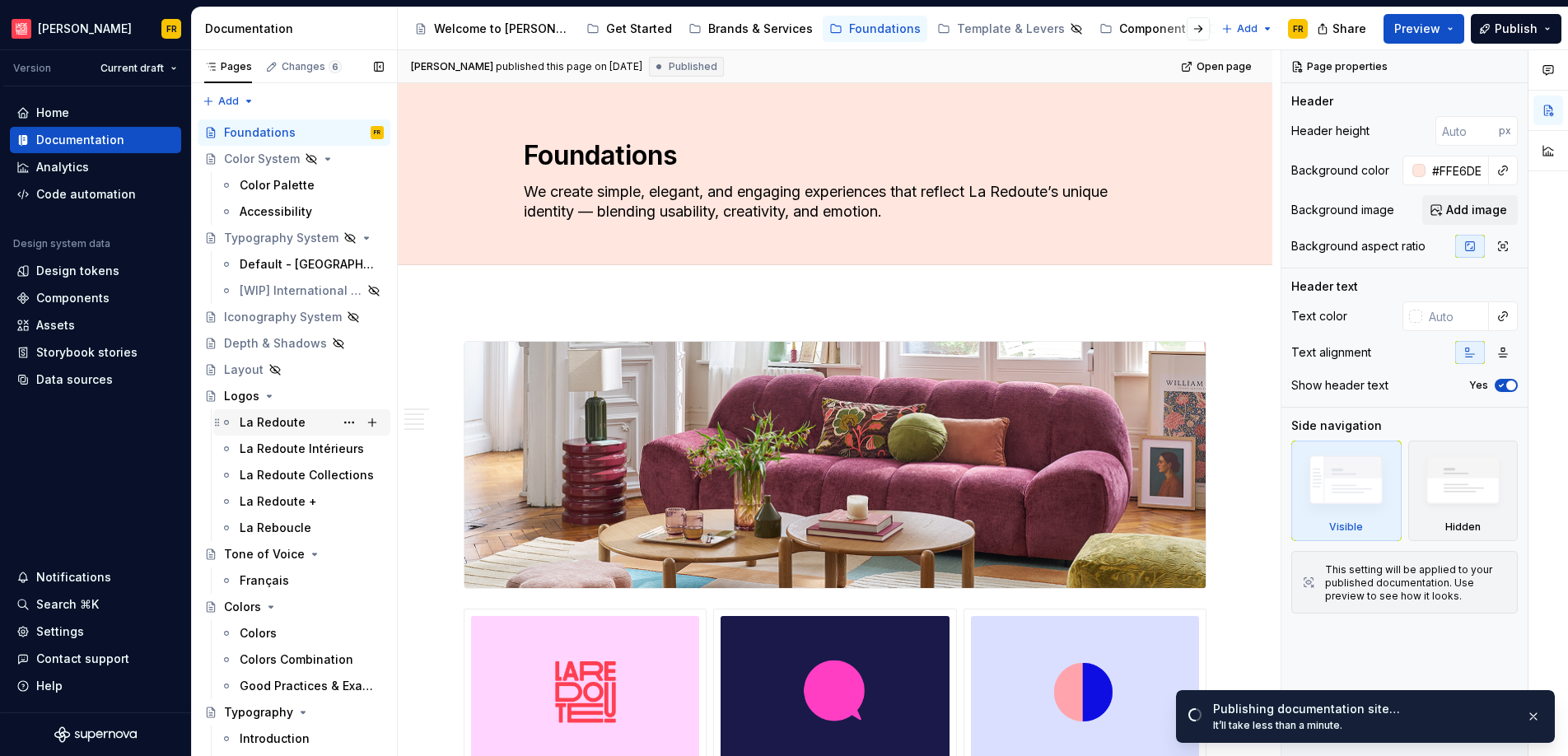
click at [264, 419] on div "La Redoute" at bounding box center [272, 422] width 66 height 17
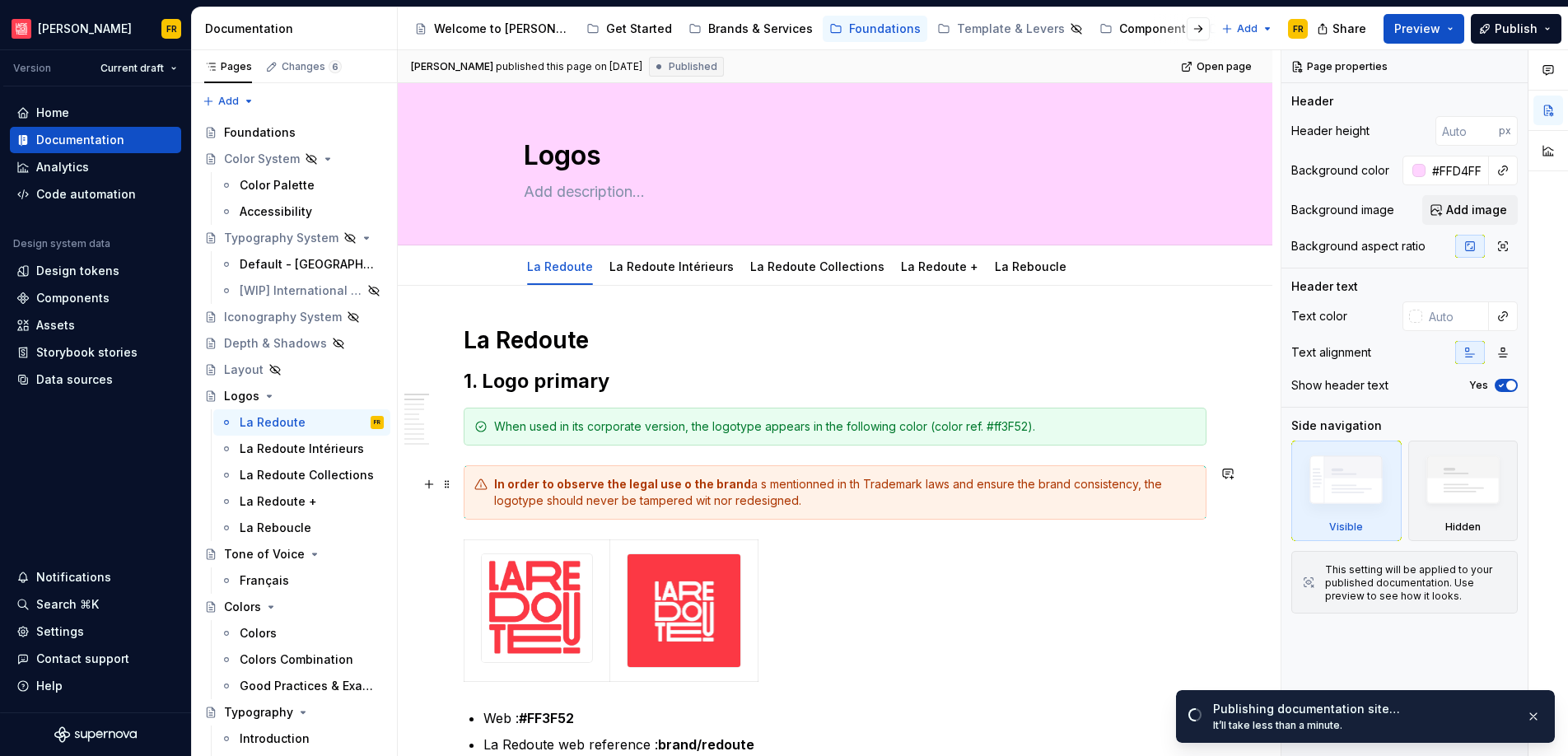
type textarea "*"
click at [769, 500] on div "In order to observe the legal use o the brand a s mentionned in th Trademark la…" at bounding box center [844, 492] width 702 height 33
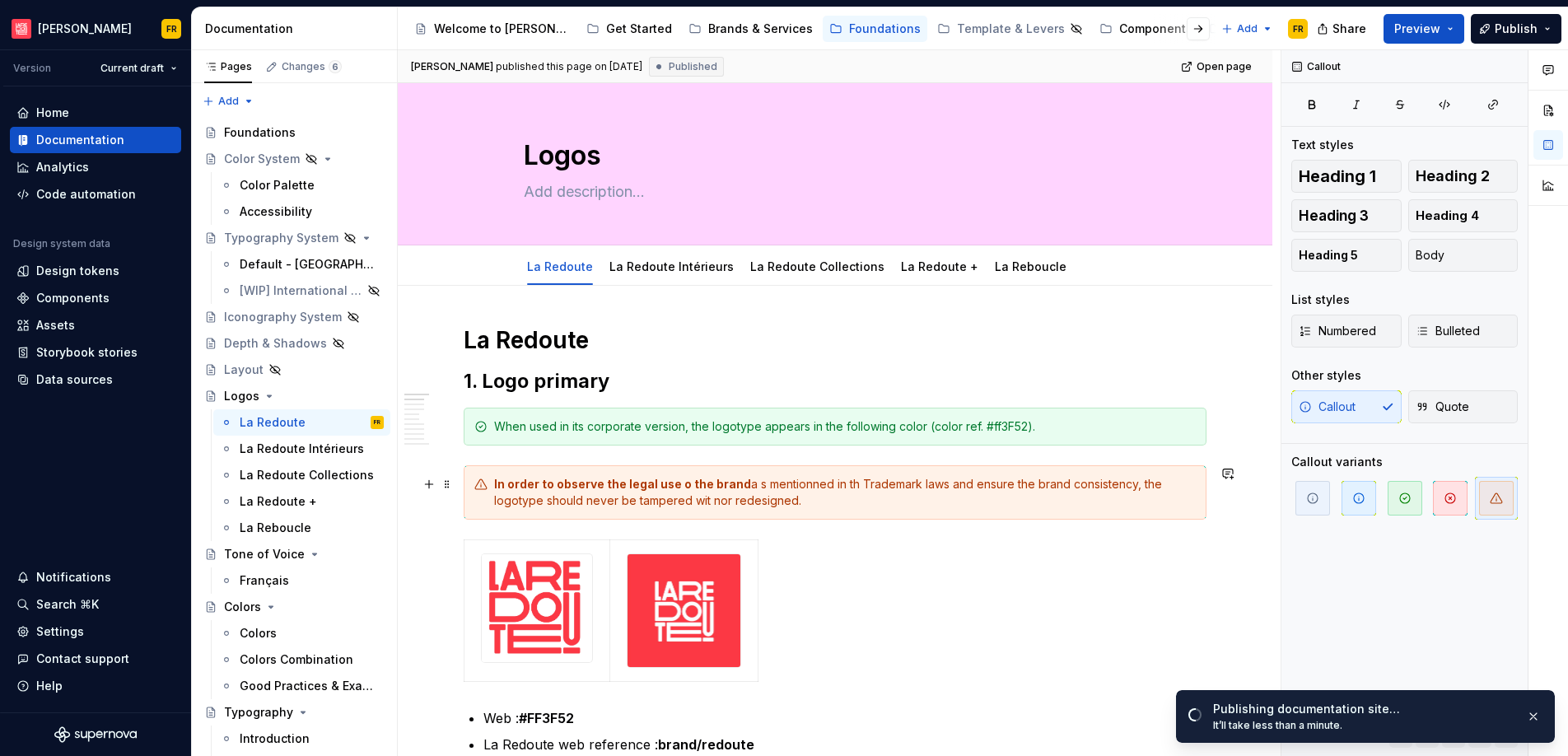
click at [680, 484] on strong "In order to observe the legal use o the brand" at bounding box center [621, 484] width 256 height 14
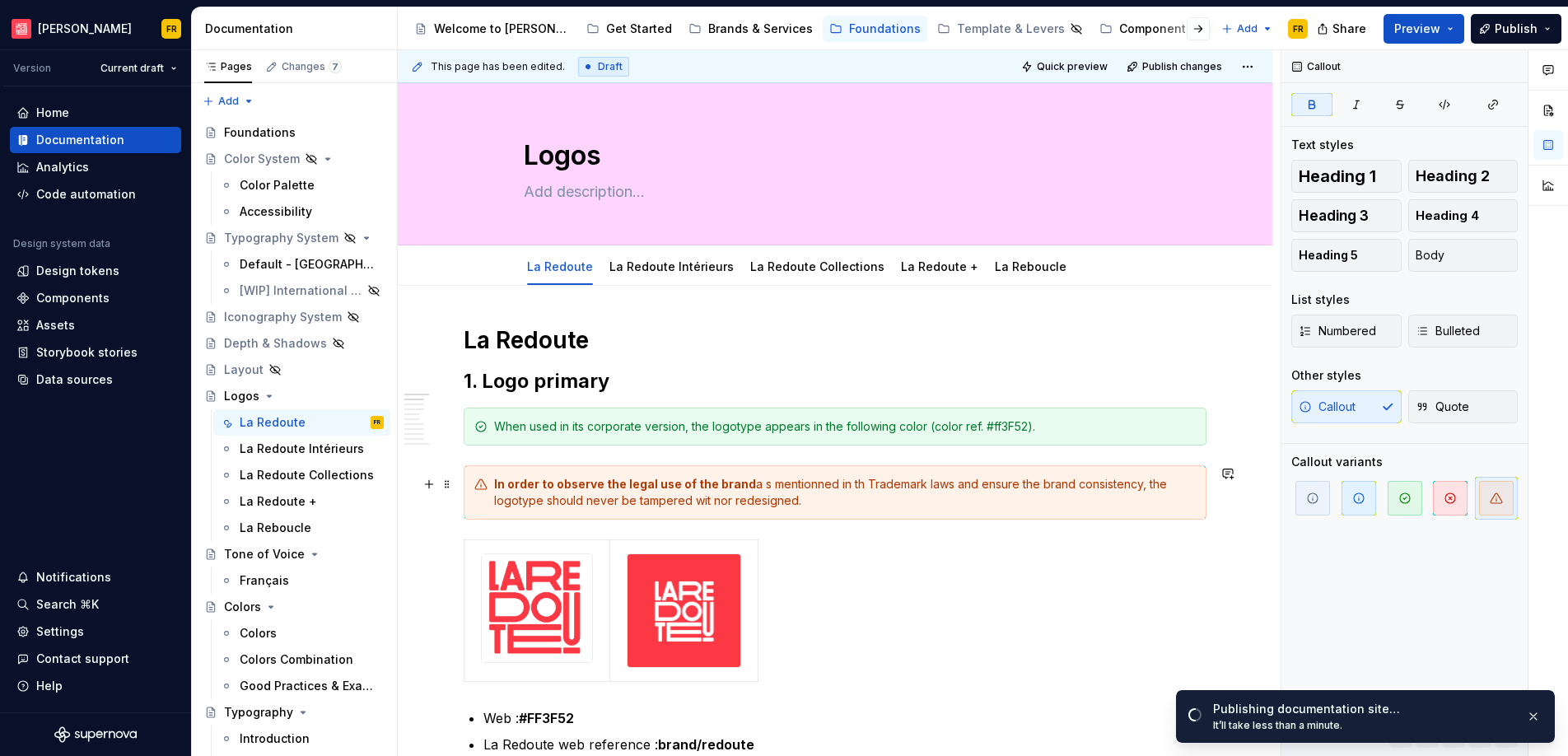
click at [757, 486] on div "In order to observe the legal use of the brand a s mentionned in th Trademark l…" at bounding box center [844, 492] width 702 height 33
click at [811, 483] on div "In order to observe the legal use of the brand as mentionned in th Trademark la…" at bounding box center [844, 492] width 702 height 33
click at [846, 486] on div "In order to observe the legal use of the brand as mentioned in th Trademark law…" at bounding box center [844, 492] width 702 height 33
drag, startPoint x: 695, startPoint y: 495, endPoint x: 715, endPoint y: 502, distance: 21.2
click at [715, 502] on div "In order to observe the legal use of the brand as mentioned in the Trademark la…" at bounding box center [844, 492] width 702 height 33
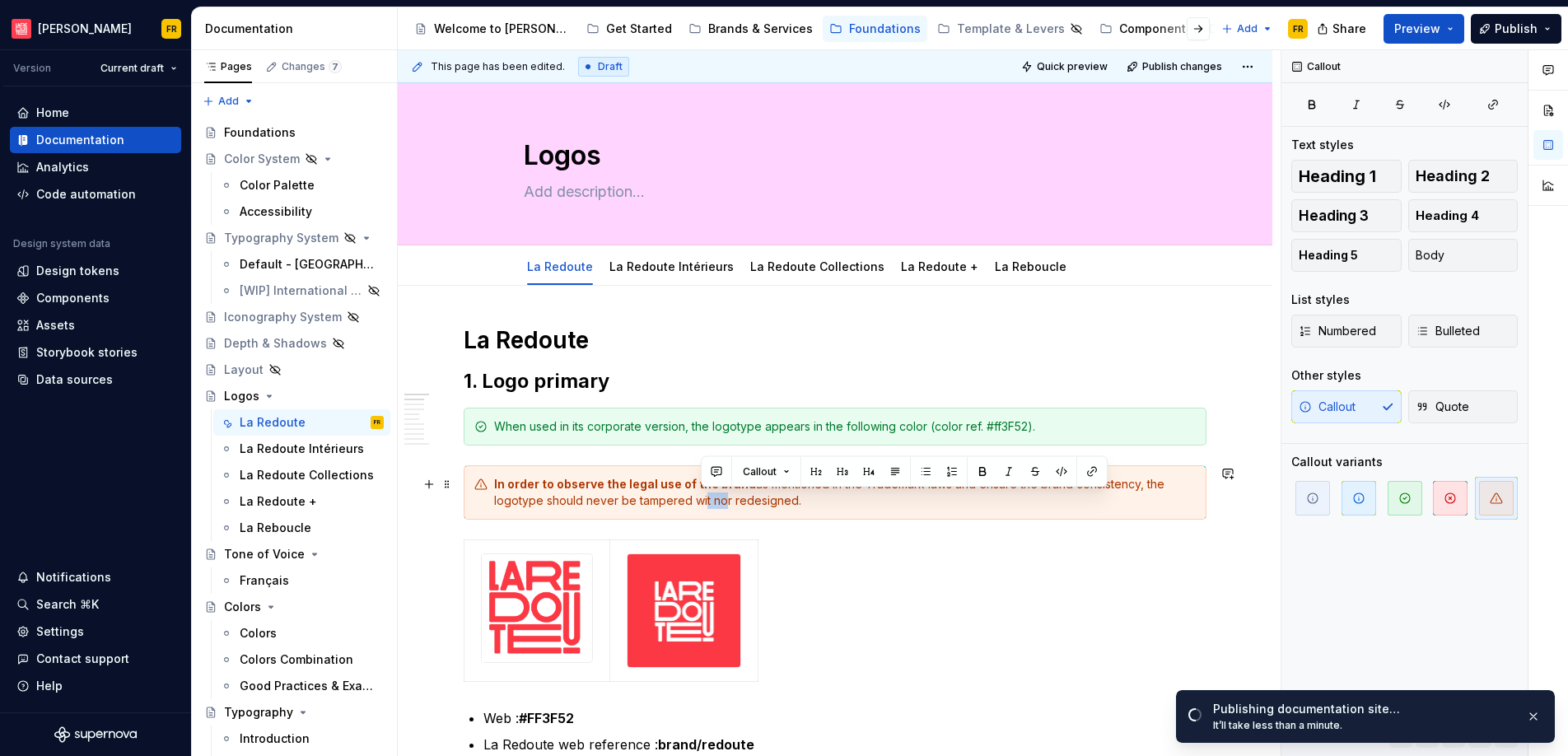
click at [706, 504] on div "In order to observe the legal use of the brand as mentioned in the Trademark la…" at bounding box center [844, 492] width 702 height 33
drag, startPoint x: 695, startPoint y: 502, endPoint x: 713, endPoint y: 503, distance: 18.0
click at [713, 503] on div "In order to observe the legal use of the brand as mentioned in the Trademark la…" at bounding box center [844, 492] width 702 height 33
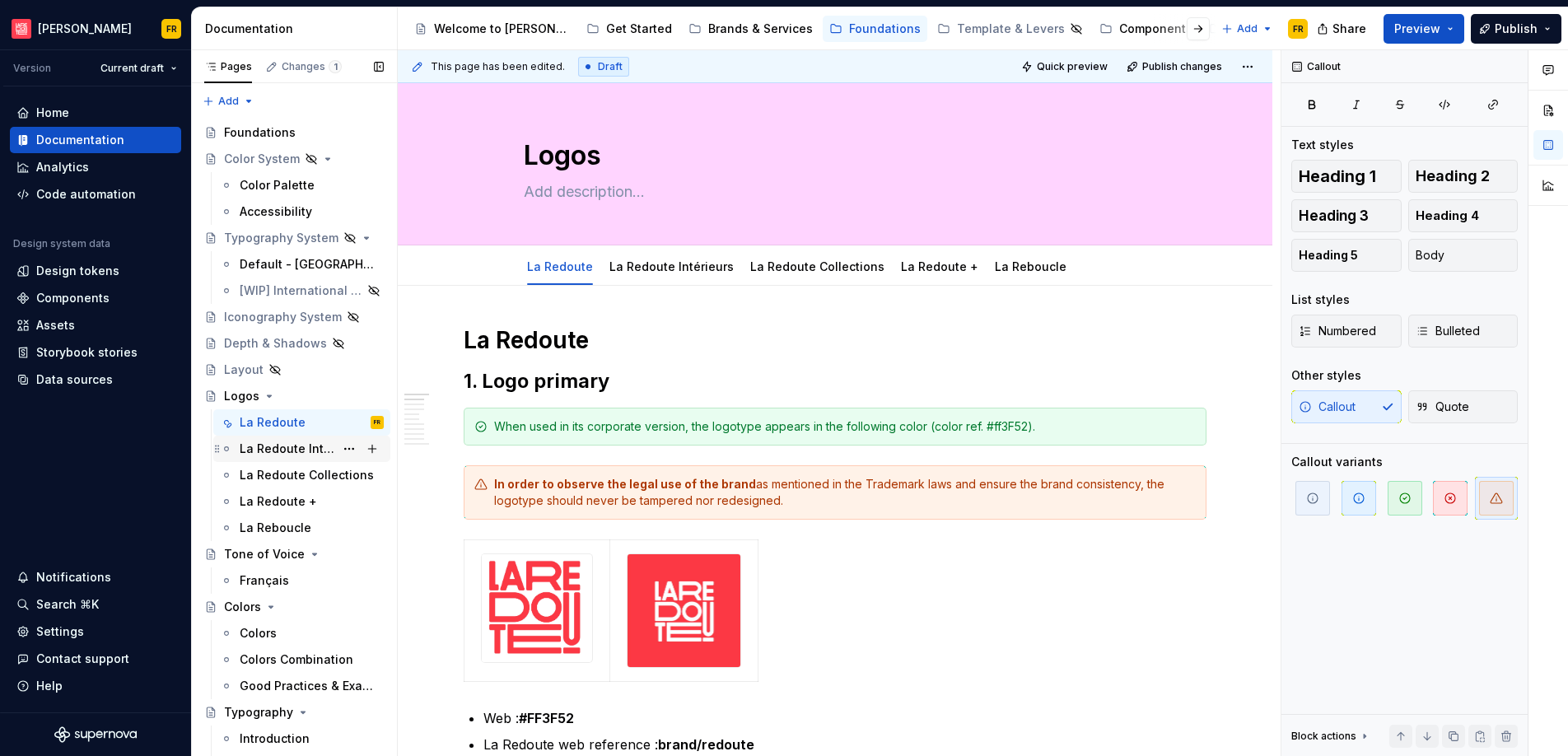
click at [254, 444] on div "La Redoute Intérieurs" at bounding box center [286, 448] width 94 height 17
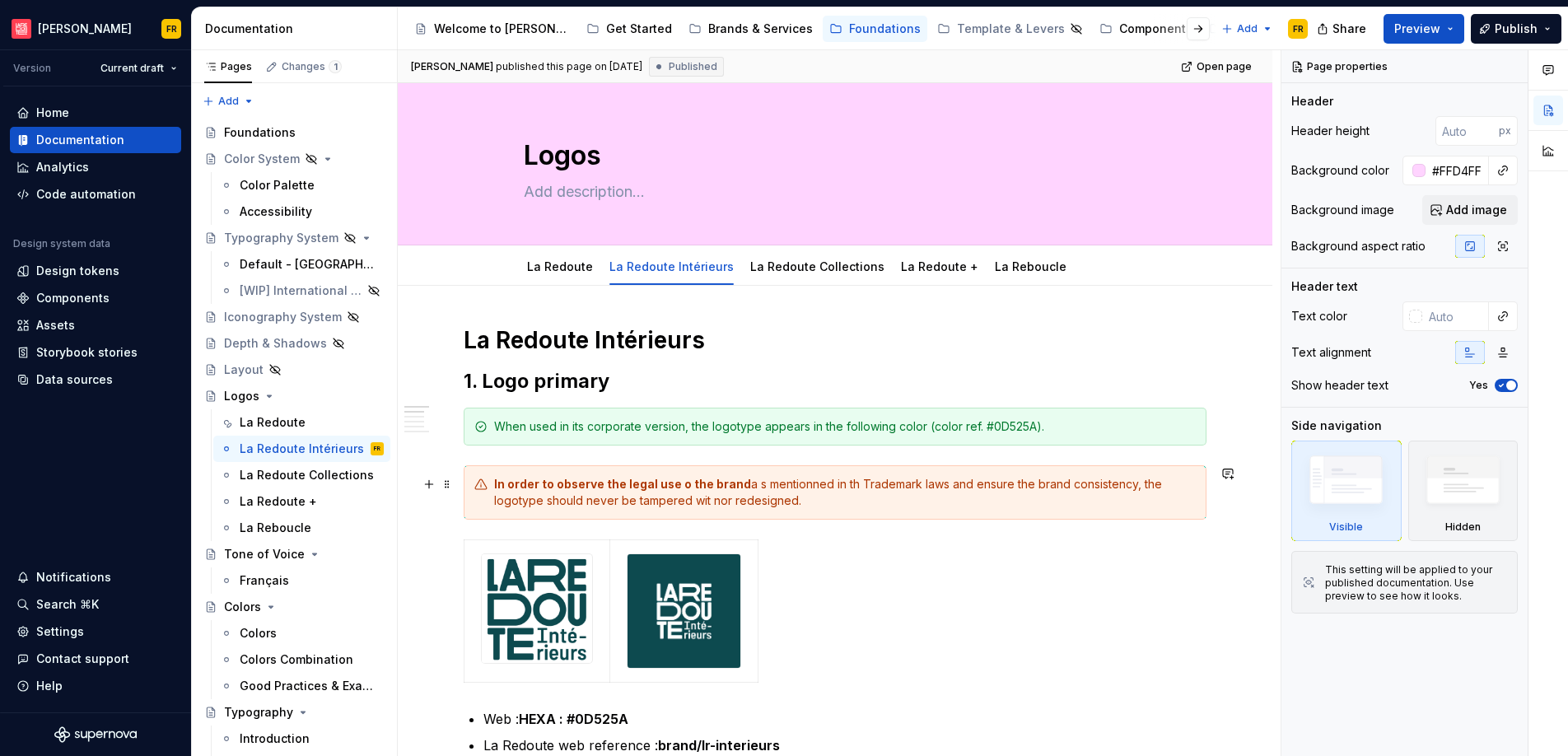
type textarea "*"
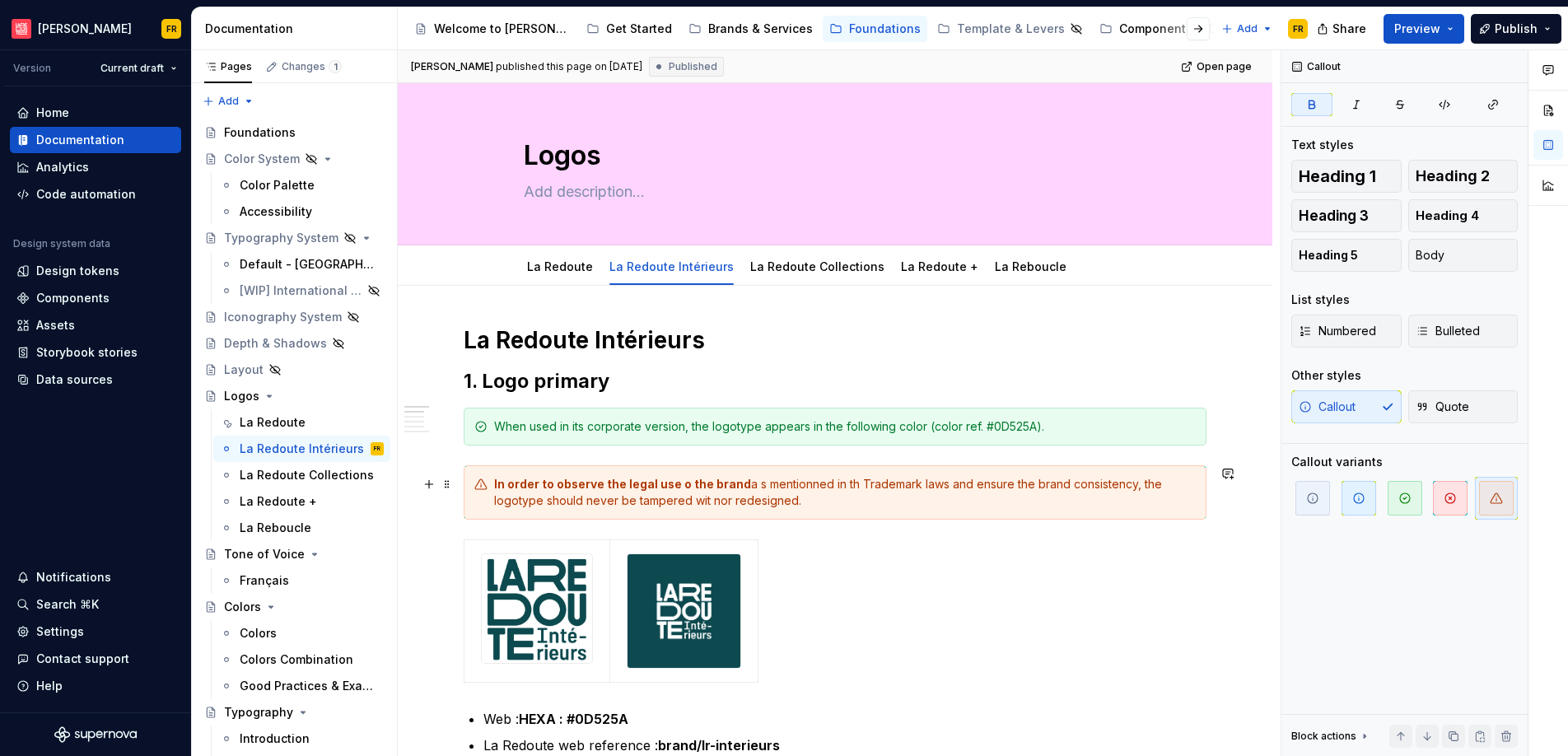
click at [681, 485] on strong "In order to observe the legal use o the brand" at bounding box center [621, 484] width 256 height 14
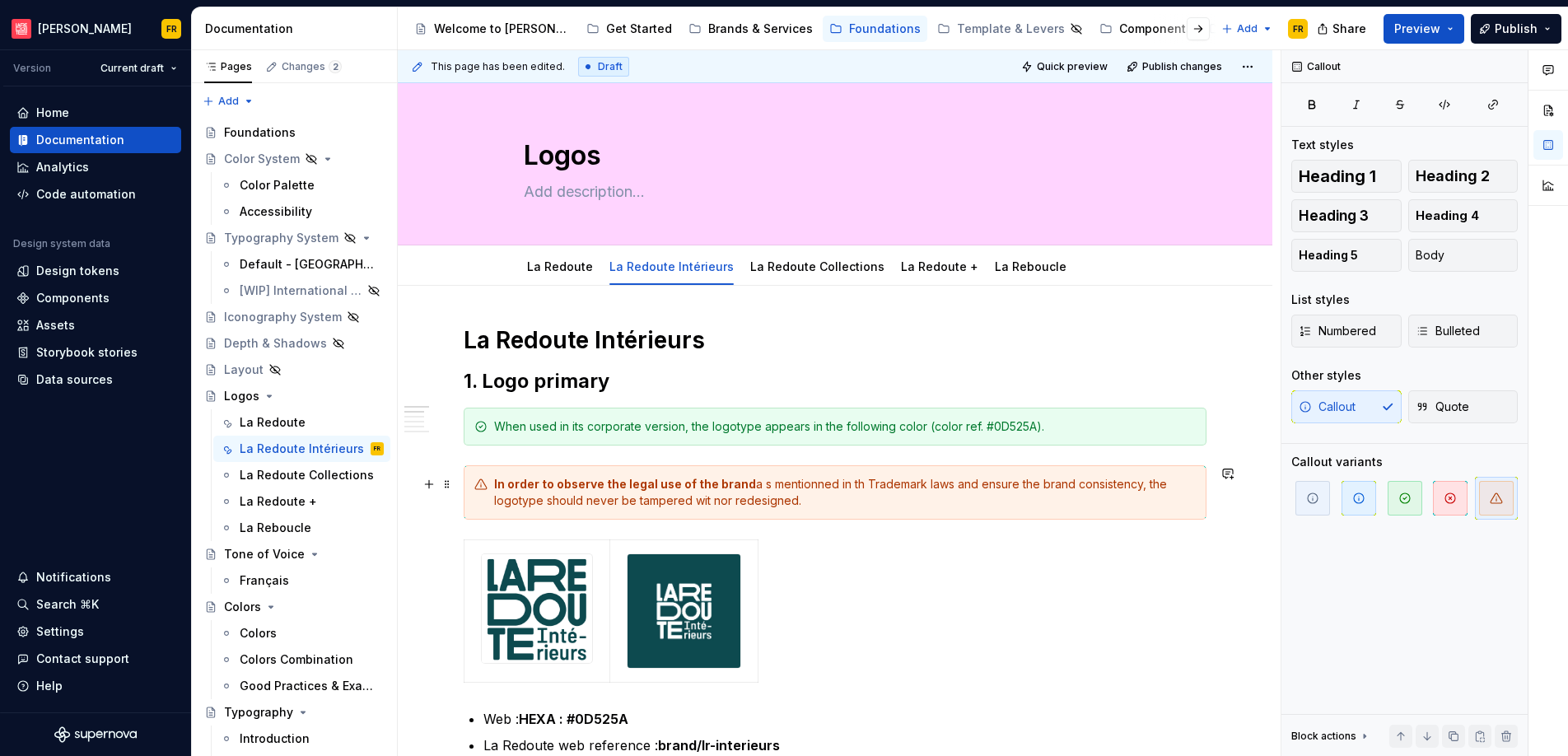
click at [756, 489] on div "In order to observe the legal use of the brand a s mentionned in th Trademark l…" at bounding box center [844, 492] width 702 height 33
click at [809, 485] on div "In order to observe the legal use of the brand as mentionned in th Trademark la…" at bounding box center [844, 492] width 702 height 33
click at [845, 481] on div "In order to observe the legal use of the brand as mentioned in th Trademark law…" at bounding box center [844, 492] width 702 height 33
drag, startPoint x: 696, startPoint y: 504, endPoint x: 709, endPoint y: 505, distance: 13.0
click at [709, 505] on div "In order to observe the legal use of the brand as mentioned in the Trademark la…" at bounding box center [844, 492] width 702 height 33
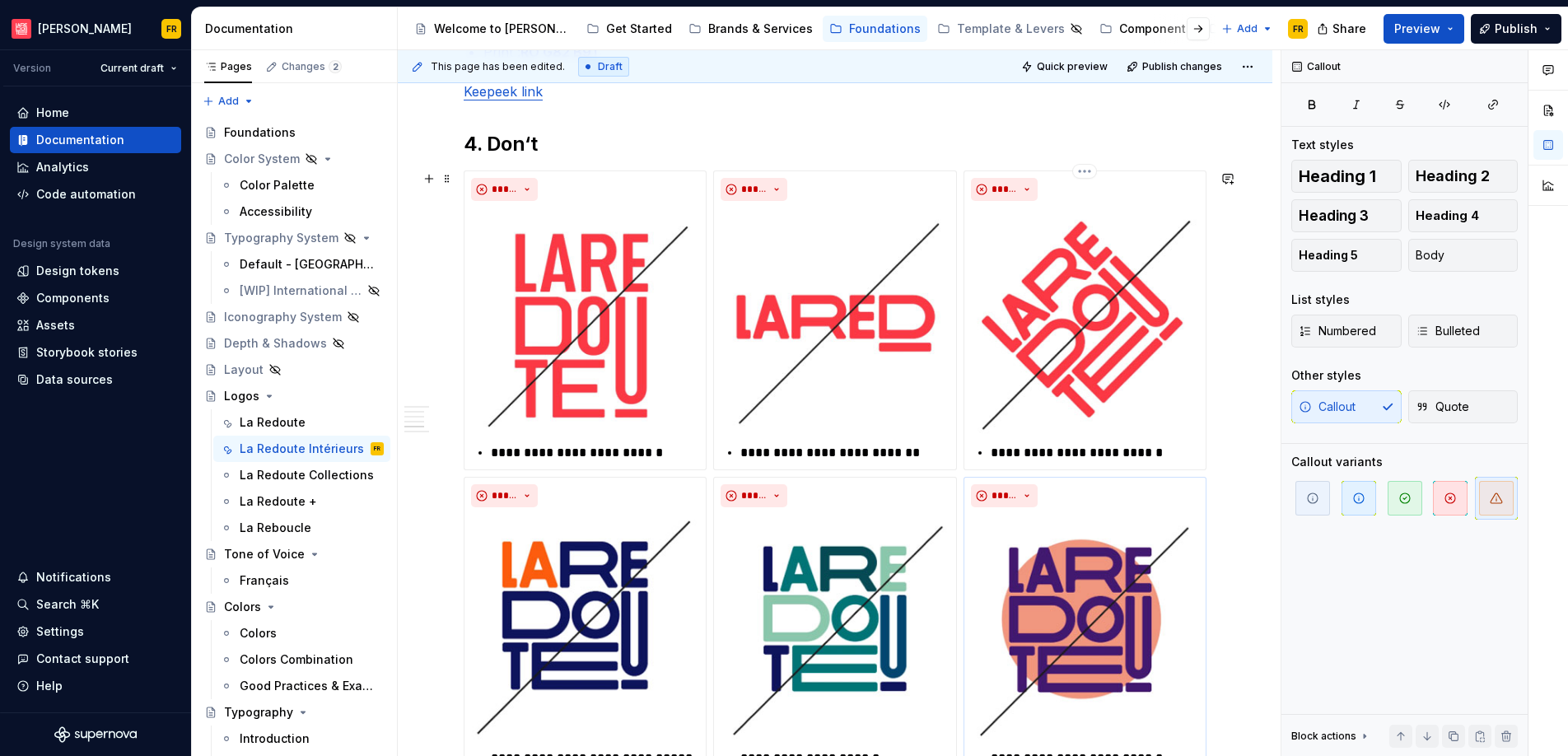
scroll to position [1799, 0]
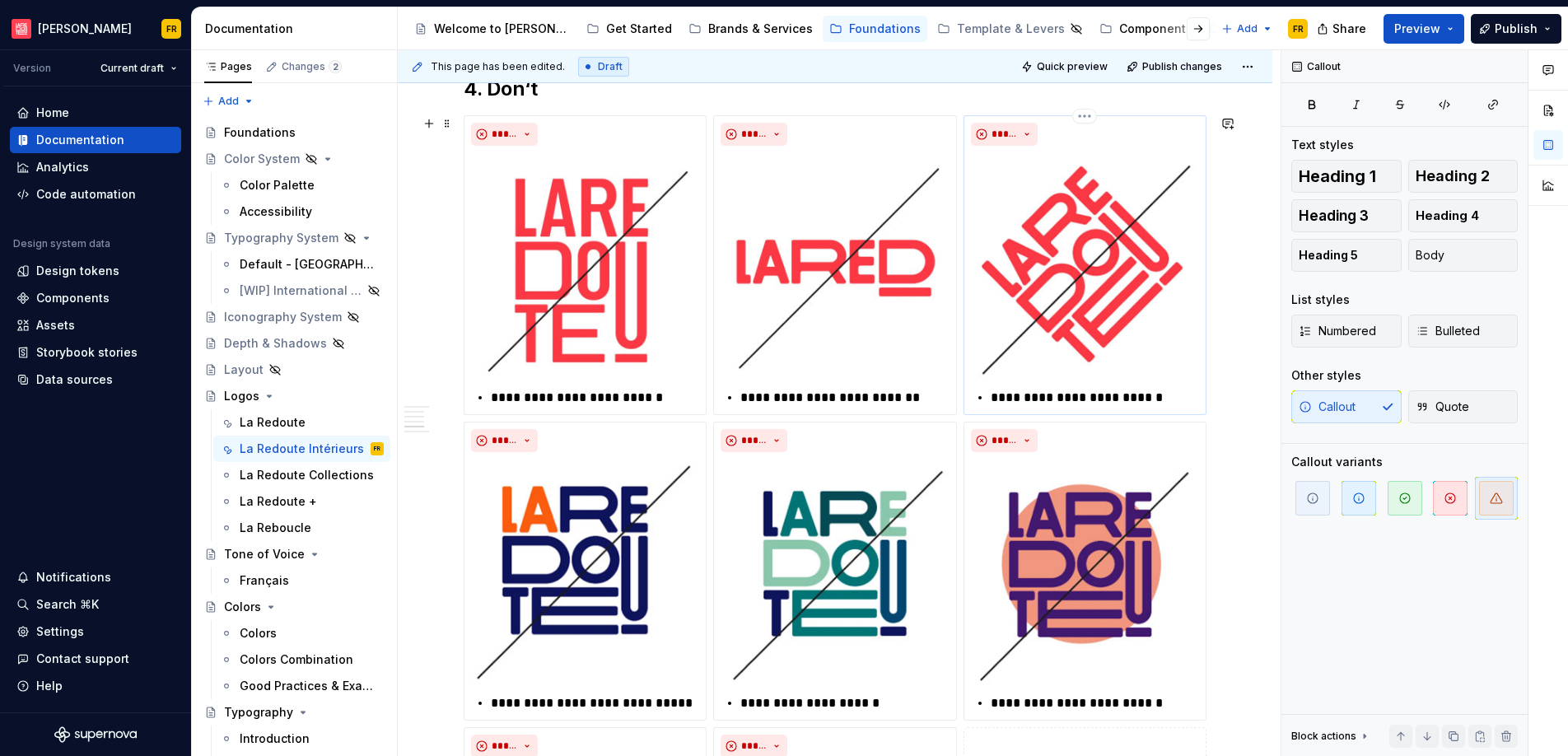
click at [1030, 398] on p "**********" at bounding box center [1095, 397] width 208 height 19
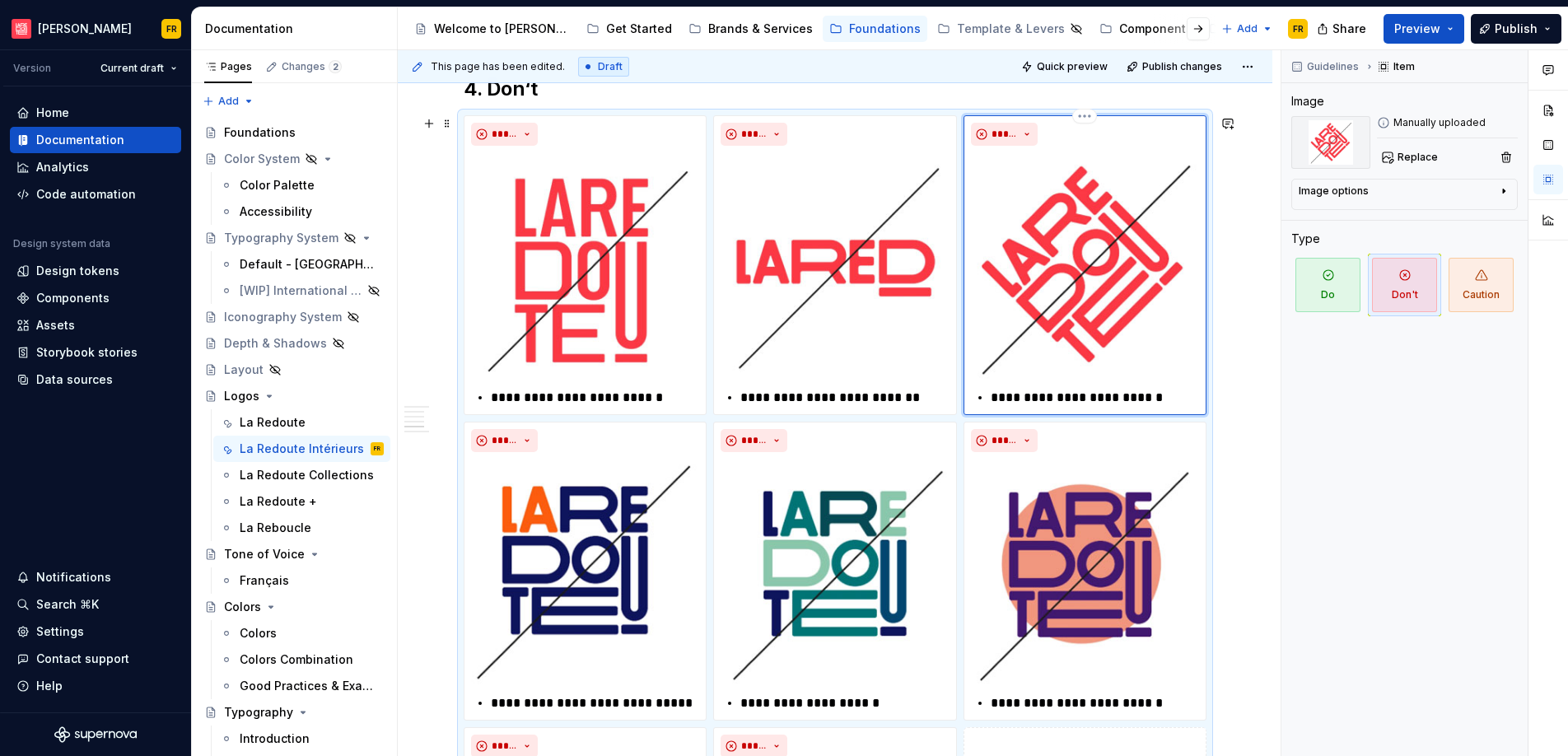
type textarea "*"
click at [285, 424] on div "La Redoute" at bounding box center [272, 422] width 66 height 17
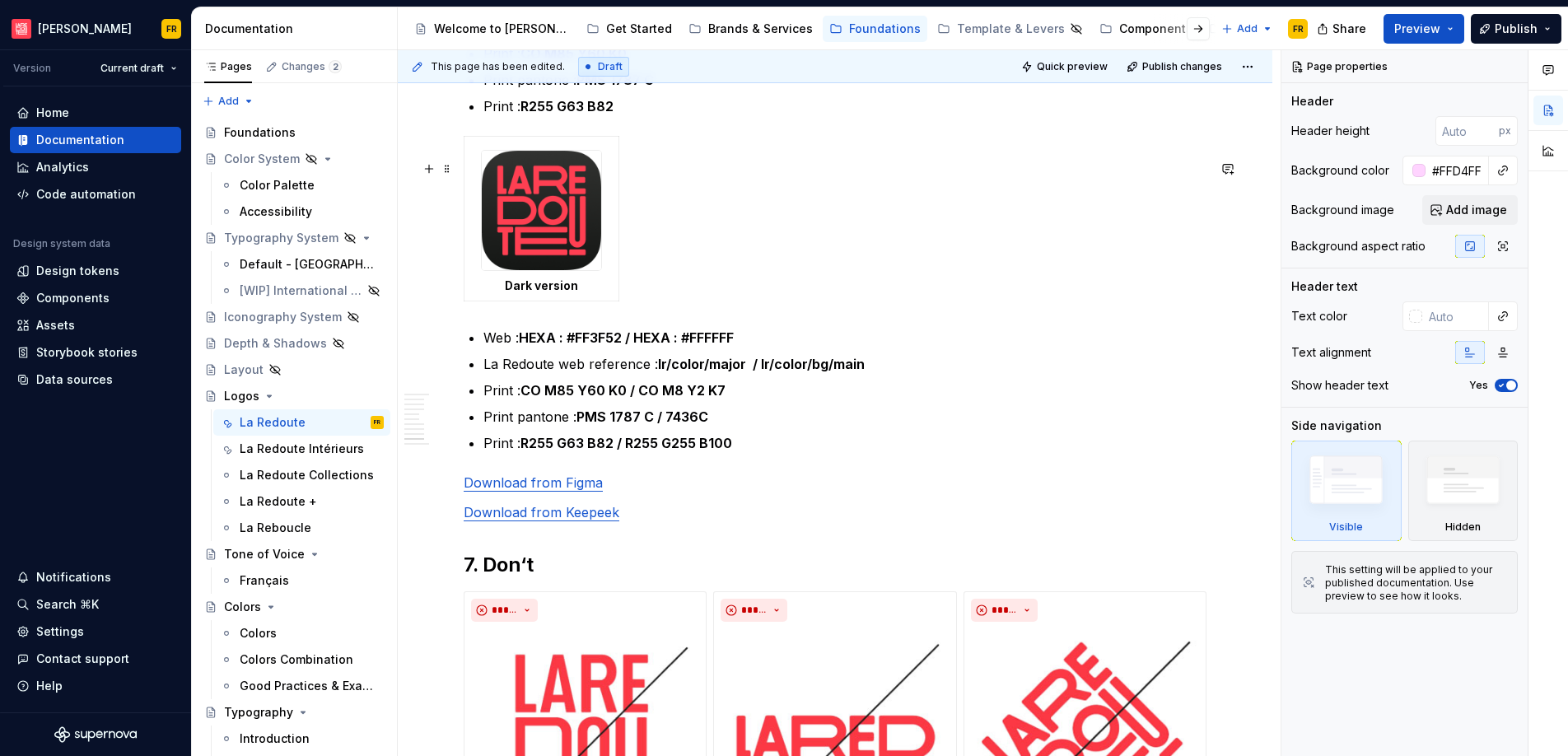
scroll to position [4556, 0]
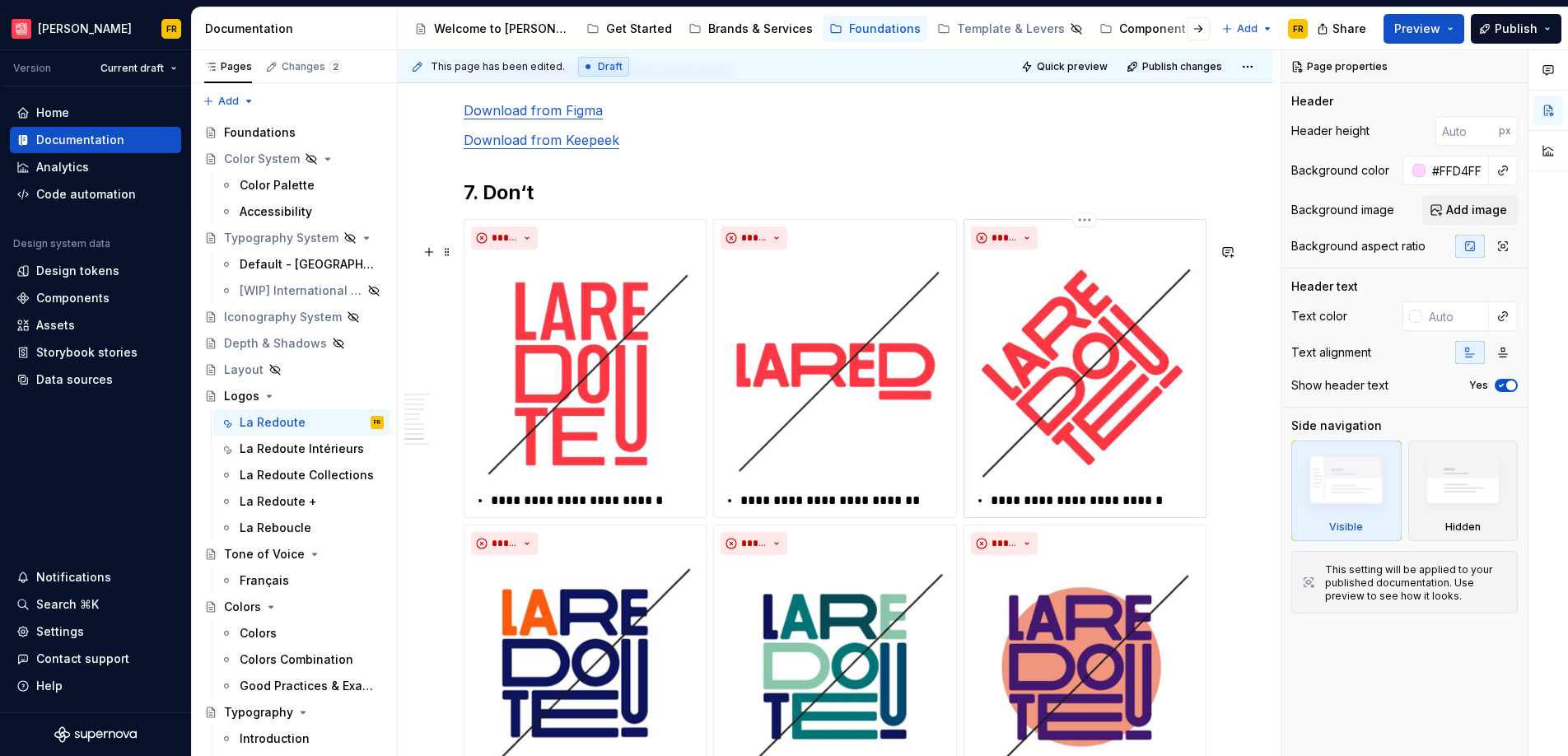
click at [1033, 510] on p "**********" at bounding box center [1095, 500] width 208 height 19
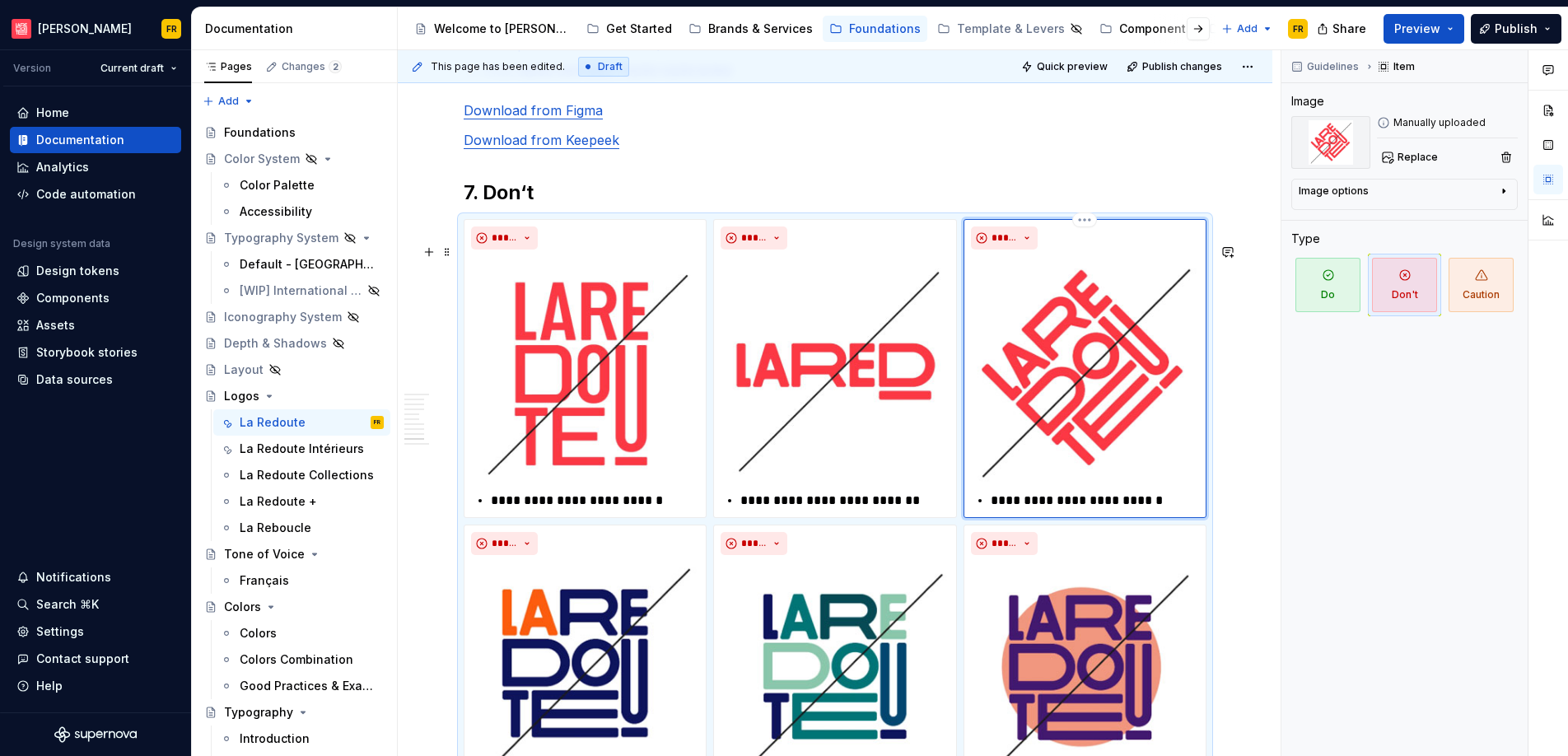
type textarea "*"
click at [271, 471] on div "La Redoute Collections" at bounding box center [286, 475] width 94 height 17
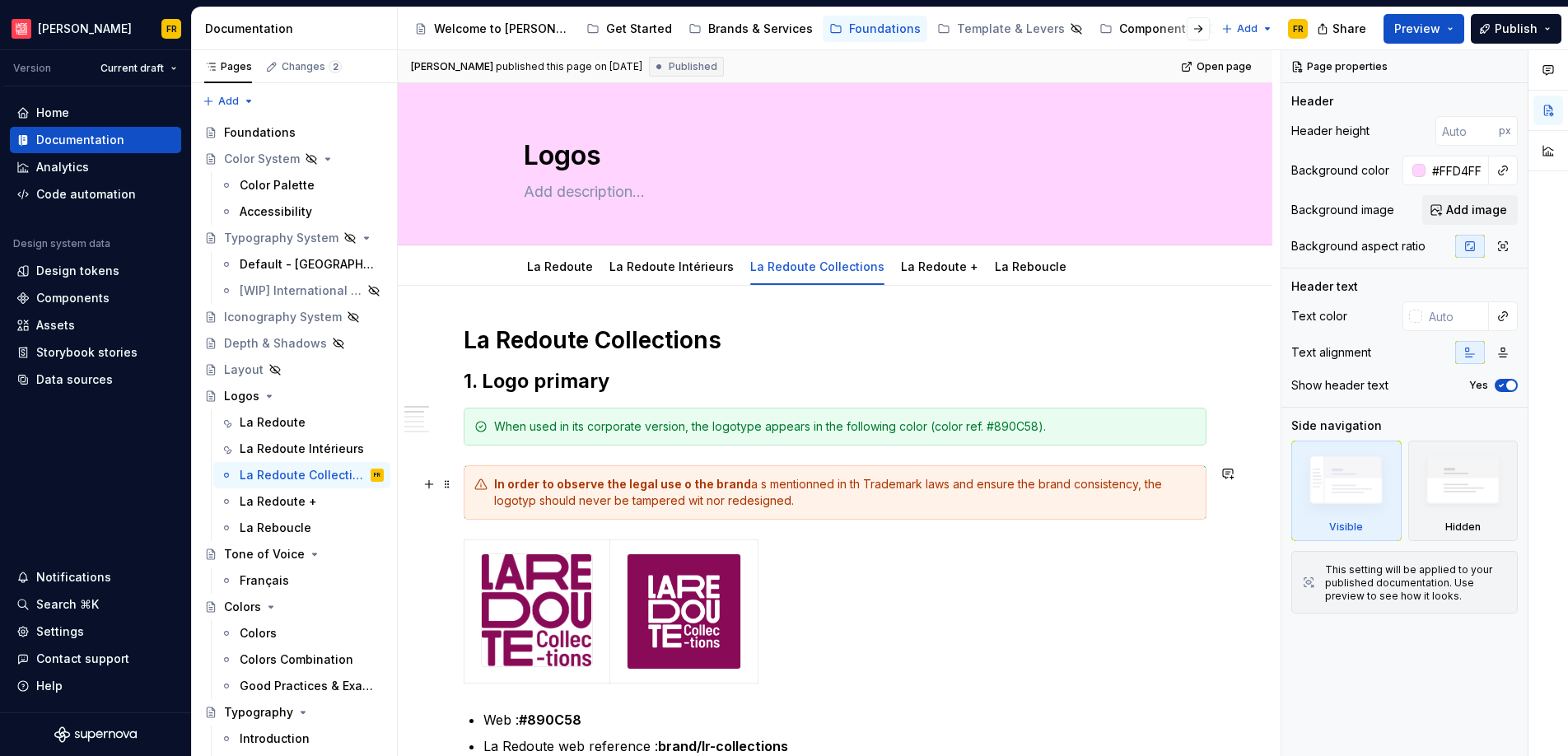
type textarea "*"
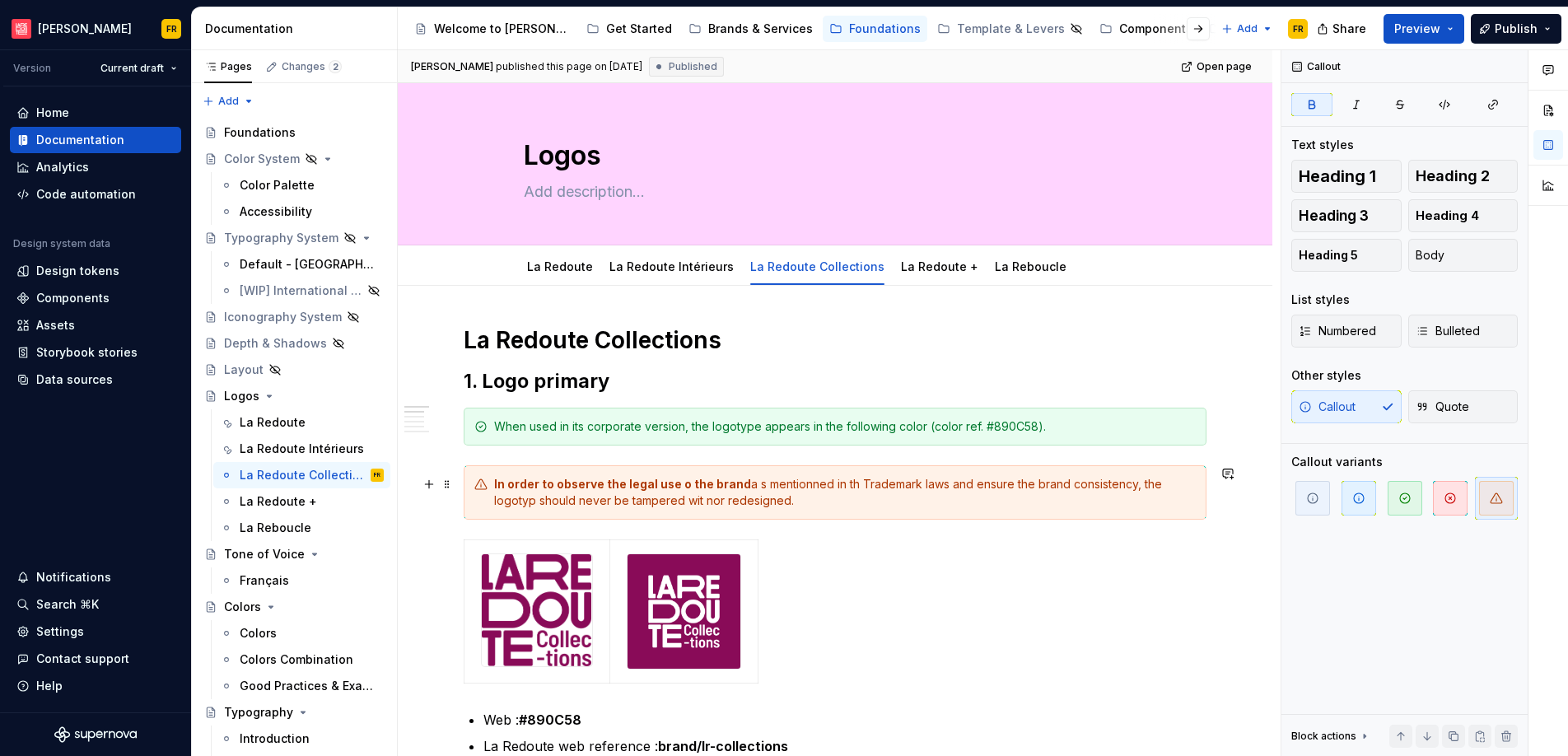
click at [680, 485] on strong "In order to observe the legal use o the brand" at bounding box center [621, 484] width 256 height 14
click at [681, 485] on strong "In order to observe the legal use o the brand" at bounding box center [621, 484] width 256 height 14
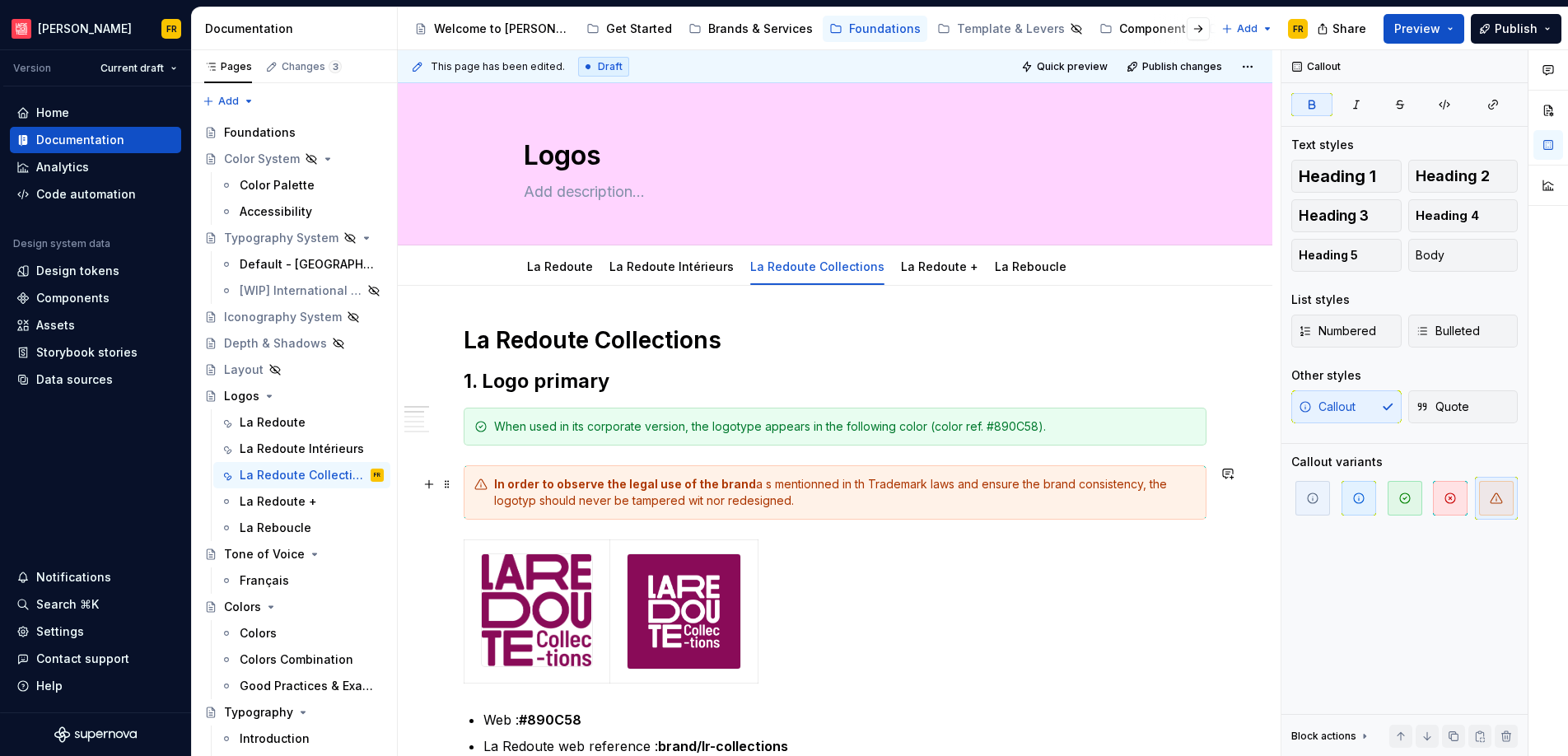
click at [814, 485] on div "In order to observe the legal use of the brand a s mentionned in th Trademark l…" at bounding box center [844, 492] width 702 height 33
click at [849, 489] on div "In order to observe the legal use of the brand a s mentioned in th Trademark la…" at bounding box center [844, 492] width 702 height 33
click at [535, 504] on div "In order to observe the legal use of the brand a s mentioned in the Trademark l…" at bounding box center [844, 492] width 702 height 33
drag, startPoint x: 693, startPoint y: 496, endPoint x: 711, endPoint y: 503, distance: 19.3
click at [711, 503] on div "In order to observe the legal use of the brand a s mentioned in the Trademark l…" at bounding box center [844, 492] width 702 height 33
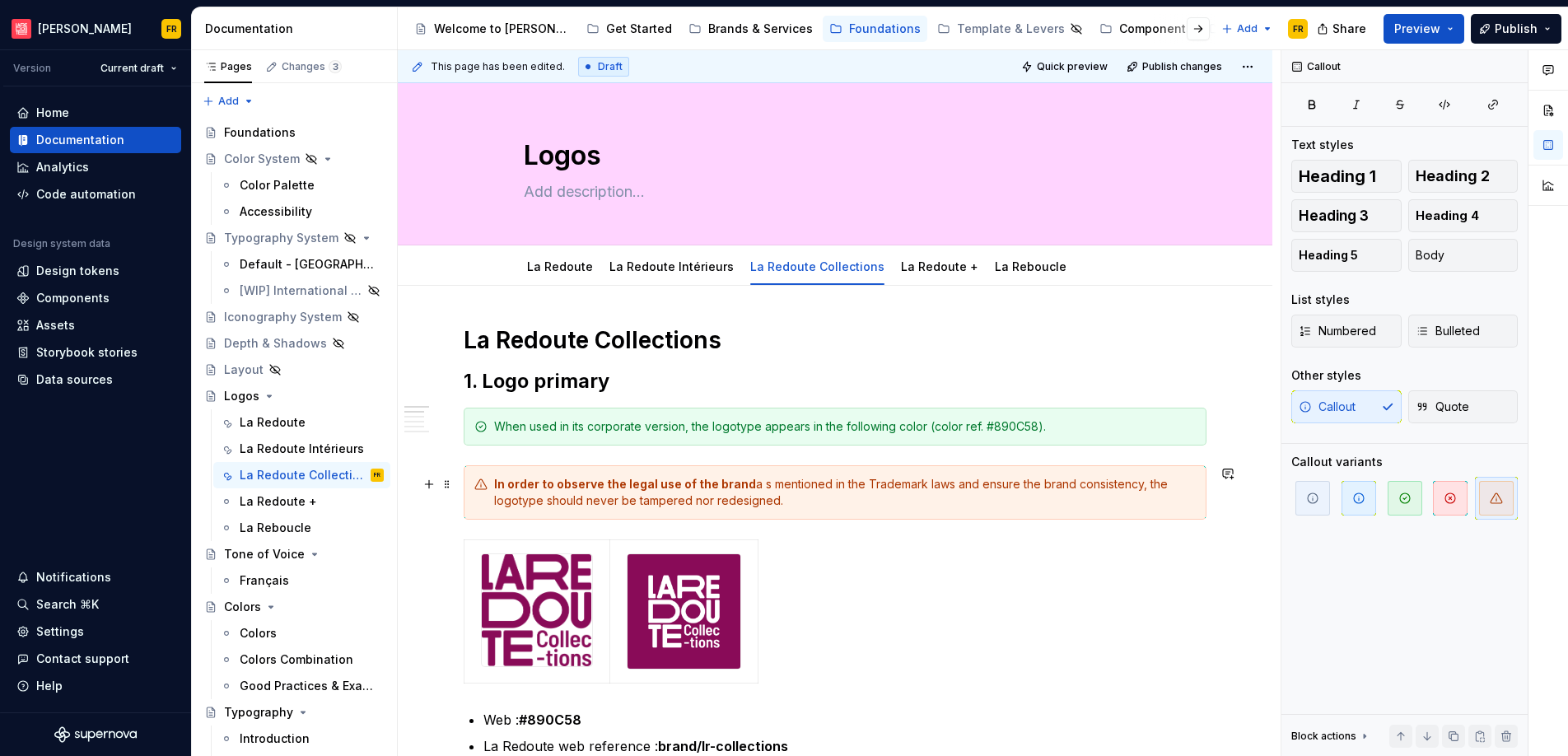
click at [760, 487] on div "In order to observe the legal use of the brand a s mentioned in the Trademark l…" at bounding box center [844, 492] width 702 height 33
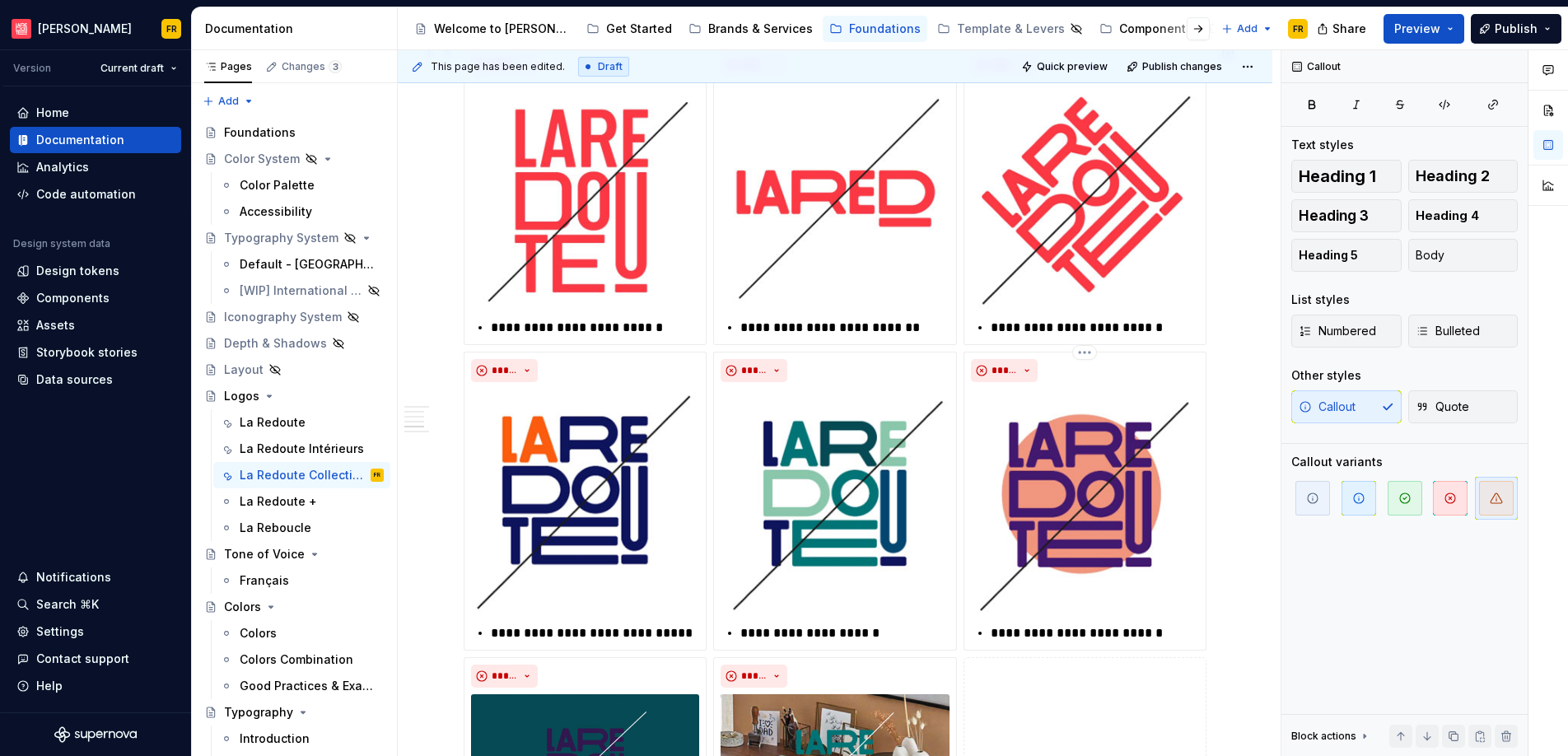
scroll to position [1722, 0]
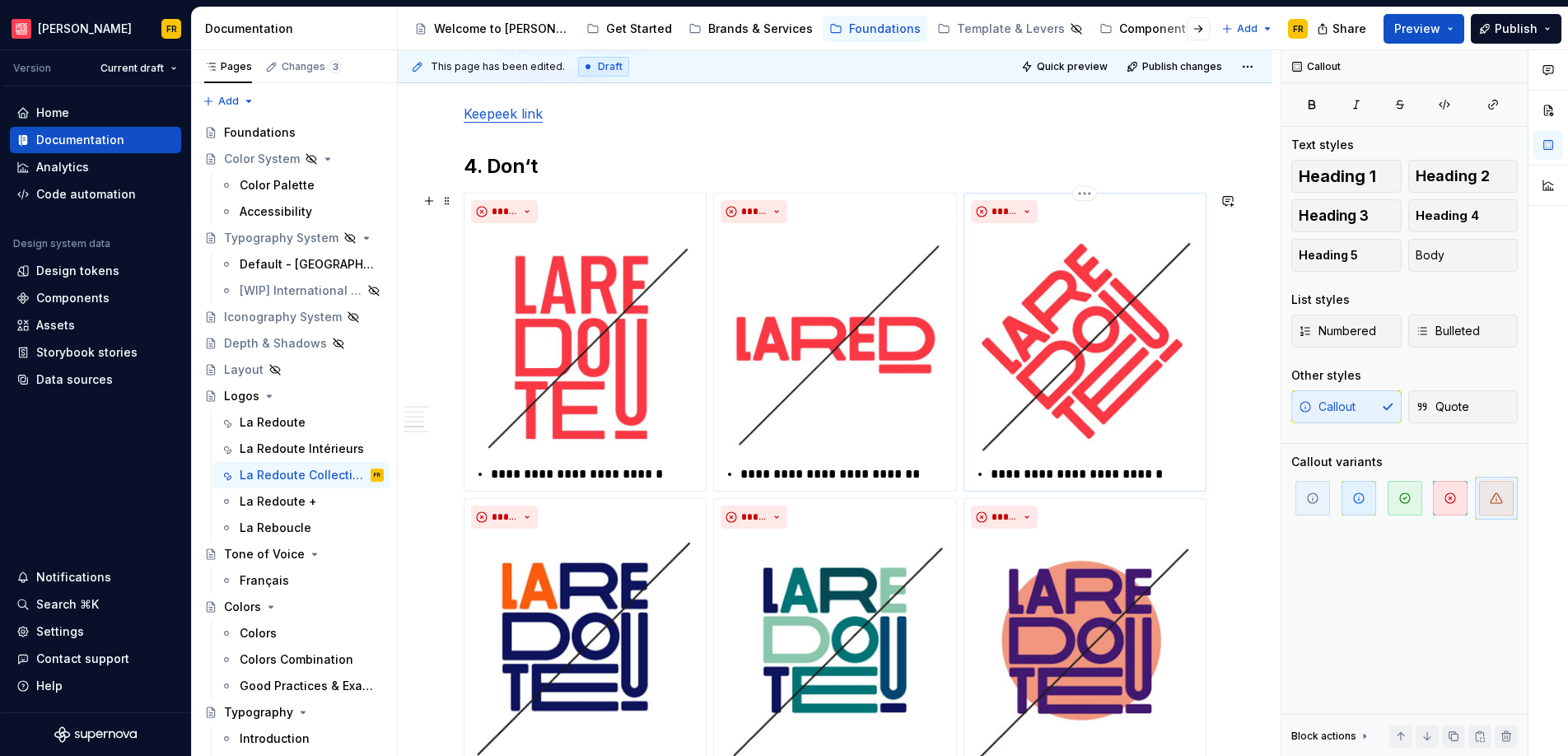
click at [1046, 464] on p "**********" at bounding box center [1095, 474] width 208 height 19
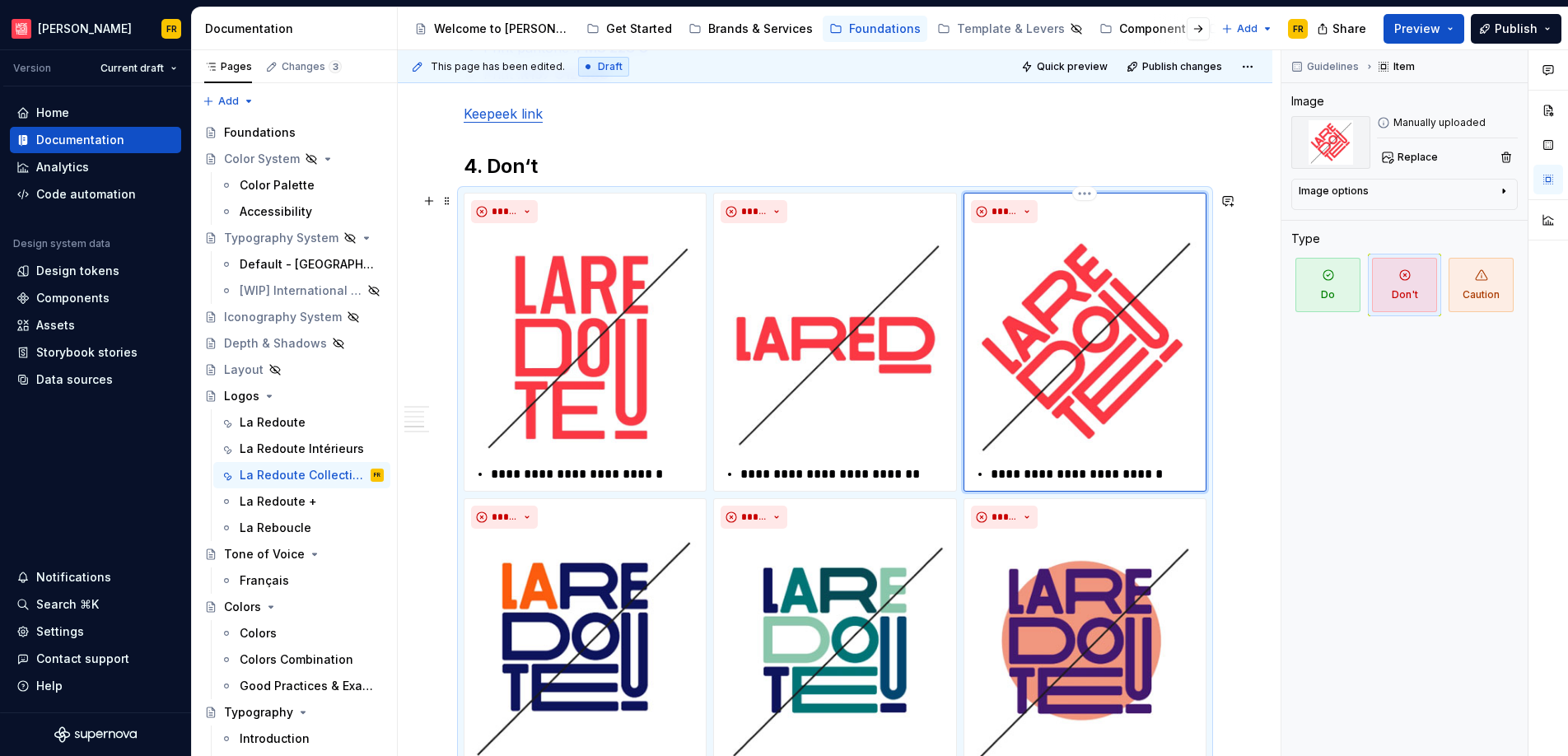
click at [1031, 475] on p "**********" at bounding box center [1095, 474] width 208 height 19
type textarea "*"
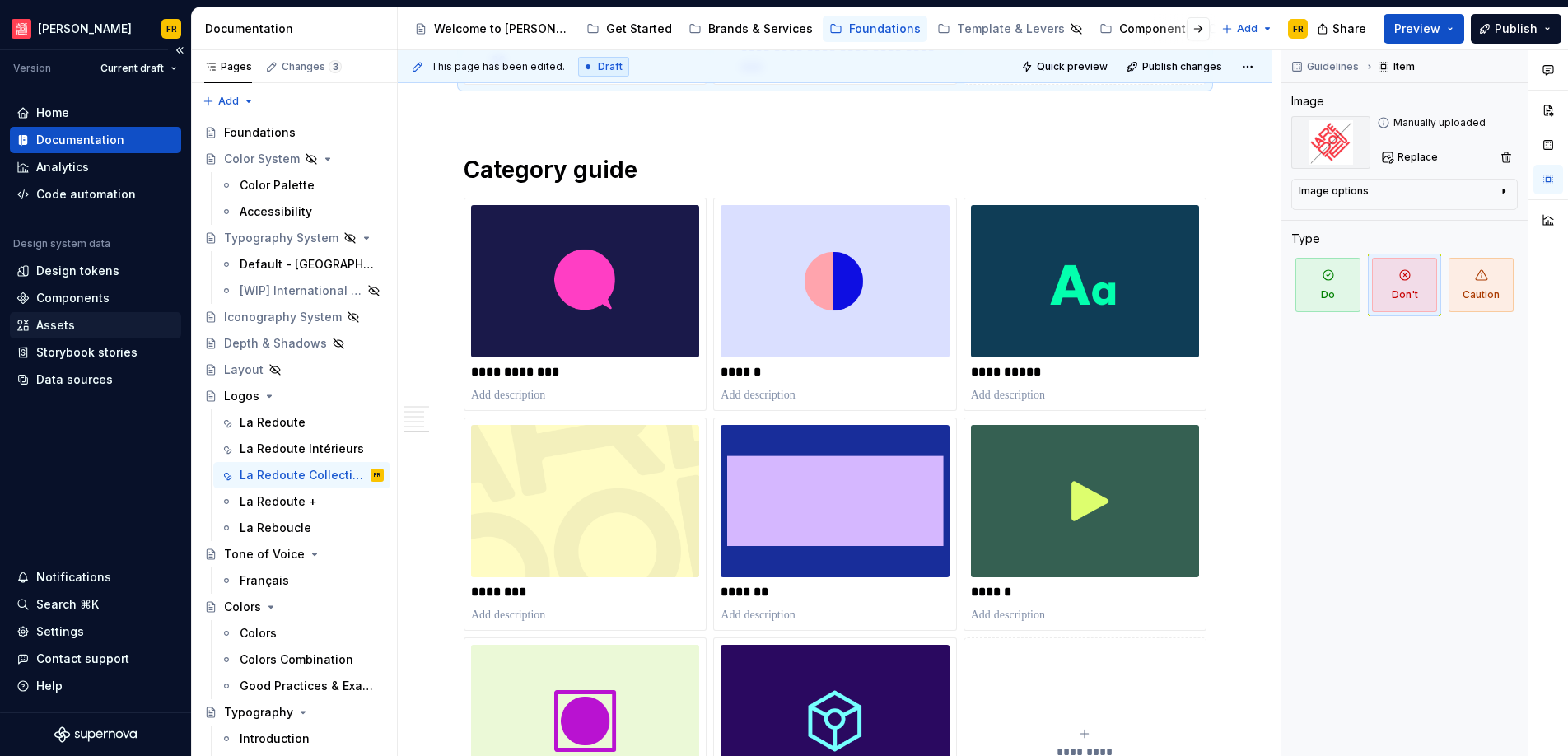
scroll to position [2683, 0]
click at [272, 504] on div "La Redoute +" at bounding box center [279, 501] width 78 height 17
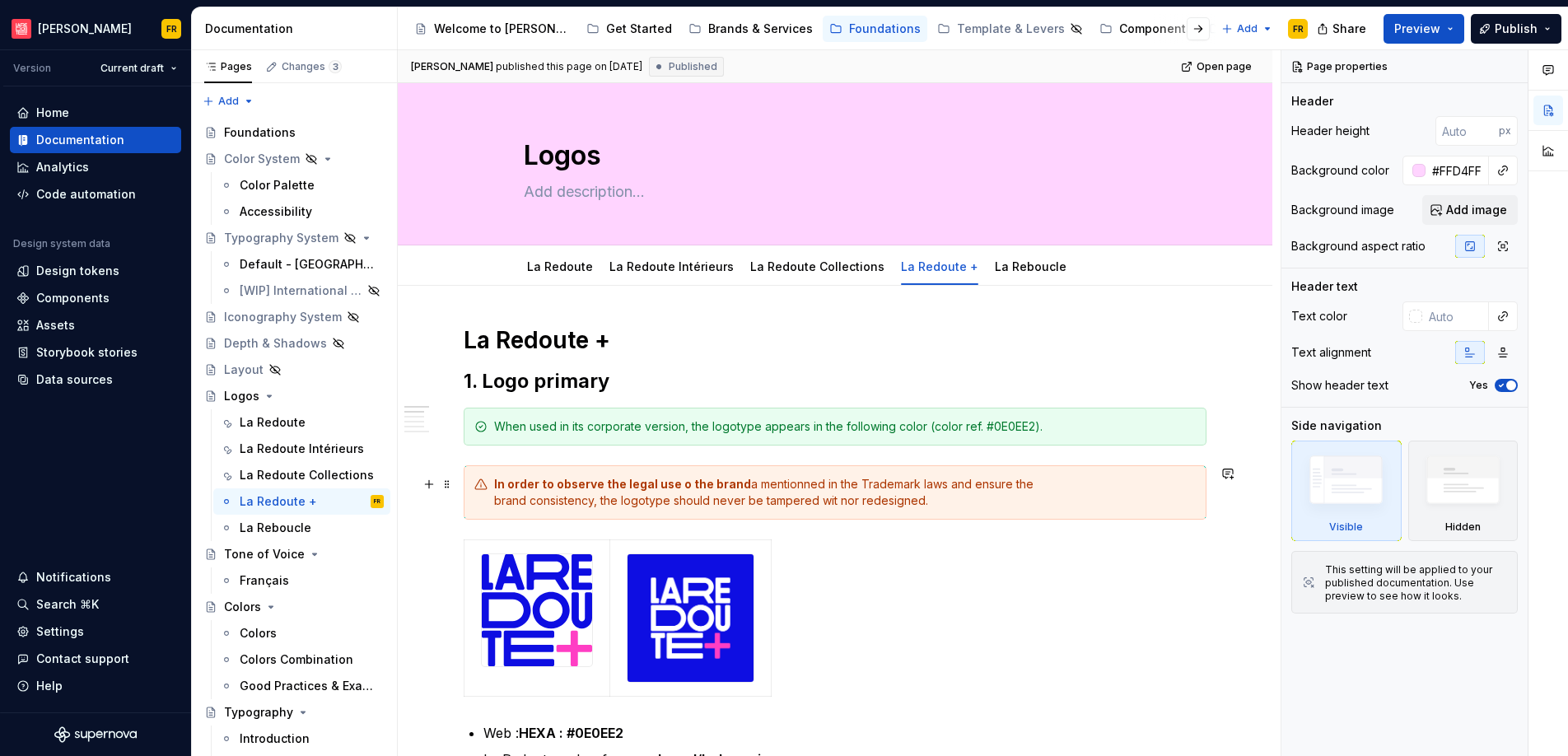
click at [682, 487] on strong "In order to observe the legal use o the brand" at bounding box center [621, 484] width 256 height 14
type textarea "*"
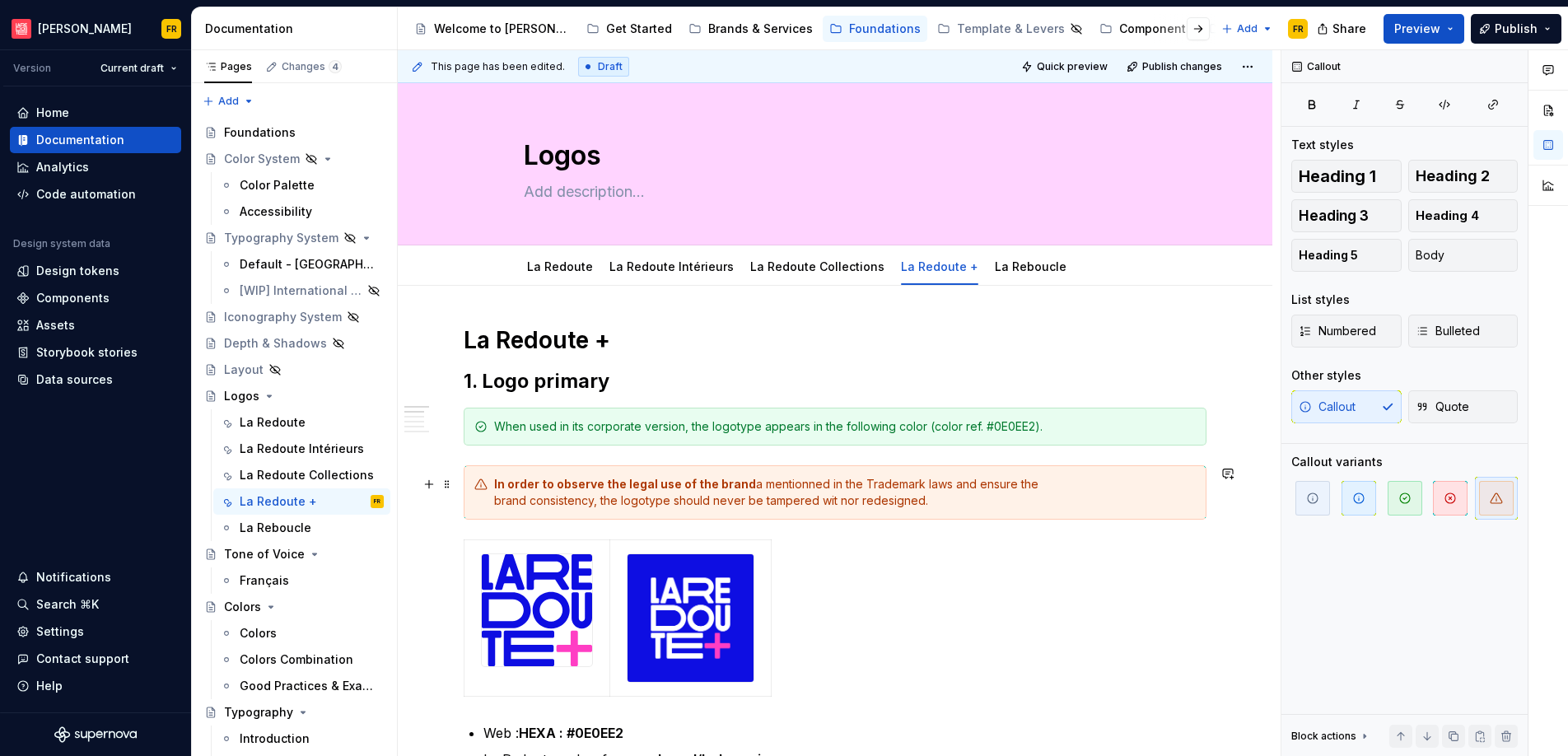
click at [802, 487] on div "In order to observe the legal use of the brand a mentionned in the Trademark la…" at bounding box center [844, 492] width 702 height 33
click at [754, 485] on div "In order to observe the legal use of the brand a mentioned in the Trademark law…" at bounding box center [844, 492] width 702 height 33
drag, startPoint x: 819, startPoint y: 500, endPoint x: 839, endPoint y: 506, distance: 20.9
click at [839, 506] on div "In order to observe the legal use of the brand as mentioned in the Trademark la…" at bounding box center [844, 492] width 702 height 33
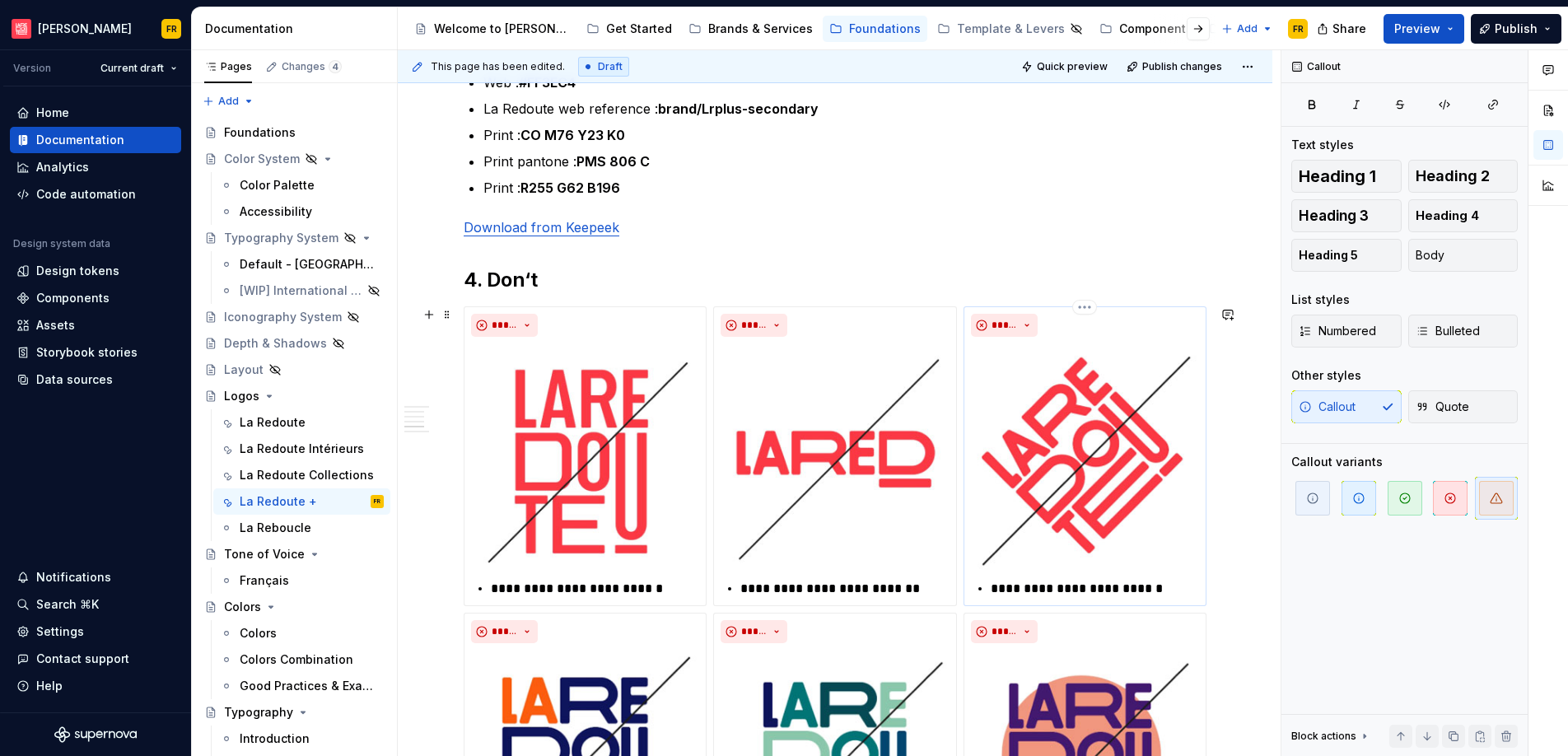
scroll to position [1621, 0]
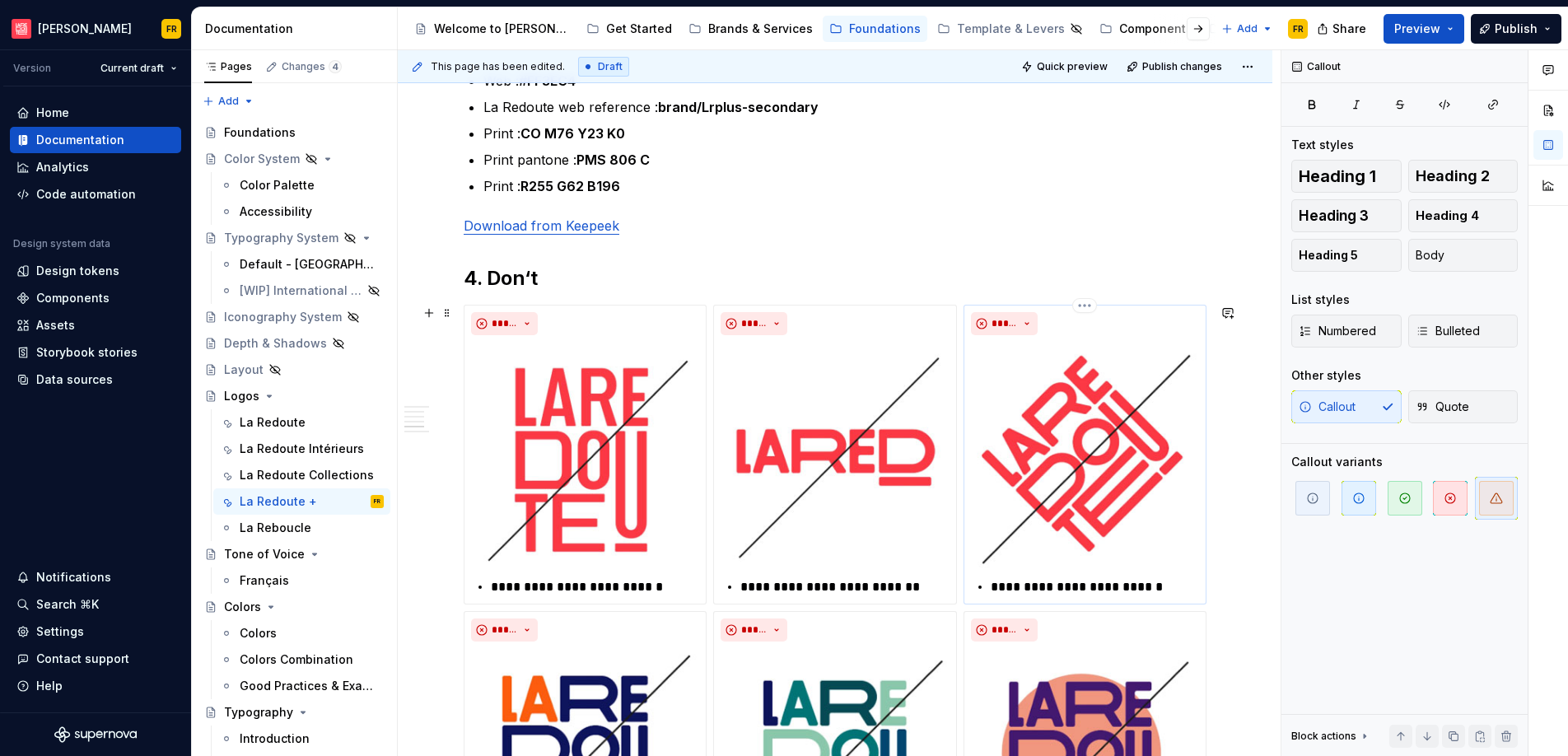
click at [1030, 589] on p "**********" at bounding box center [1095, 587] width 208 height 19
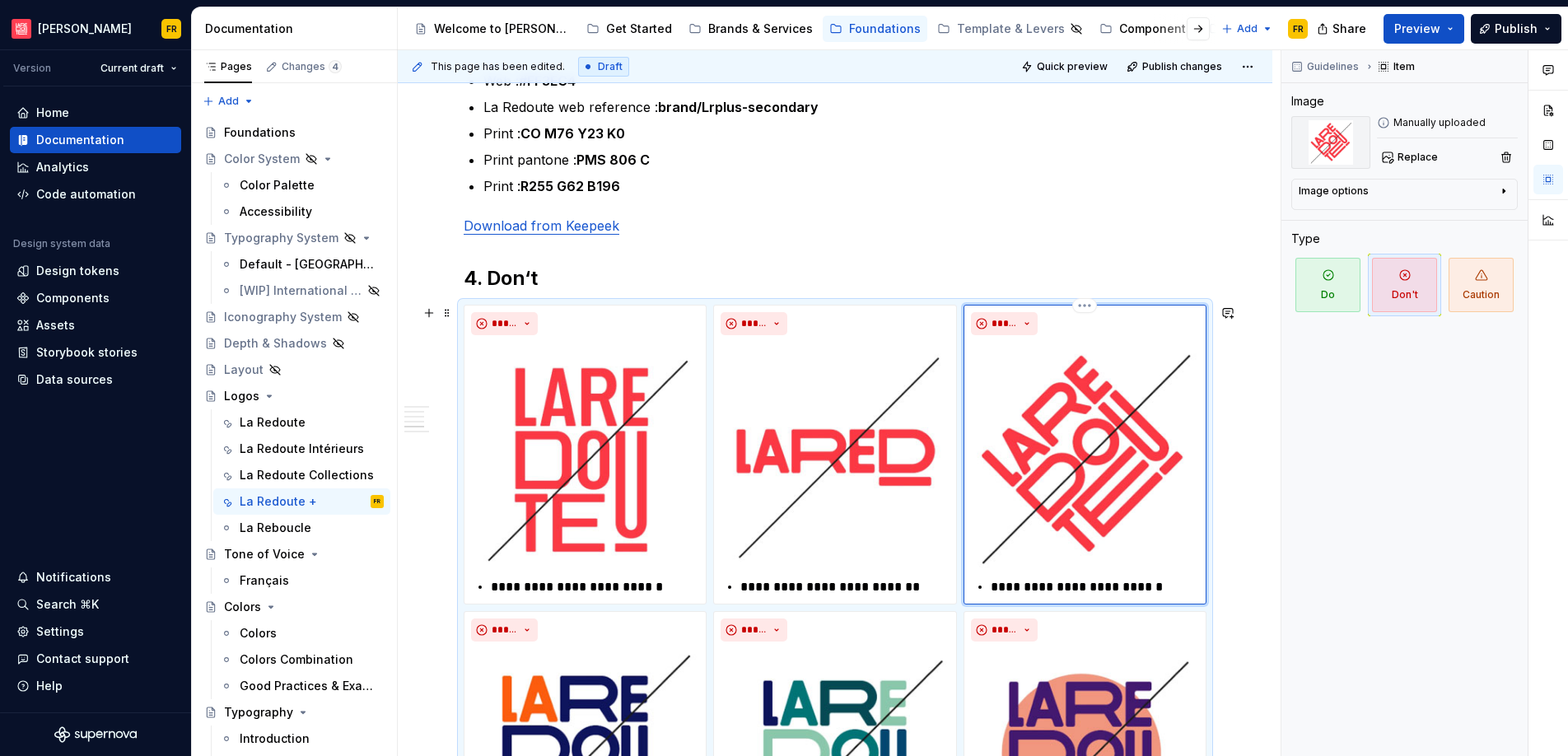
type textarea "*"
click at [272, 529] on div "La Reboucle" at bounding box center [275, 527] width 71 height 17
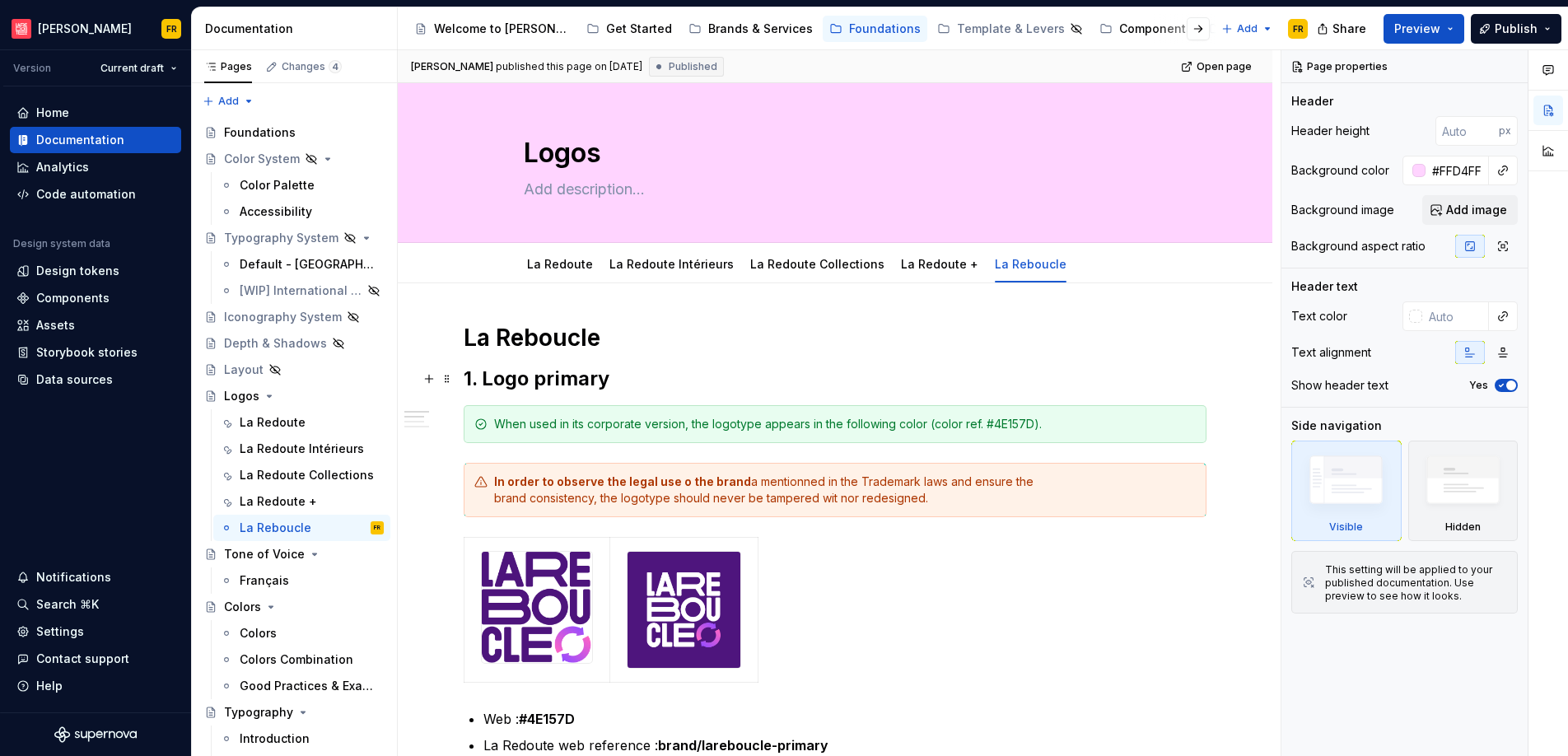
scroll to position [4, 0]
type textarea "*"
click at [683, 478] on strong "In order to observe the legal use o the brand" at bounding box center [621, 480] width 256 height 14
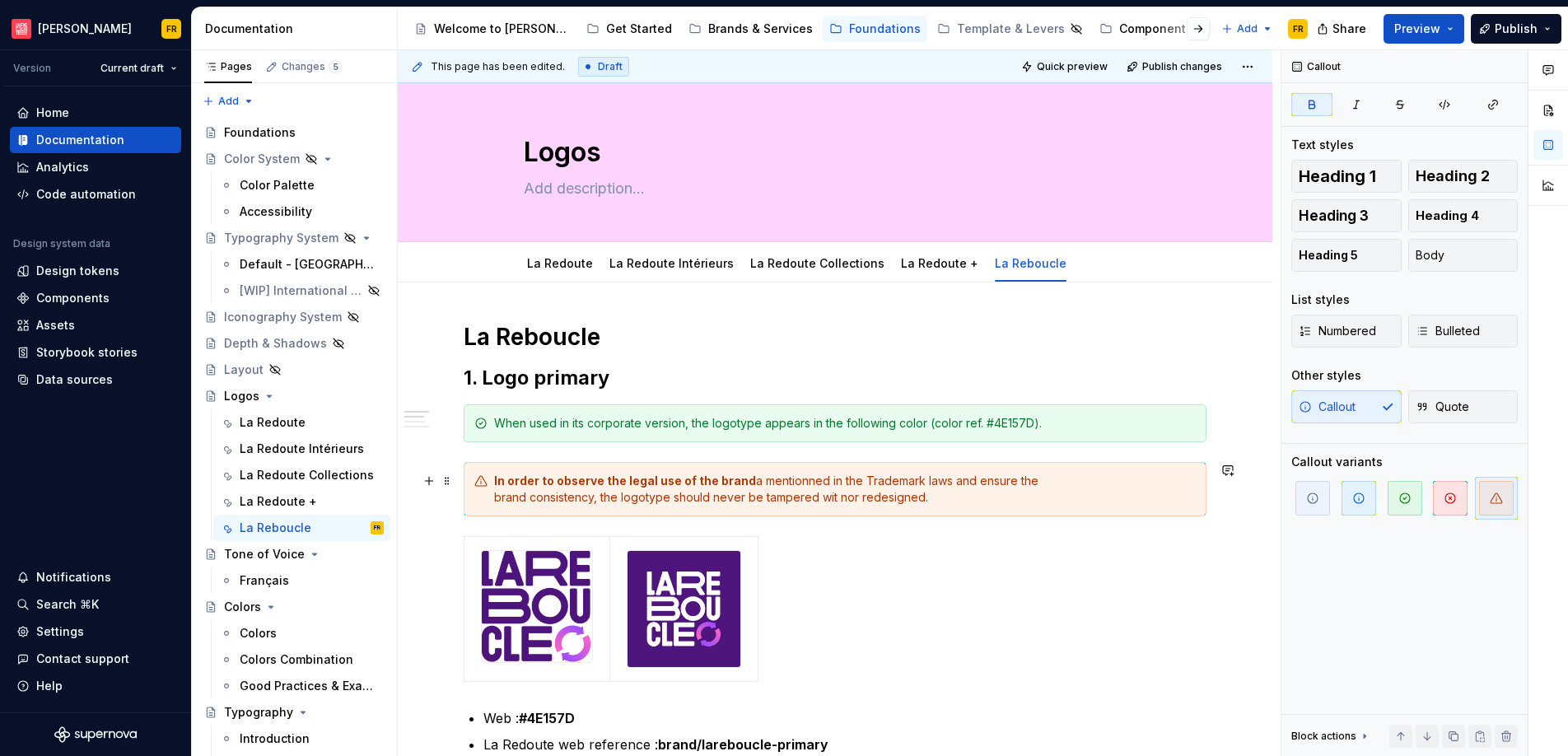
click at [799, 479] on div "In order to observe the legal use of the brand a mentionned in the Trademark la…" at bounding box center [844, 488] width 702 height 33
drag, startPoint x: 819, startPoint y: 496, endPoint x: 836, endPoint y: 498, distance: 17.1
click at [836, 498] on div "In order to observe the legal use of the brand a mentioned in the Trademark law…" at bounding box center [844, 488] width 702 height 33
click at [752, 483] on div "In order to observe the legal use of the brand a mentioned in the Trademark law…" at bounding box center [844, 488] width 702 height 33
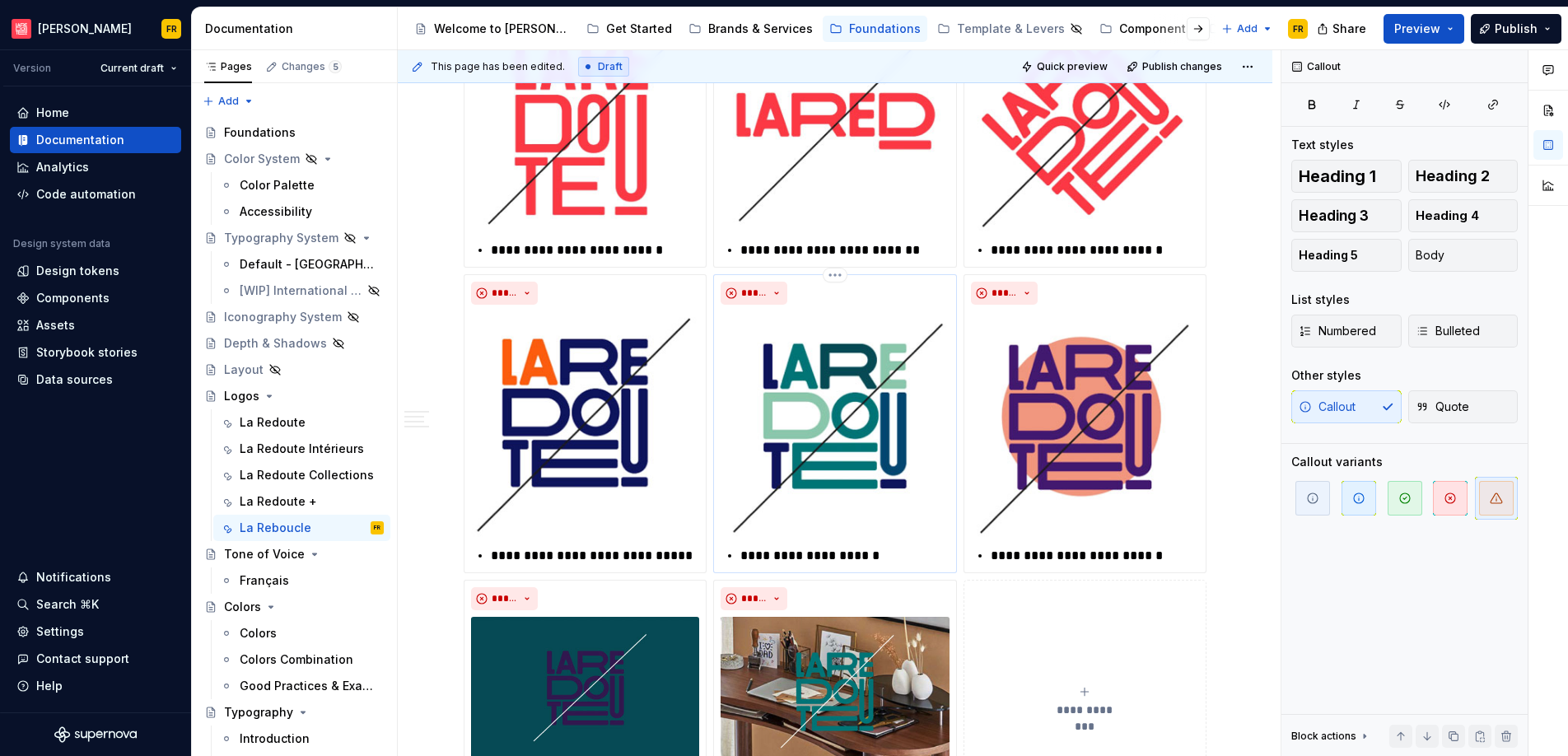
scroll to position [941, 0]
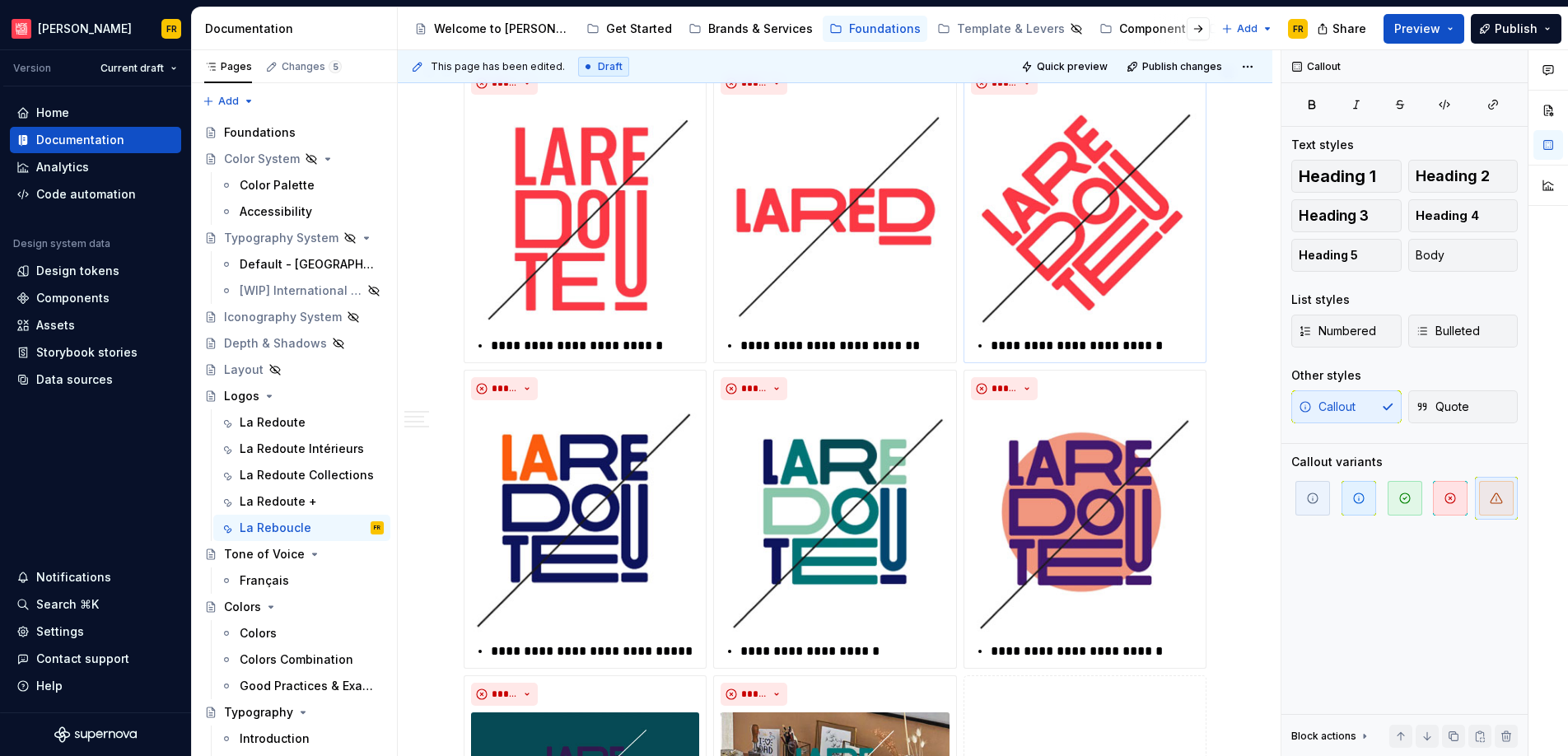
drag, startPoint x: 1081, startPoint y: 327, endPoint x: 1033, endPoint y: 359, distance: 57.7
click at [1081, 326] on img at bounding box center [1084, 215] width 228 height 228
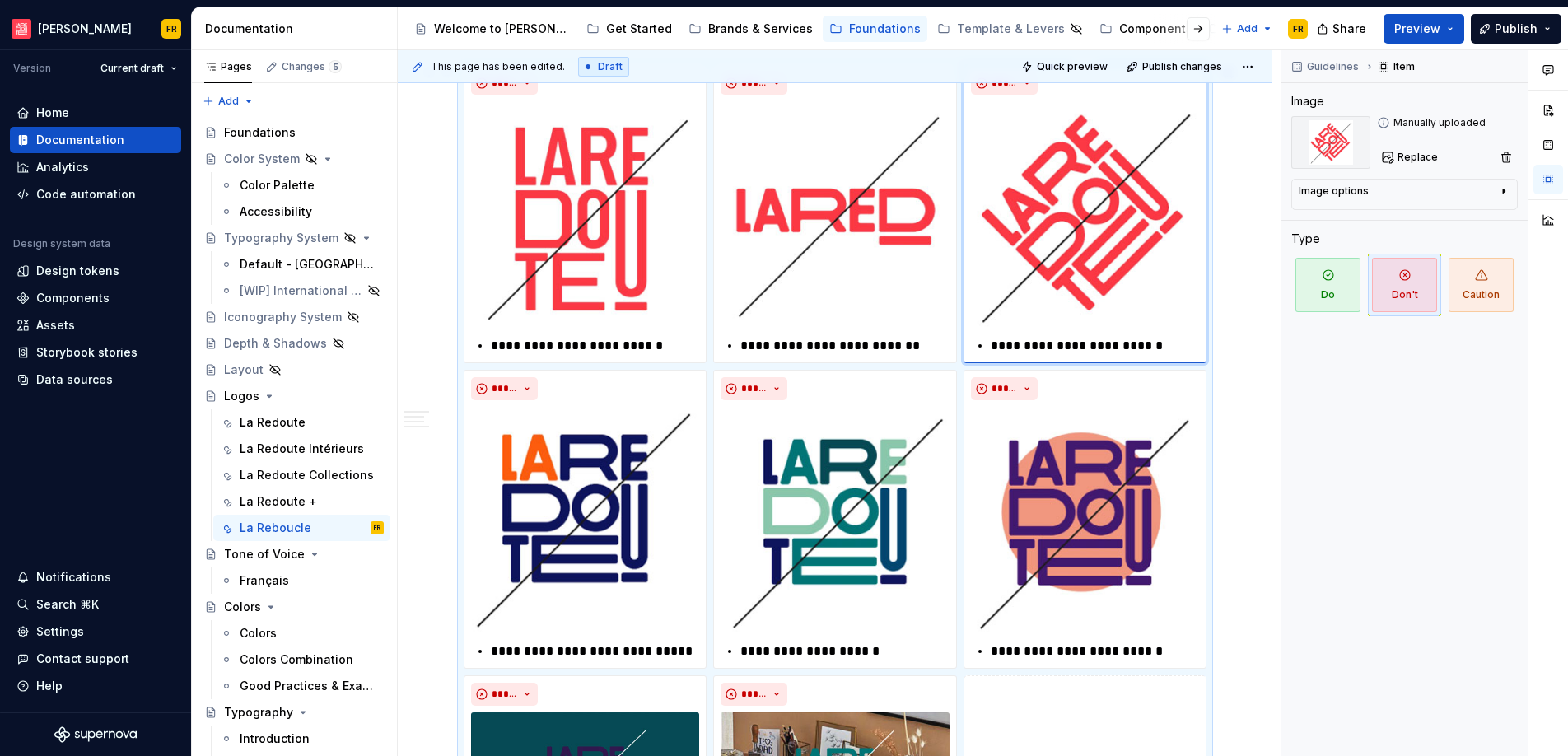
click at [1029, 347] on p "**********" at bounding box center [1095, 345] width 208 height 19
type textarea "*"
click at [1418, 27] on span "Publish" at bounding box center [1515, 28] width 43 height 17
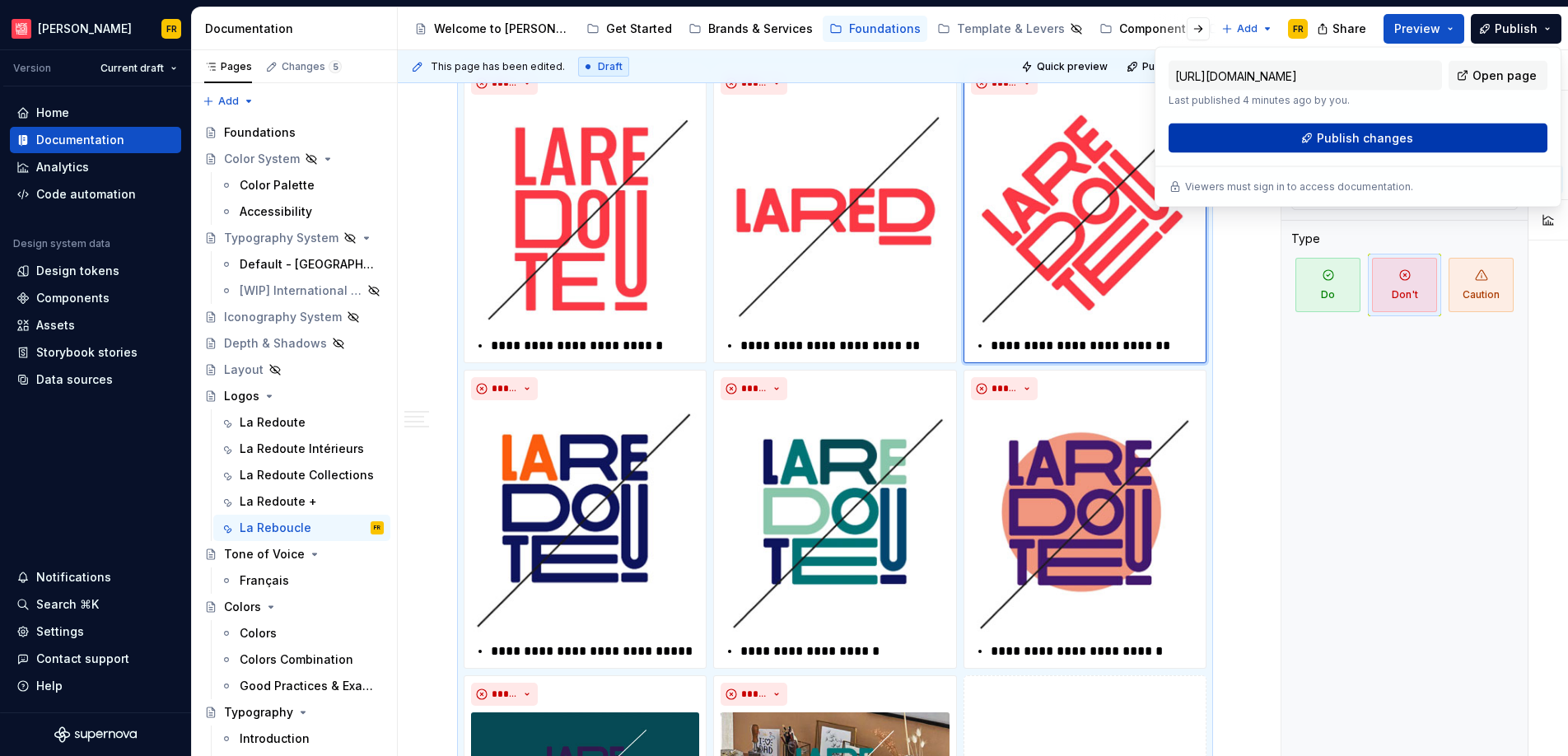
click at [1345, 134] on span "Publish changes" at bounding box center [1364, 138] width 96 height 17
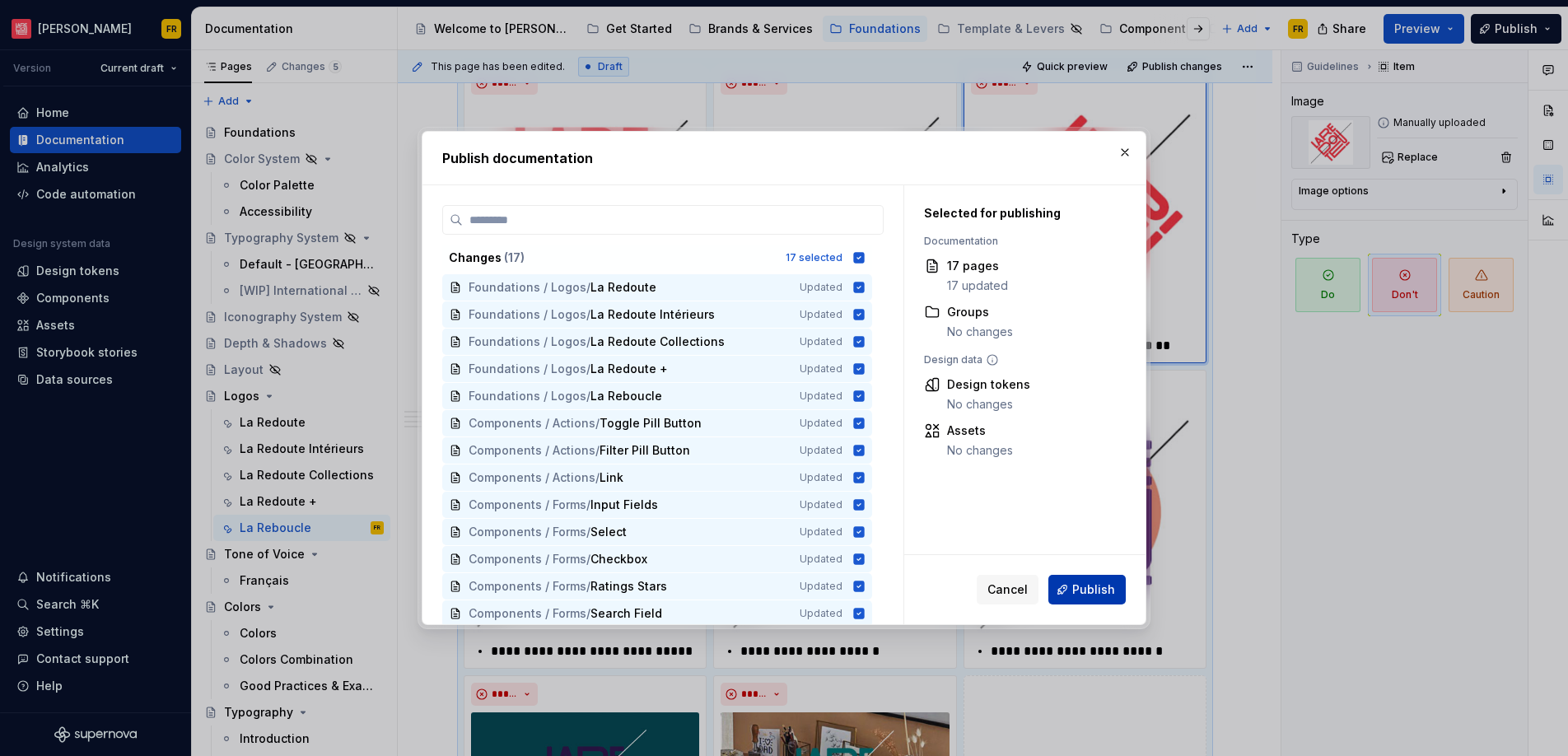
click at [1093, 583] on span "Publish" at bounding box center [1093, 589] width 43 height 17
type textarea "*"
